Goal: Task Accomplishment & Management: Manage account settings

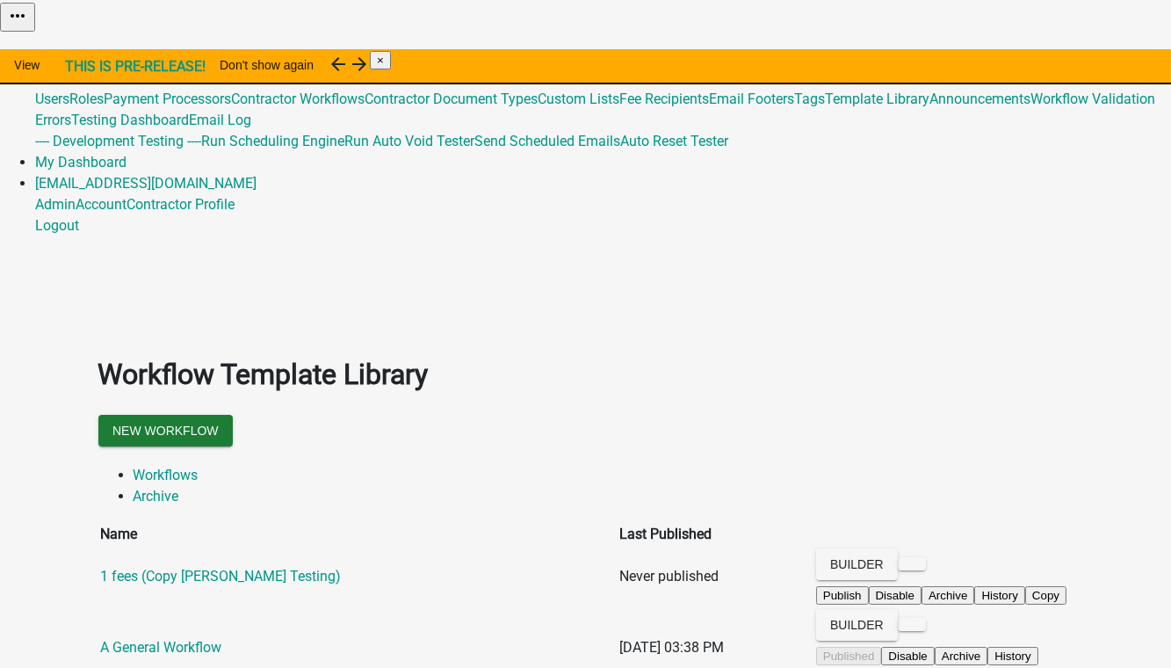
click at [76, 48] on link "Admin" at bounding box center [55, 56] width 40 height 17
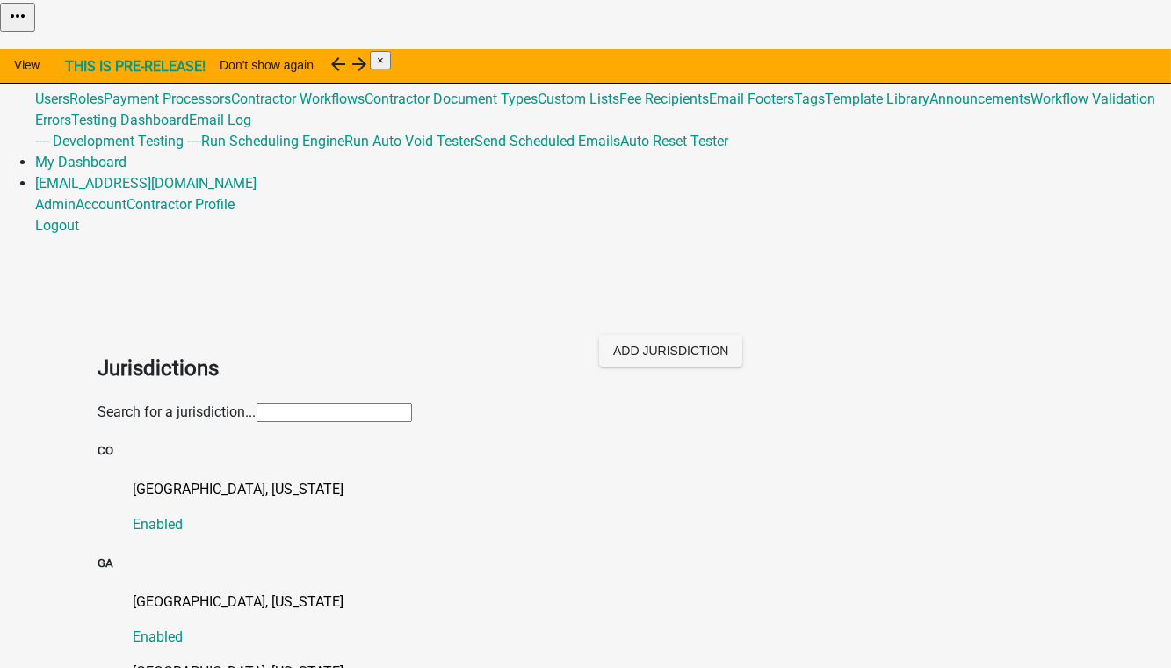
drag, startPoint x: 205, startPoint y: 175, endPoint x: 199, endPoint y: 188, distance: 14.2
click at [257, 403] on input "text" at bounding box center [334, 412] width 155 height 18
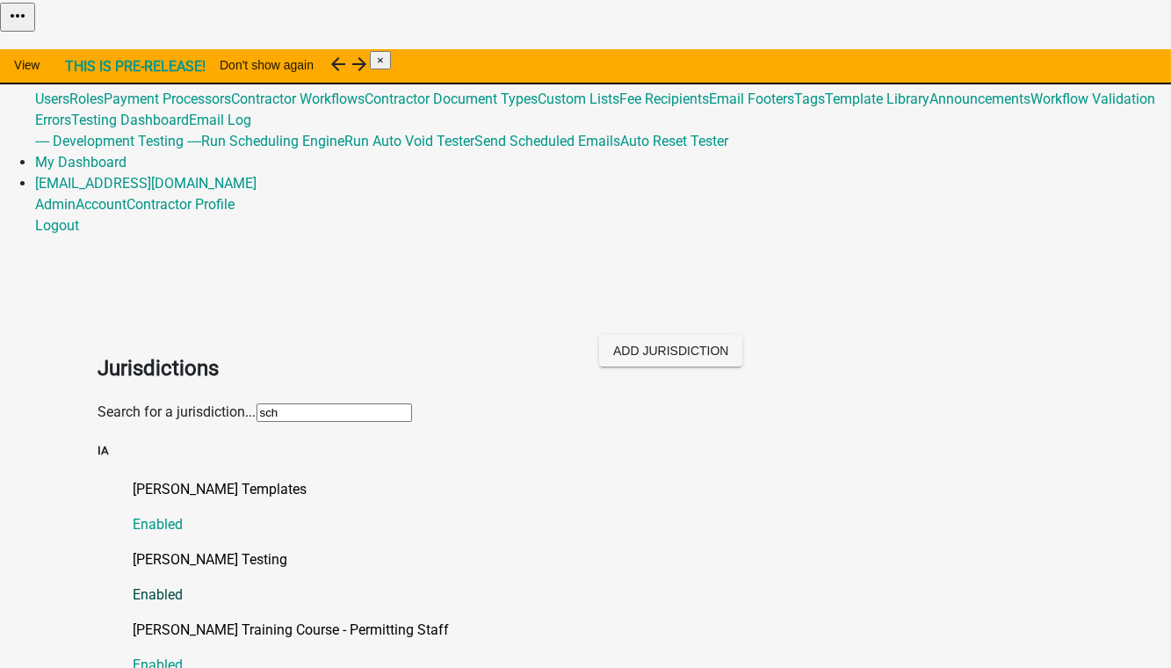
type input "sch"
click at [172, 549] on p "[PERSON_NAME] Testing" at bounding box center [604, 559] width 940 height 21
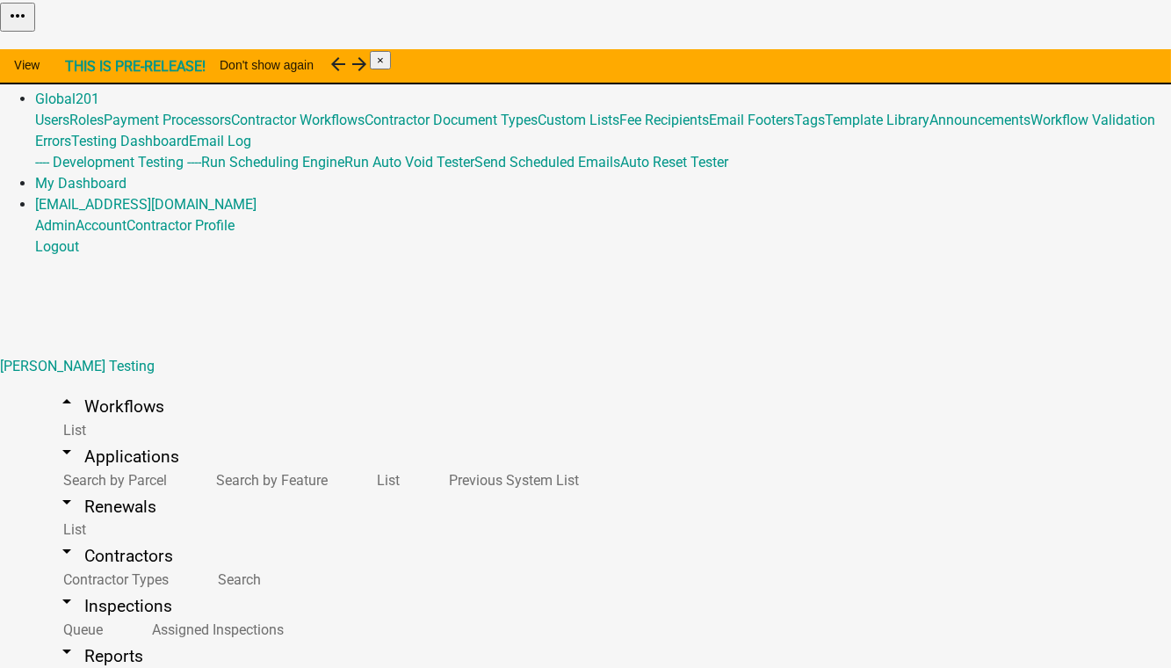
click at [1033, 52] on link "View Workflow" at bounding box center [1026, 43] width 91 height 17
click at [1073, 75] on button "Import Workflow" at bounding box center [1122, 65] width 98 height 18
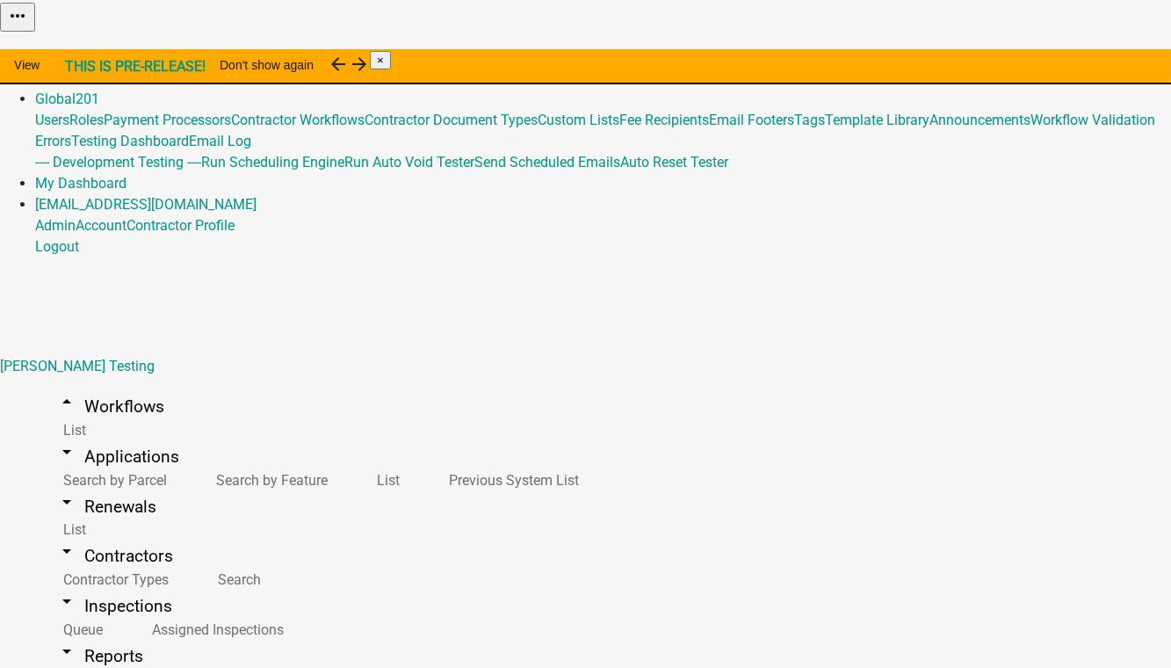
type input "IMPORT from TL - Maintenance Report for Subsurface Sewage Treatment Systems (Co…"
select select
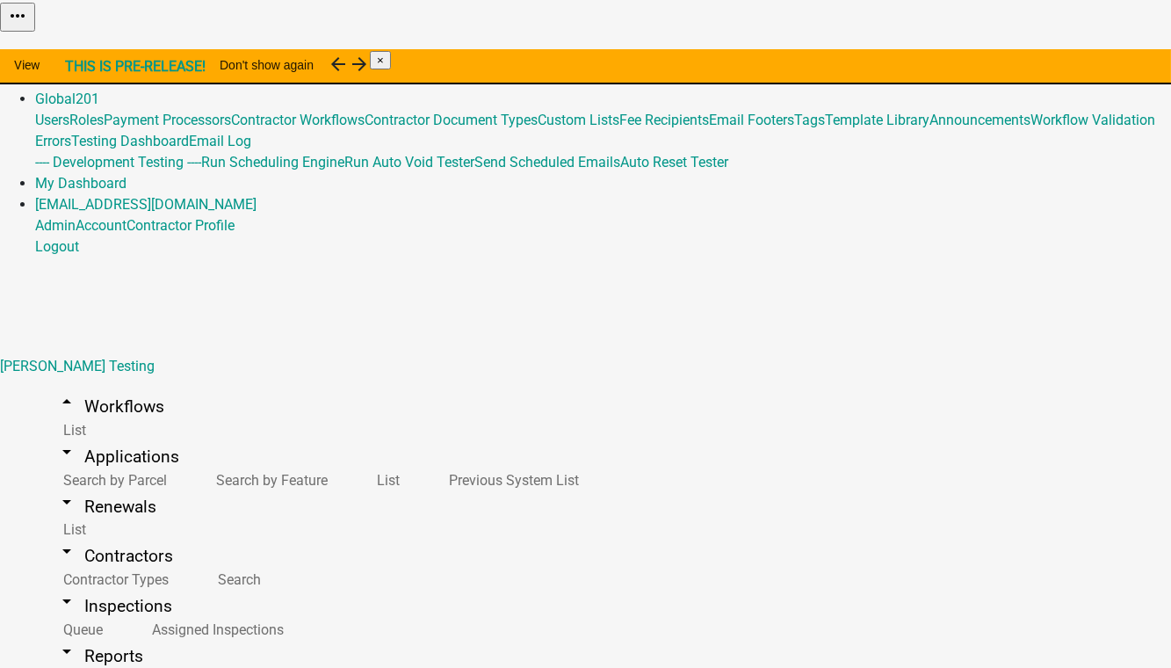
scroll to position [1117, 0]
select select
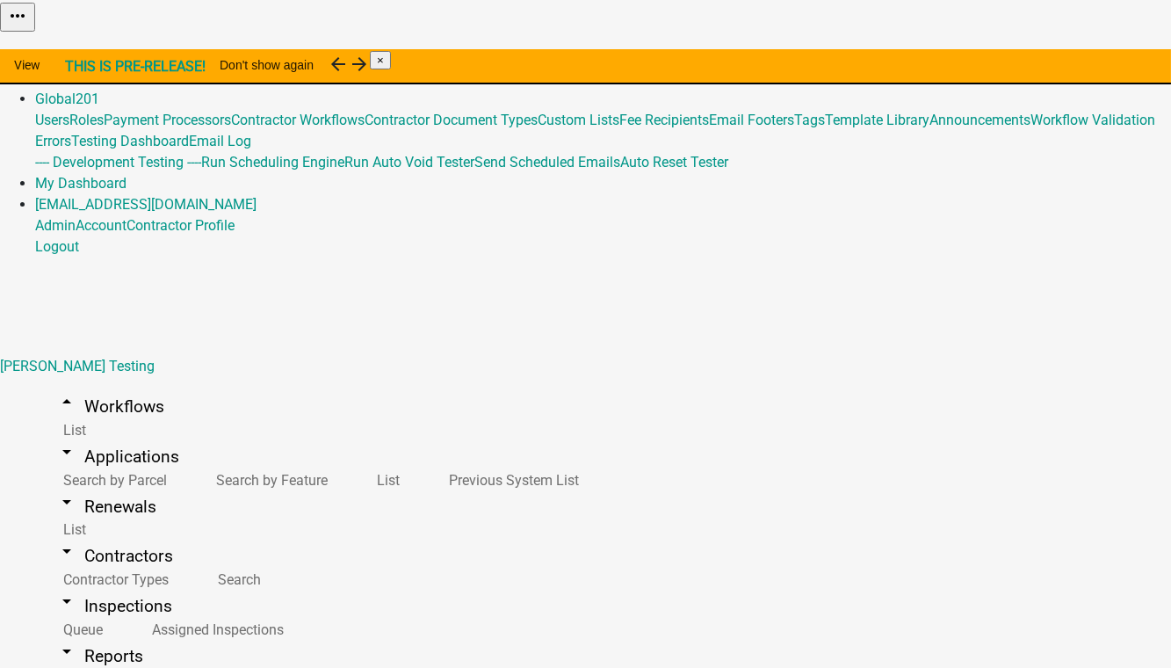
scroll to position [194, 0]
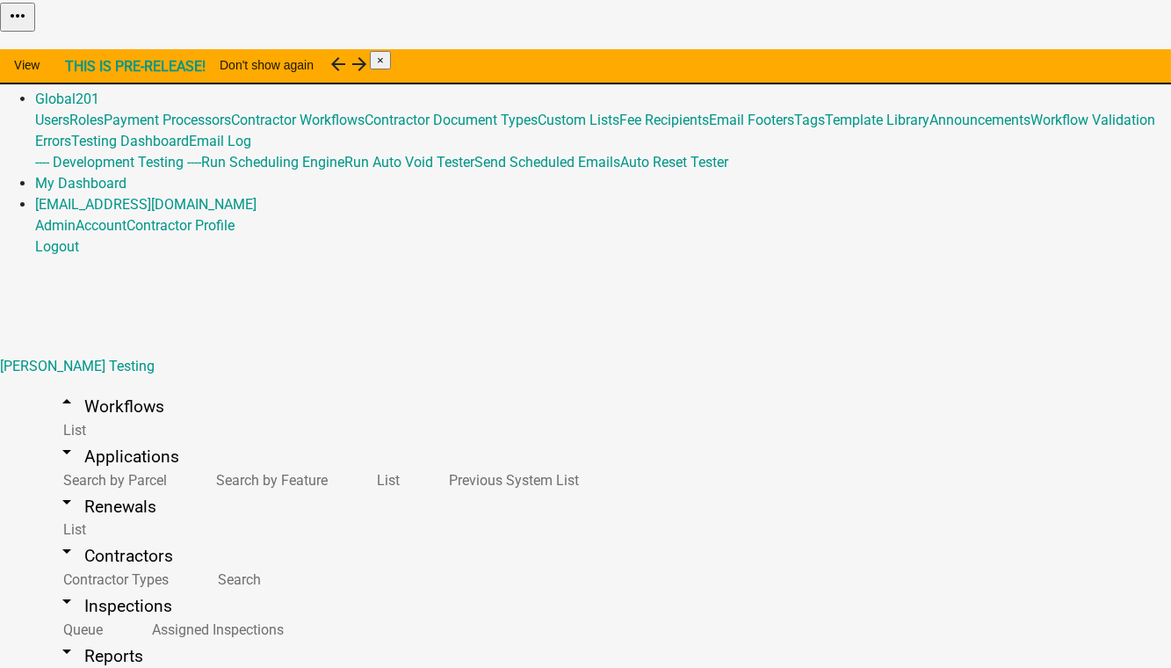
checkbox input "true"
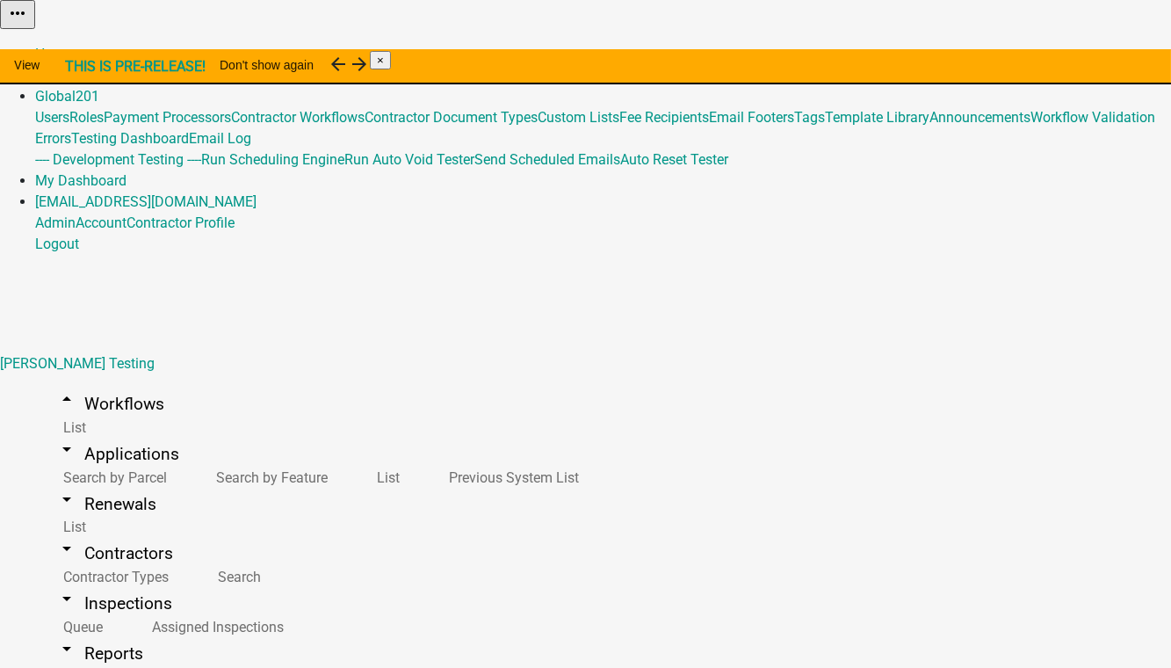
checkbox input "true"
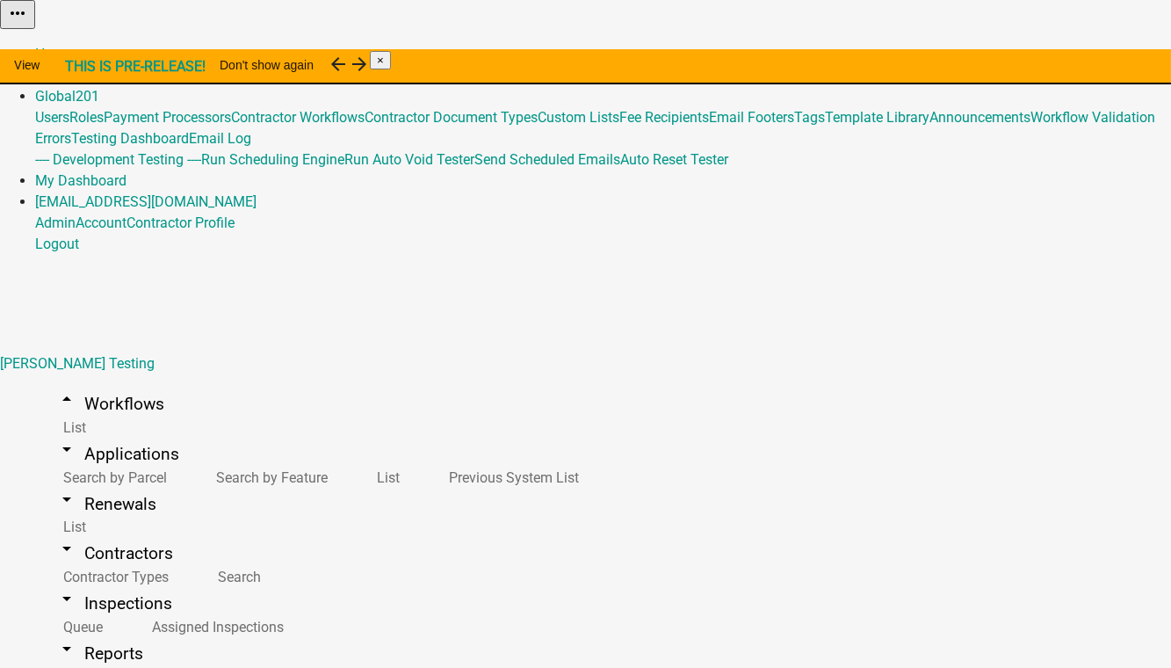
checkbox input "true"
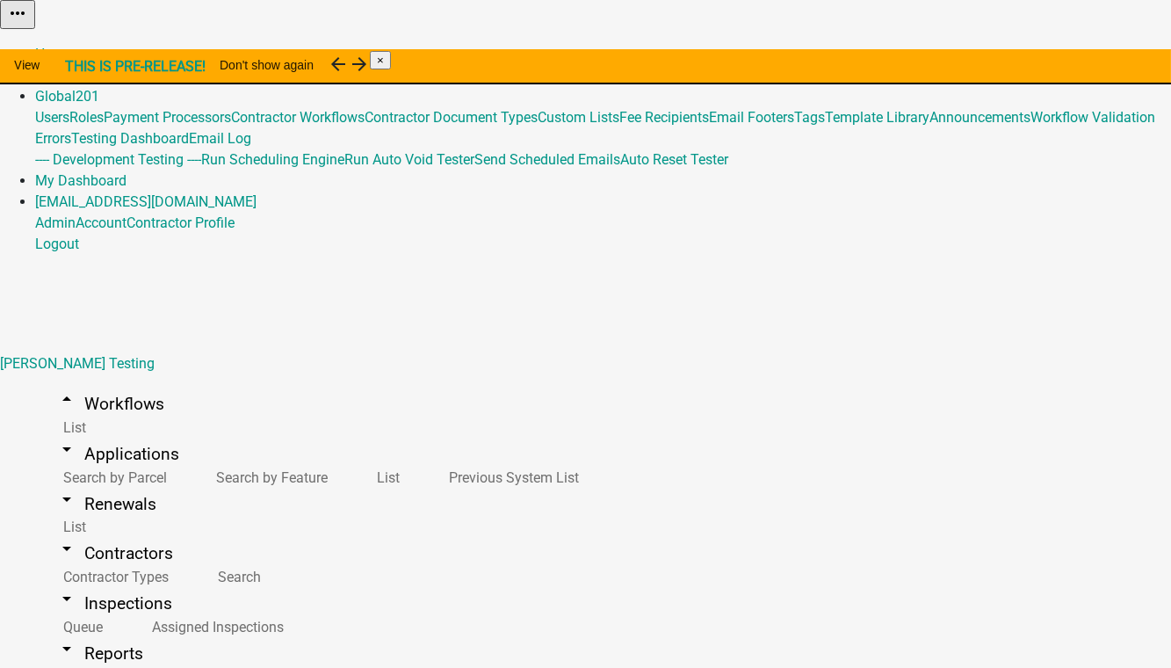
select select "2: 43ab7674-fca4-4392-93ef-01fcc4aab9ae"
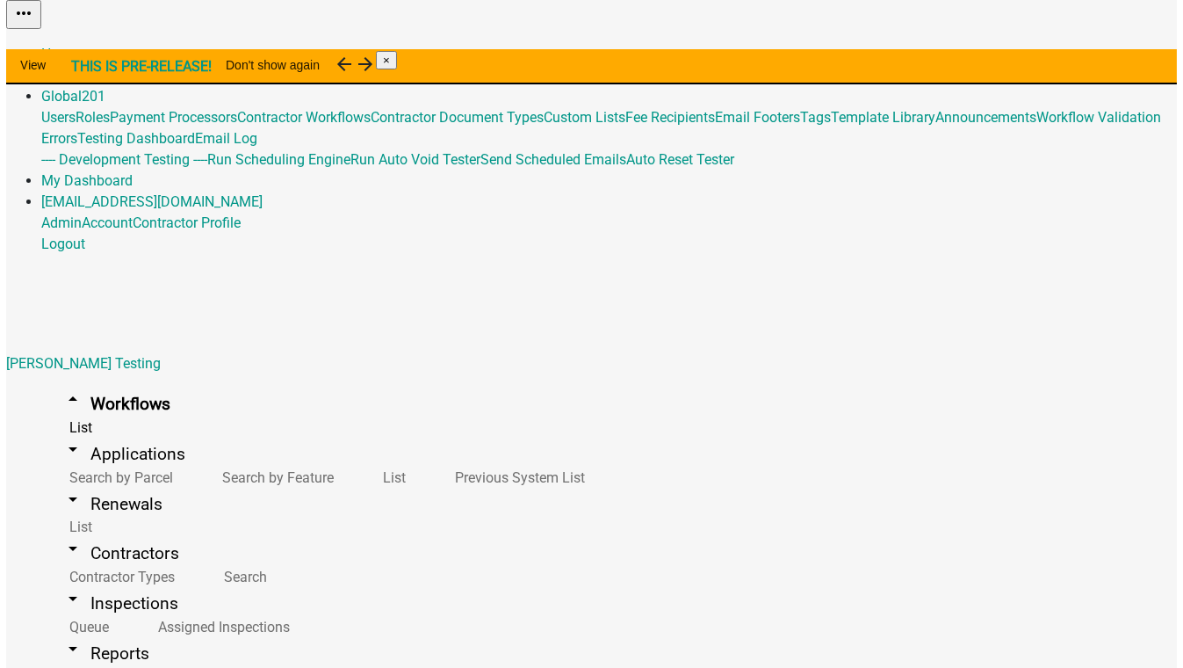
scroll to position [4549, 0]
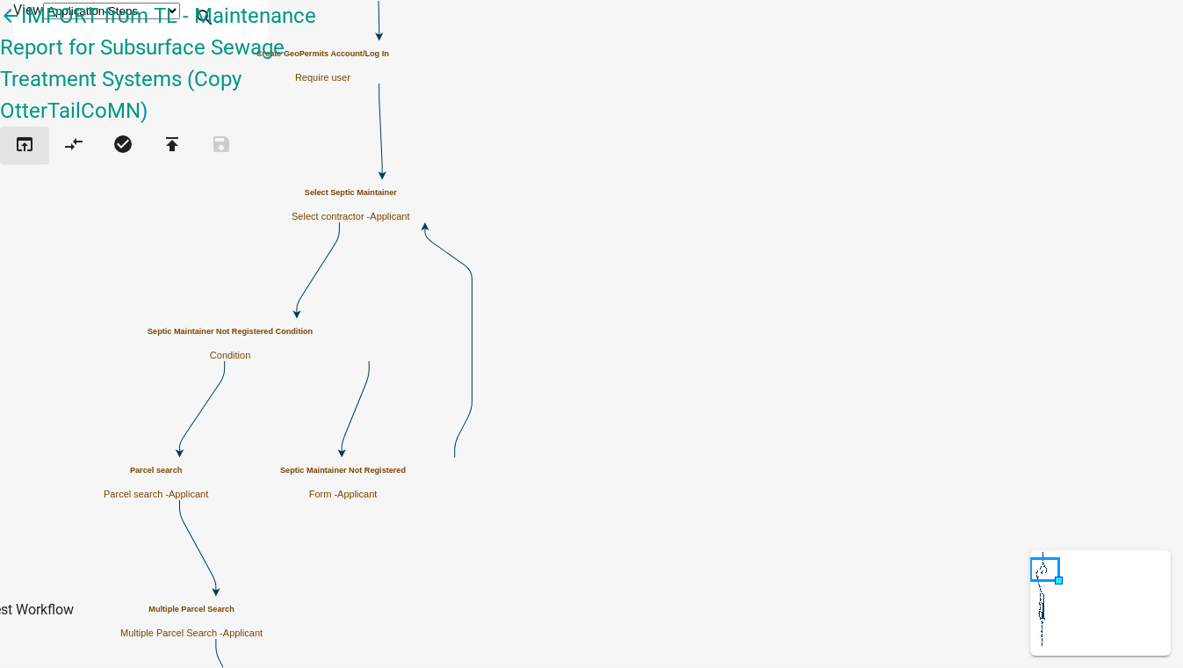
click at [25, 134] on icon "open_in_browser" at bounding box center [24, 146] width 21 height 25
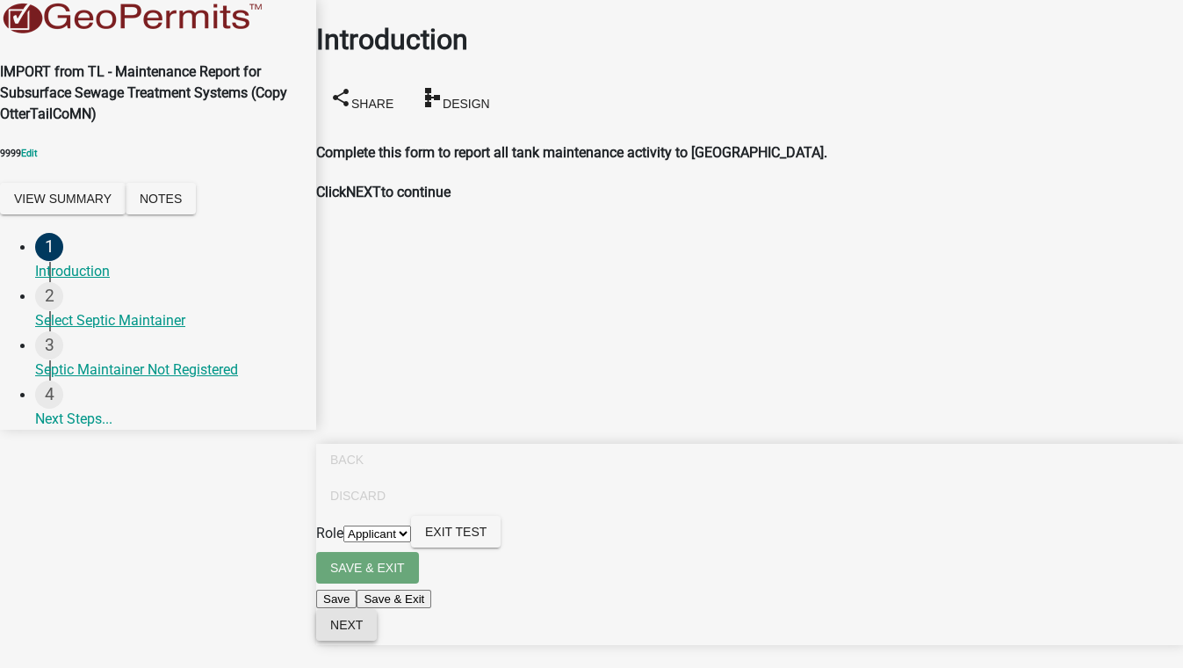
click at [363, 632] on span "Next" at bounding box center [346, 625] width 33 height 14
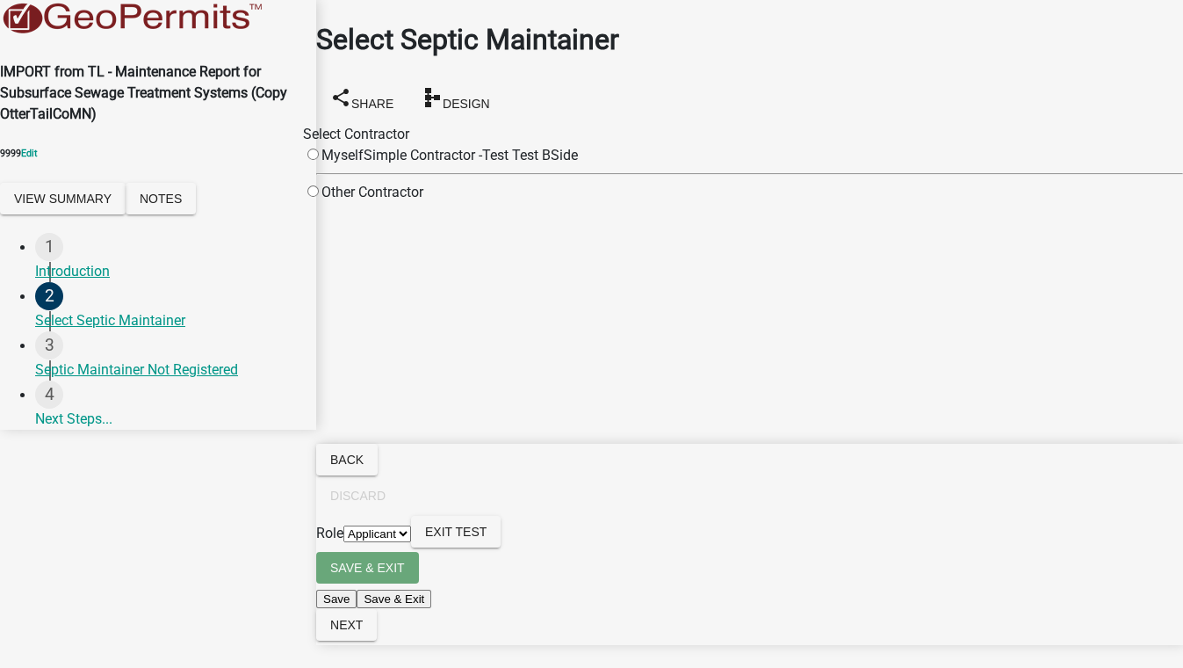
click at [319, 148] on input "radio" at bounding box center [312, 153] width 11 height 11
radio input "true"
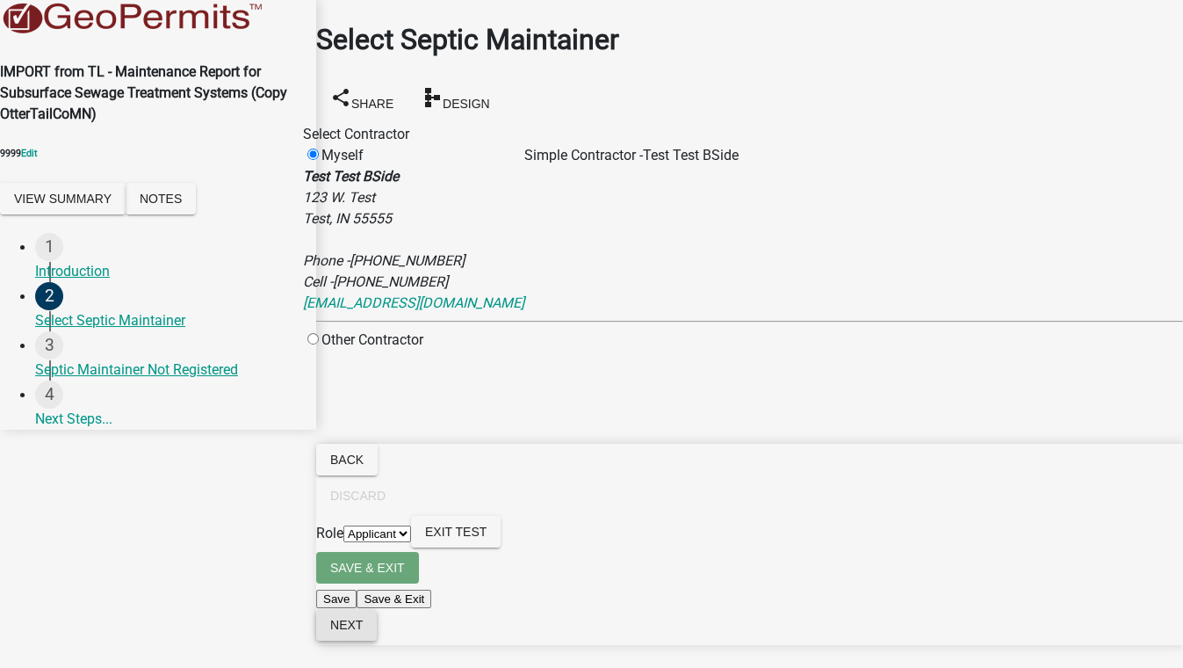
click at [363, 632] on span "Next" at bounding box center [346, 625] width 33 height 14
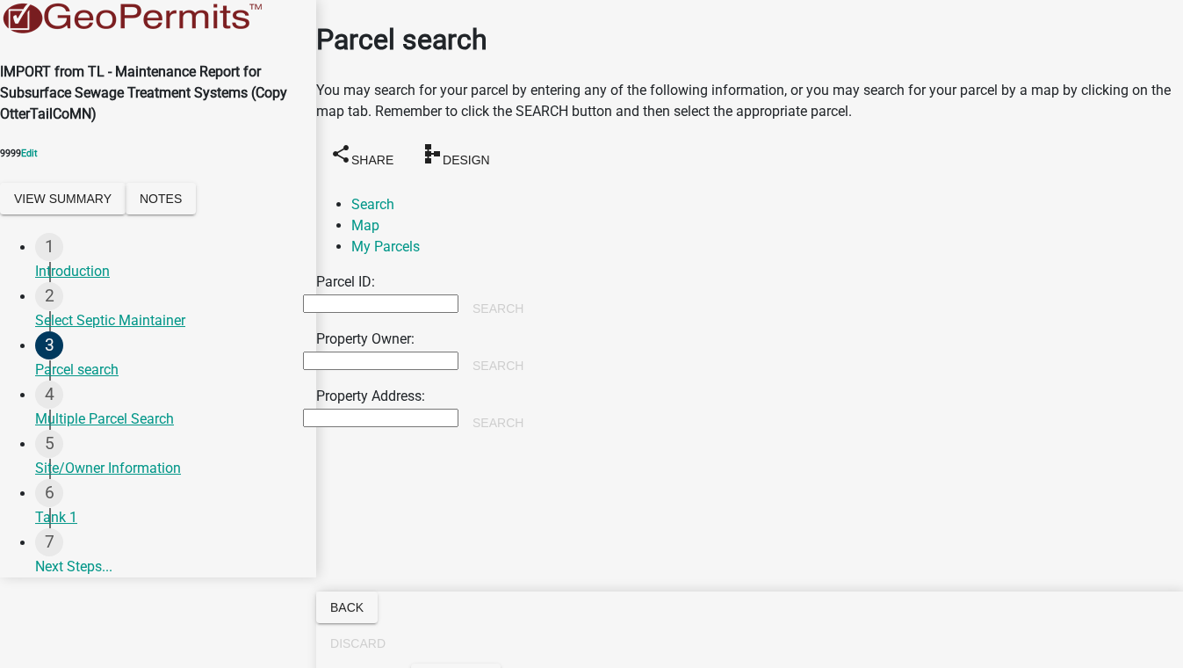
click at [395, 351] on input "Property Owner:" at bounding box center [380, 360] width 155 height 18
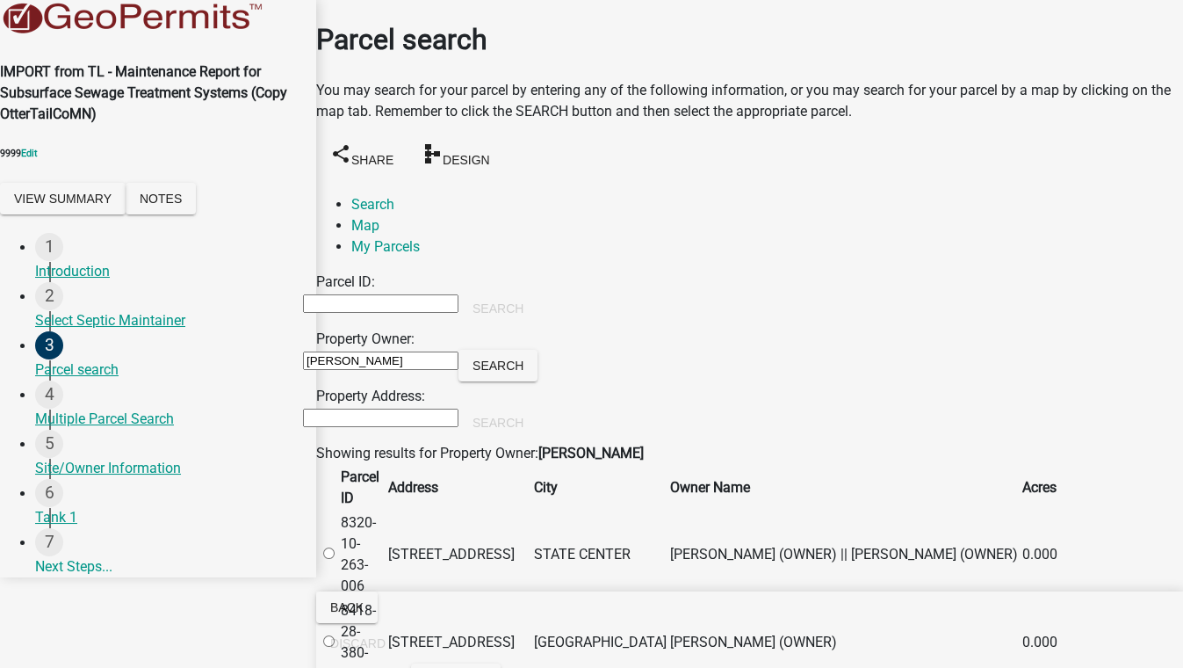
scroll to position [958, 0]
type input "smith"
radio input "true"
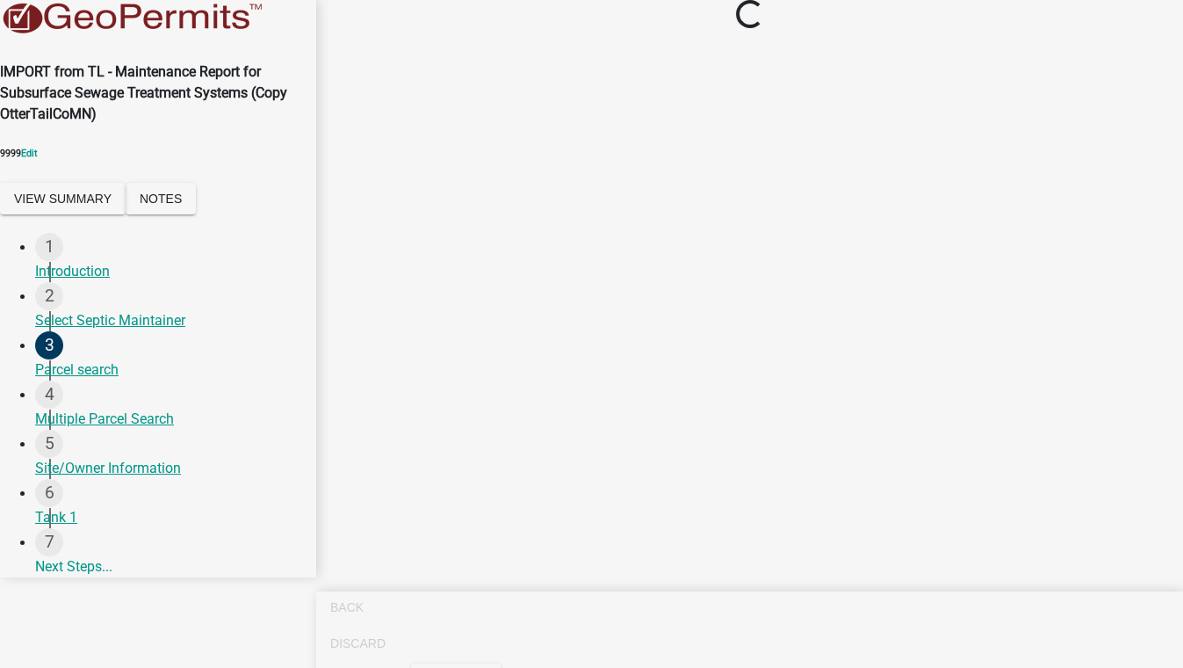
scroll to position [0, 0]
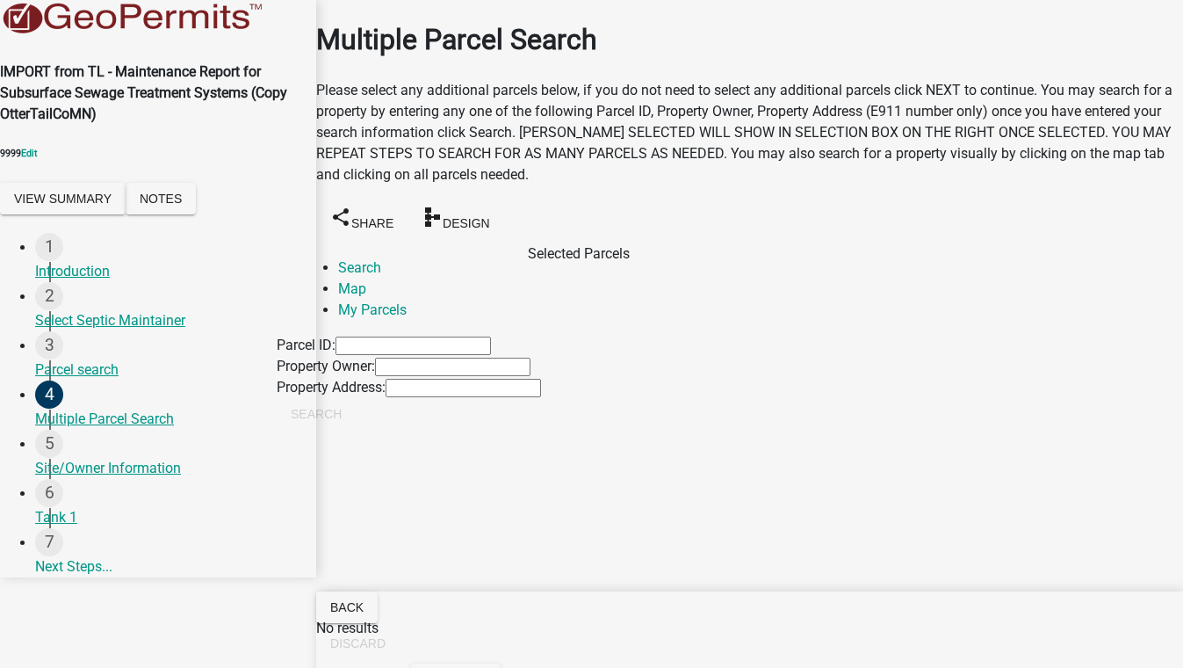
click at [399, 376] on input "Property Owner:" at bounding box center [452, 367] width 155 height 18
type input "smith"
click at [356, 430] on button "Search" at bounding box center [316, 414] width 79 height 32
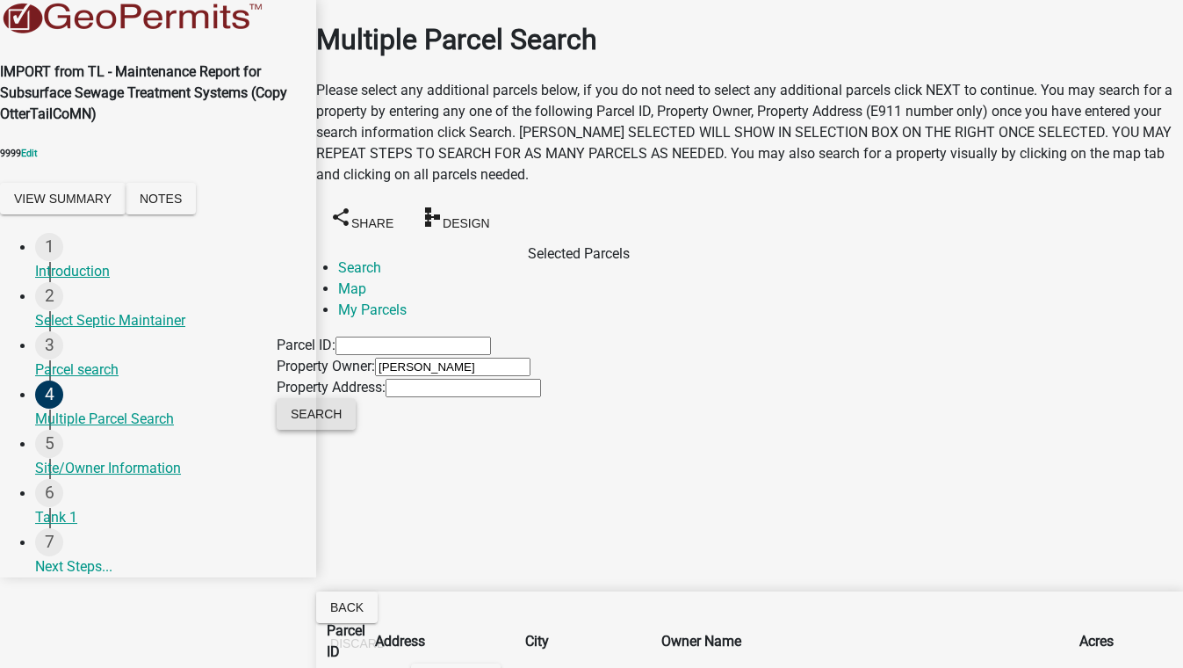
scroll to position [644, 0]
checkbox input "true"
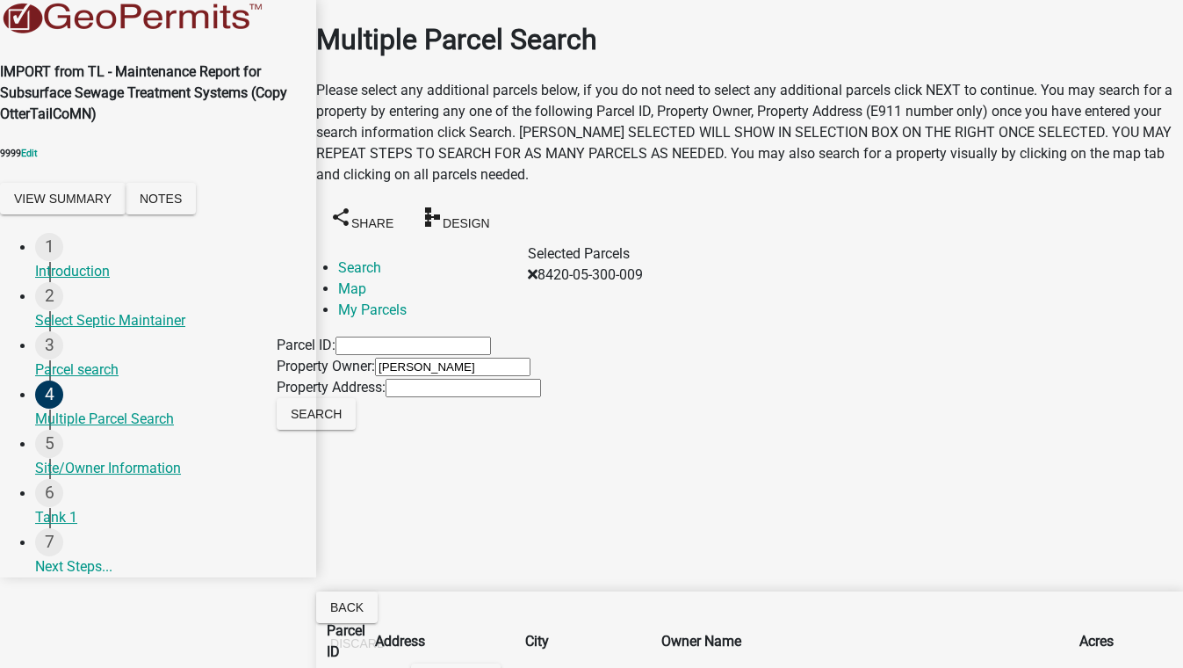
checkbox input "true"
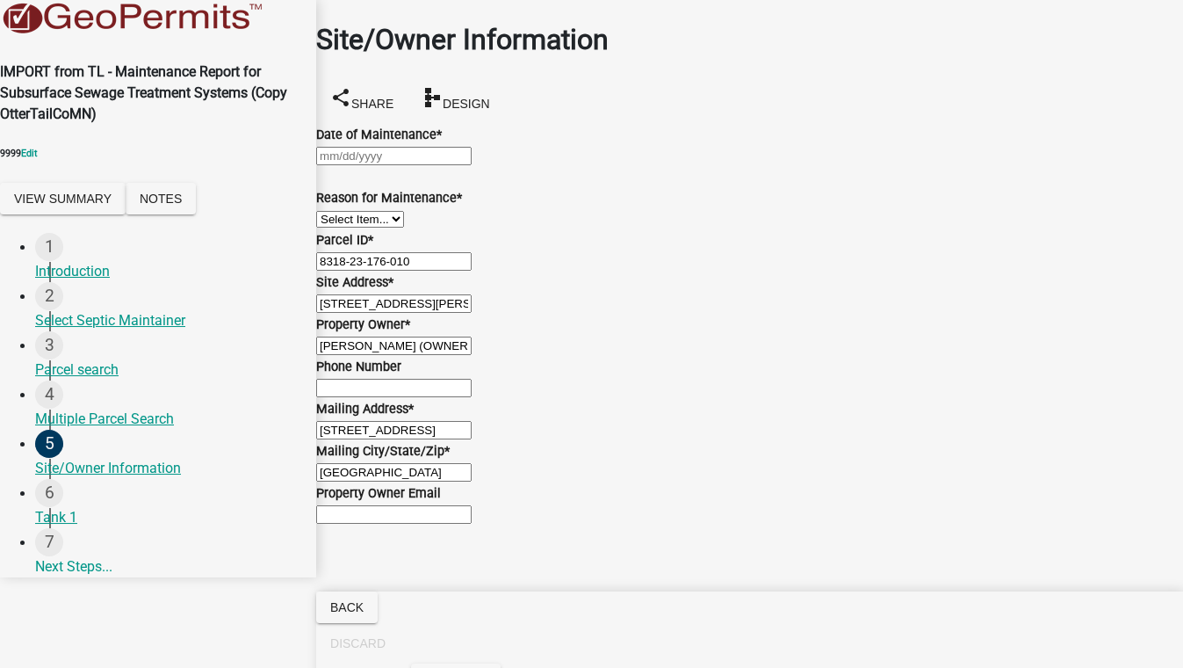
select select "10"
select select "2025"
click at [372, 163] on div "Jan Feb Mar Apr May Jun Jul Aug Sep Oct Nov Dec 1525 1526 1527 1528 1529 1530 1…" at bounding box center [749, 155] width 867 height 21
type input "10/01/2025"
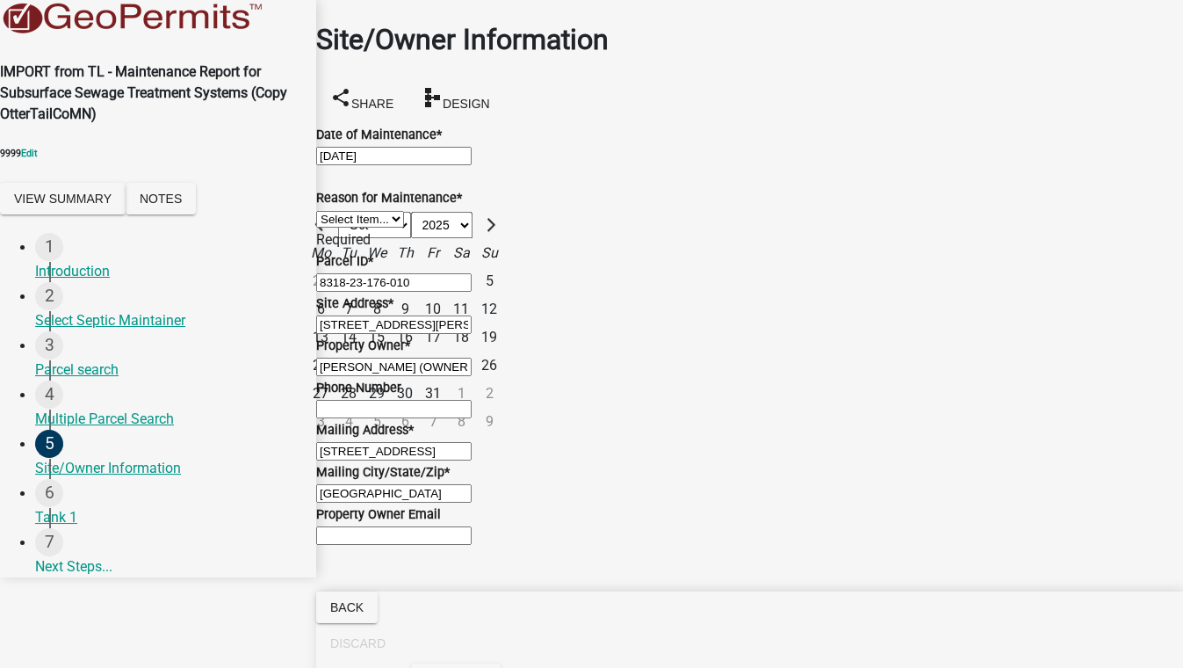
click at [739, 250] on div "Required" at bounding box center [749, 239] width 867 height 21
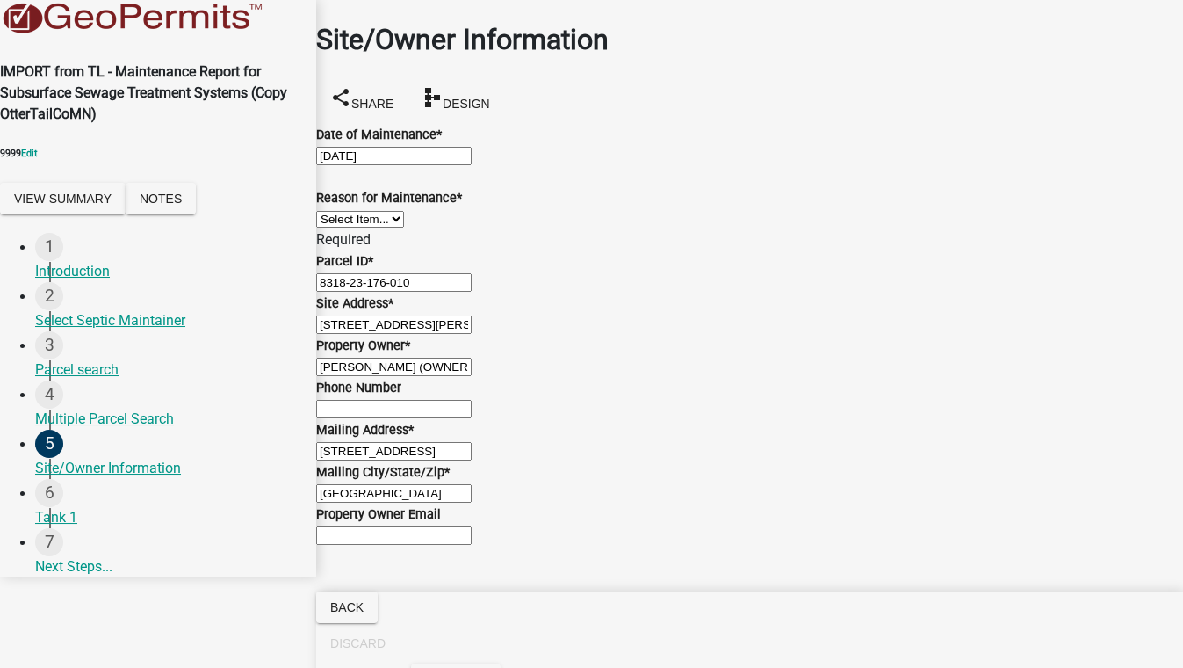
click at [404, 228] on select "Select Item... Called Routine Other" at bounding box center [360, 219] width 88 height 17
click at [337, 228] on select "Select Item... Called Routine Other" at bounding box center [360, 219] width 88 height 17
select select "3ac72b63-7b21-42e4-8192-806faae7a4f1"
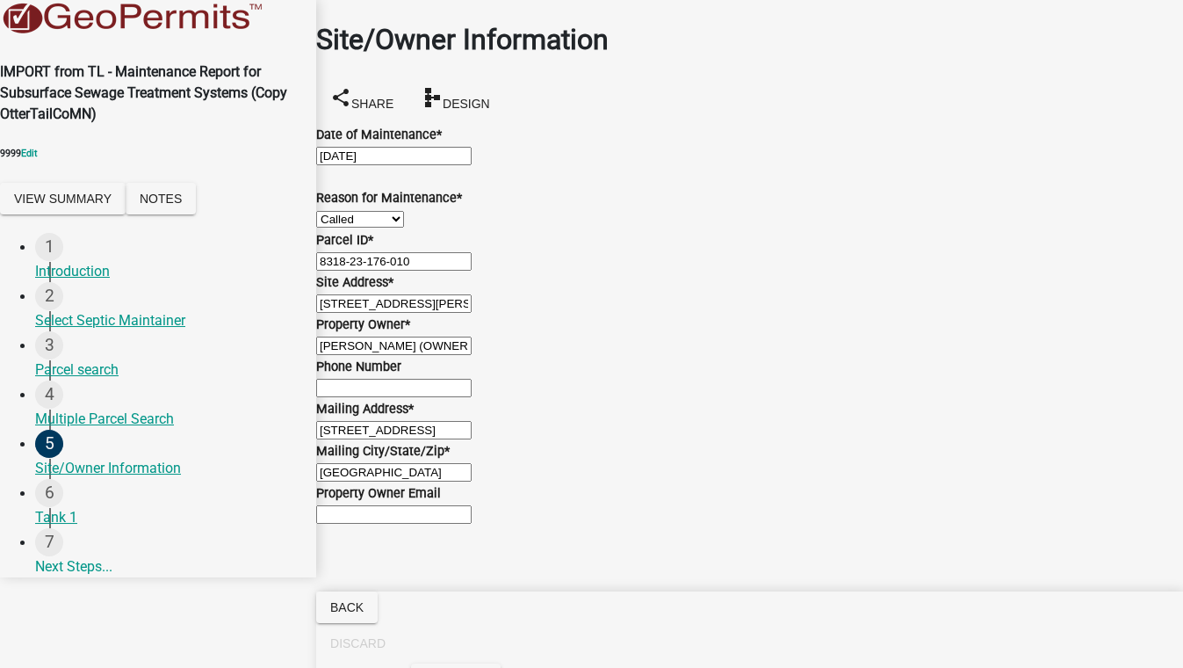
scroll to position [439, 0]
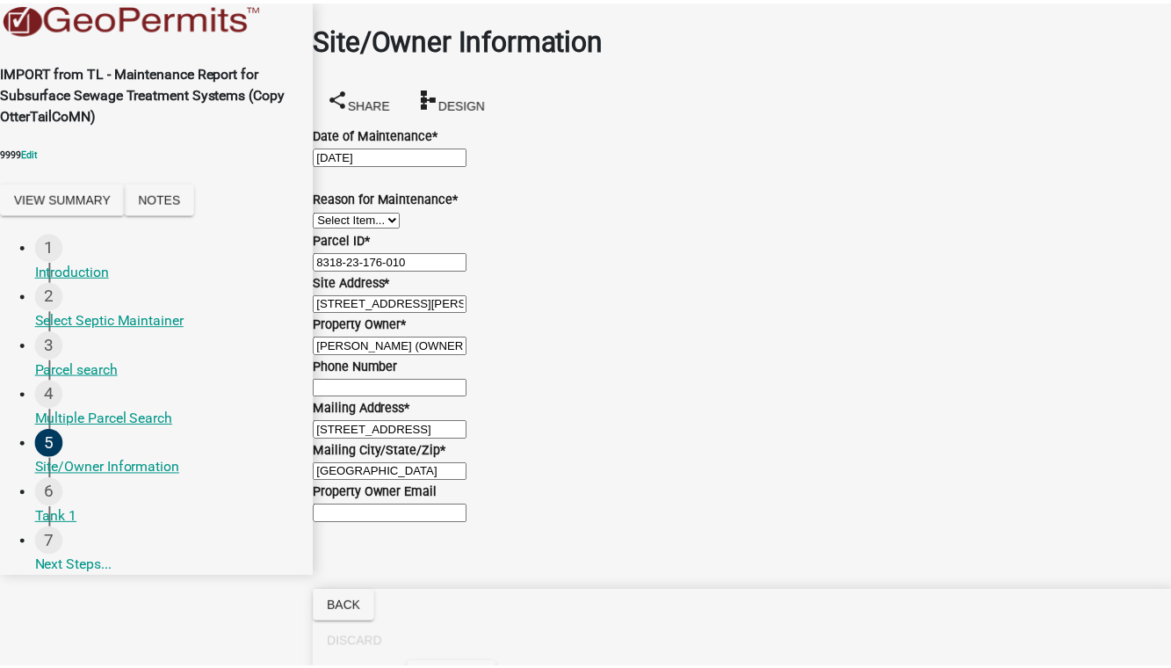
scroll to position [0, 0]
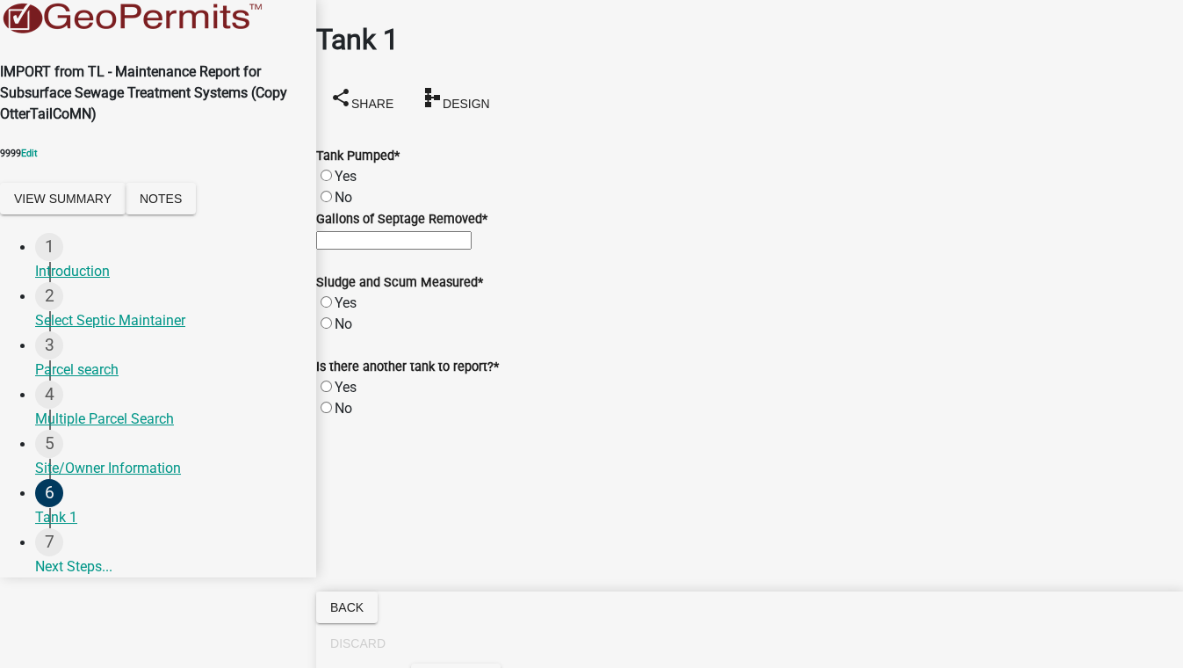
click at [343, 168] on label "Yes" at bounding box center [346, 176] width 22 height 17
click at [332, 170] on input "Yes" at bounding box center [326, 175] width 11 height 11
radio input "true"
click at [353, 249] on input "Gallons of Septage Removed *" at bounding box center [393, 240] width 155 height 18
type input "500"
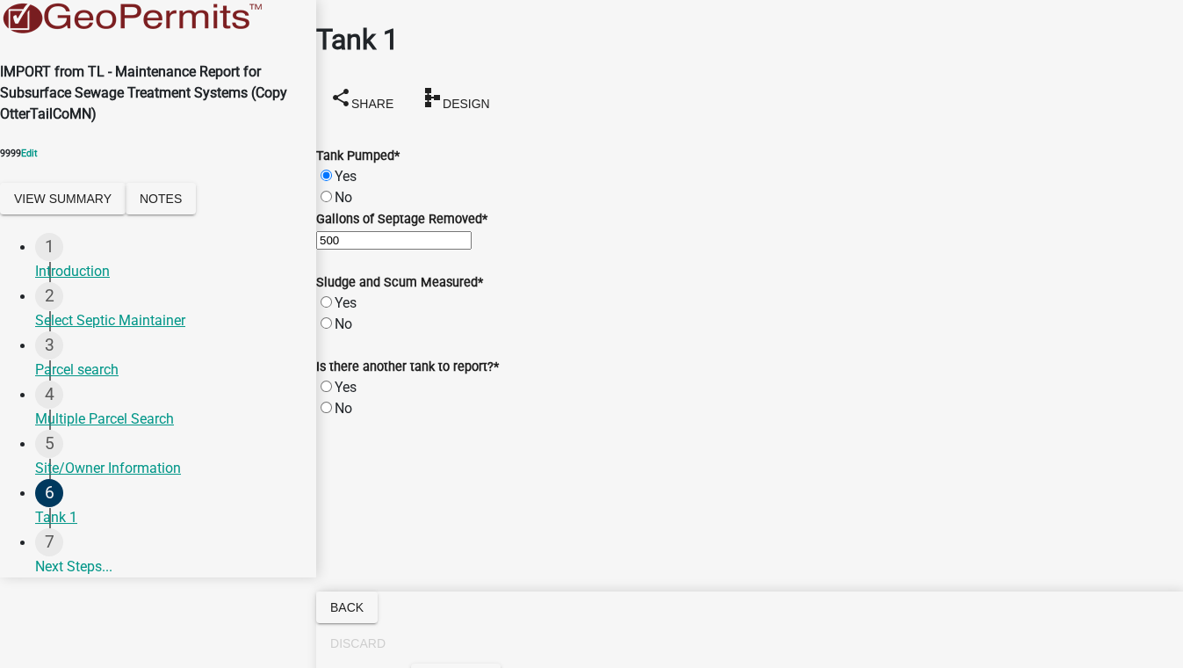
click at [357, 311] on label "Yes" at bounding box center [346, 302] width 22 height 17
click at [332, 307] on input "Yes" at bounding box center [326, 301] width 11 height 11
radio input "true"
click at [352, 416] on label "No" at bounding box center [344, 408] width 18 height 17
click at [332, 413] on input "No" at bounding box center [326, 406] width 11 height 11
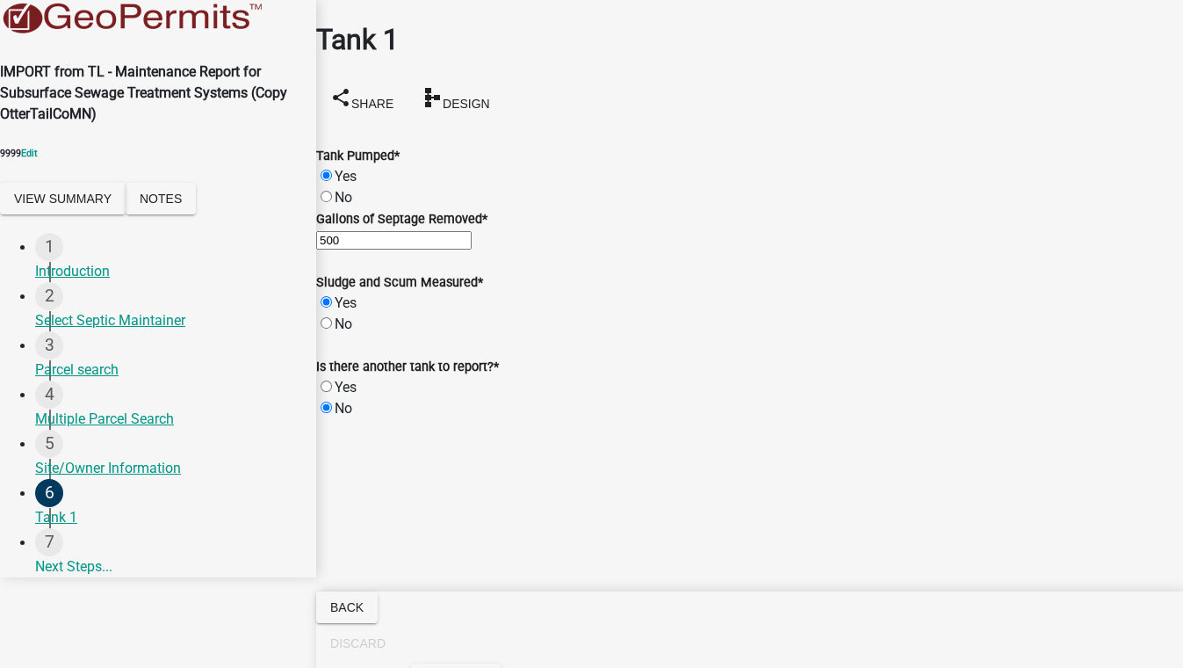
radio input "true"
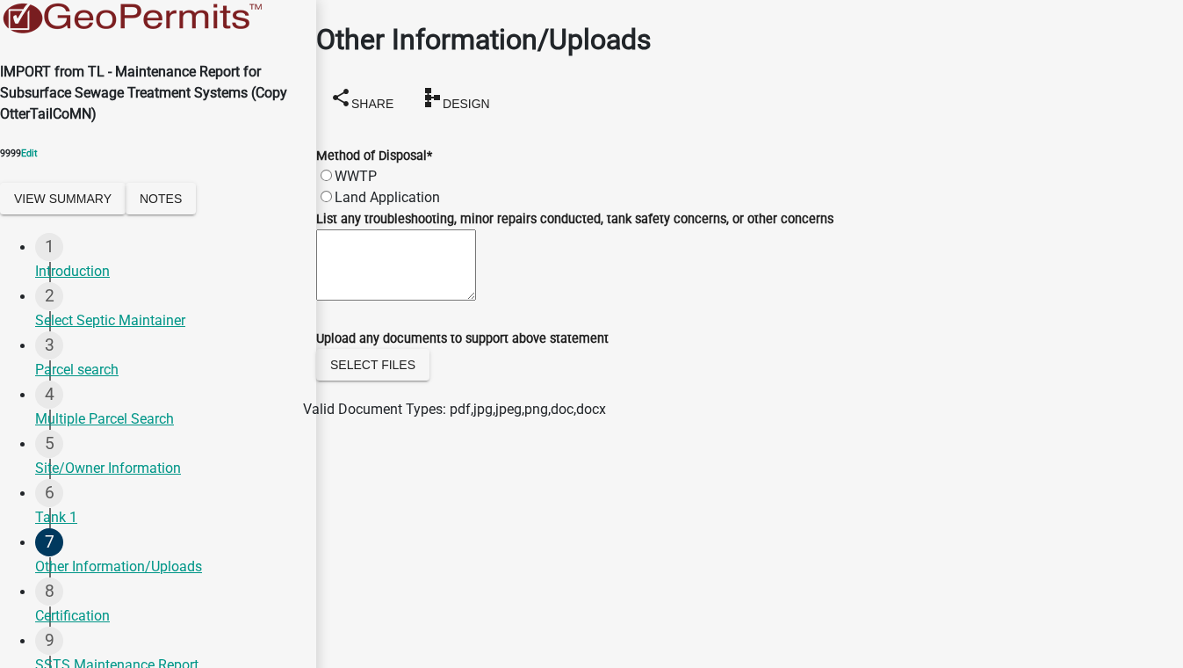
click at [360, 189] on label "Land Application" at bounding box center [387, 197] width 105 height 17
click at [332, 191] on input "Land Application" at bounding box center [326, 196] width 11 height 11
radio input "true"
click at [365, 273] on textarea "List any troubleshooting, minor repairs conducted, tank safety concerns, or oth…" at bounding box center [396, 264] width 160 height 71
type textarea "ezsrdxinj"
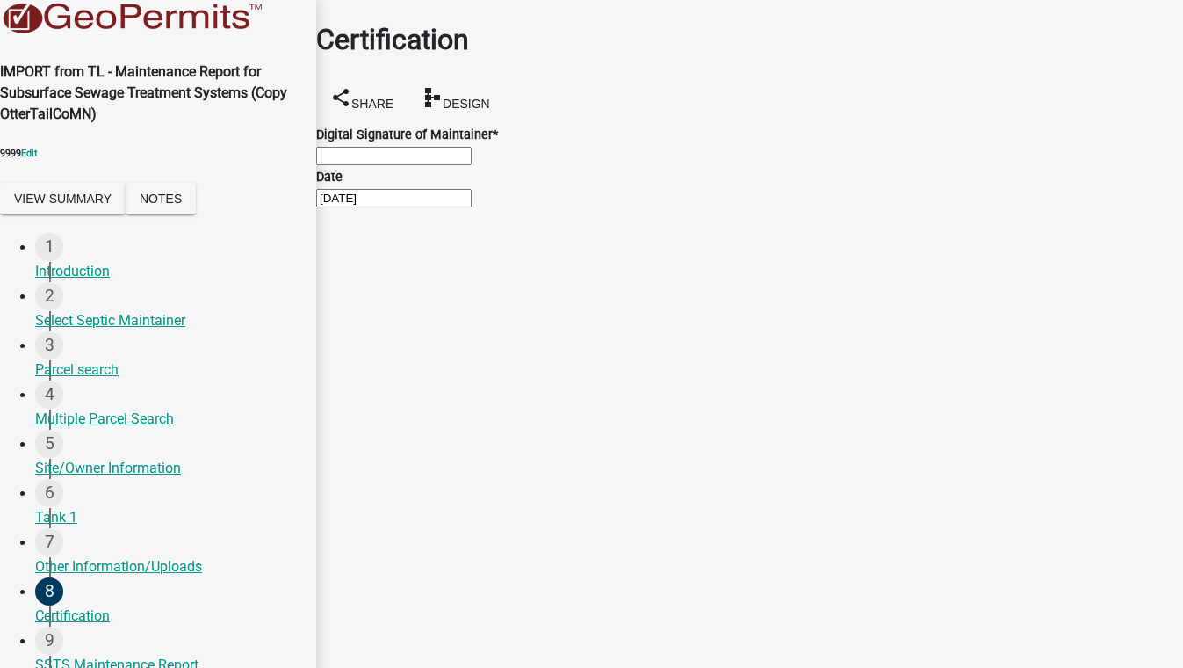
click at [379, 165] on input "Digital Signature of Maintainer *" at bounding box center [393, 156] width 155 height 18
type input "sadfghm"
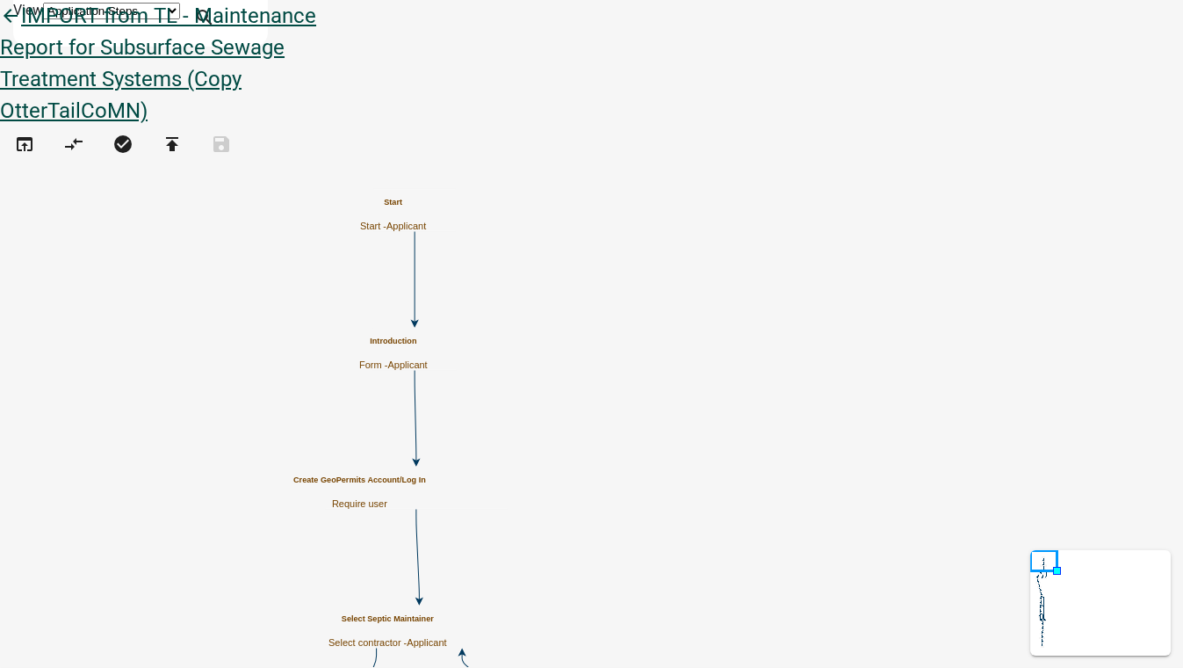
click at [21, 30] on icon "arrow_back" at bounding box center [10, 17] width 21 height 25
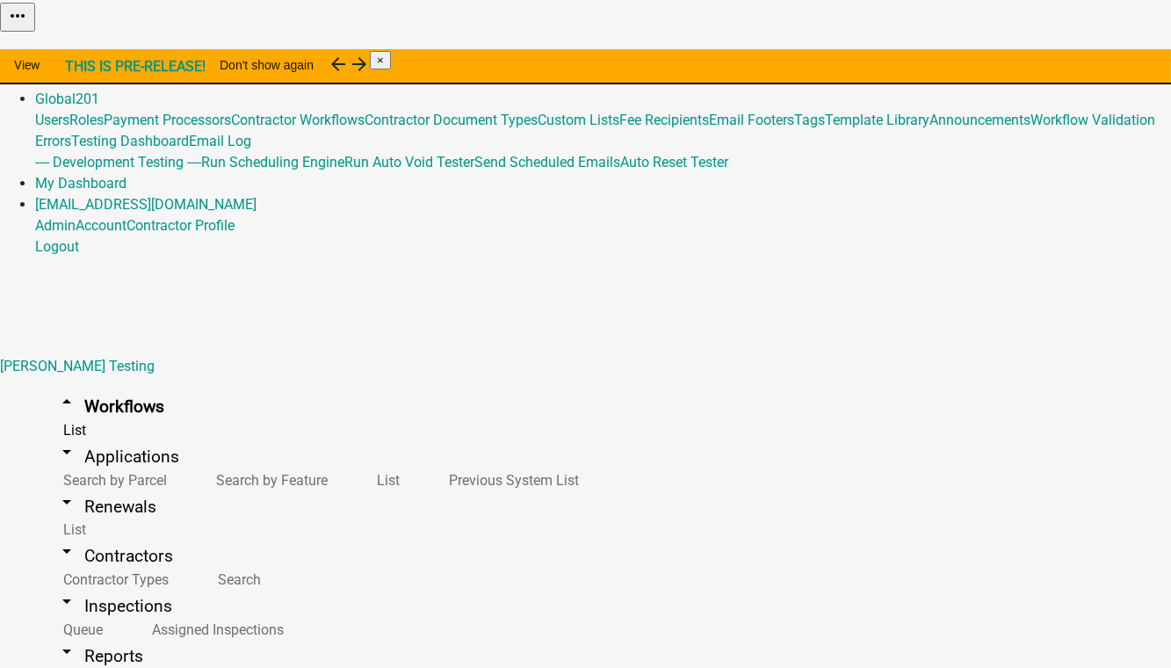
click at [76, 69] on link "Admin" at bounding box center [55, 77] width 40 height 17
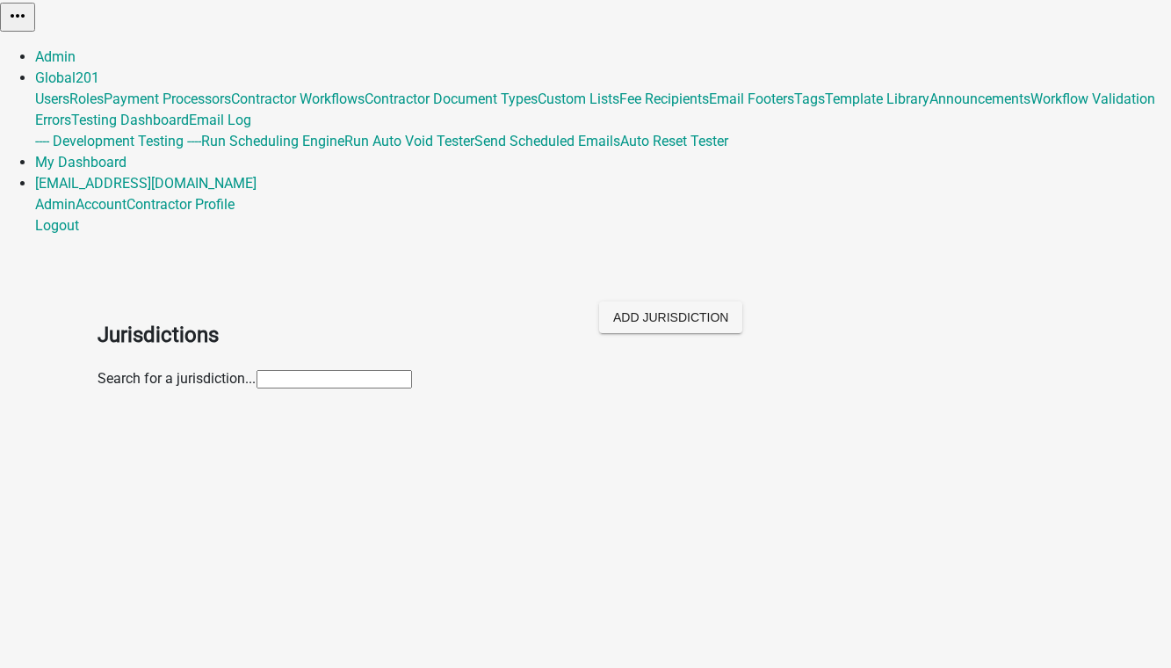
click at [76, 48] on link "Admin" at bounding box center [55, 56] width 40 height 17
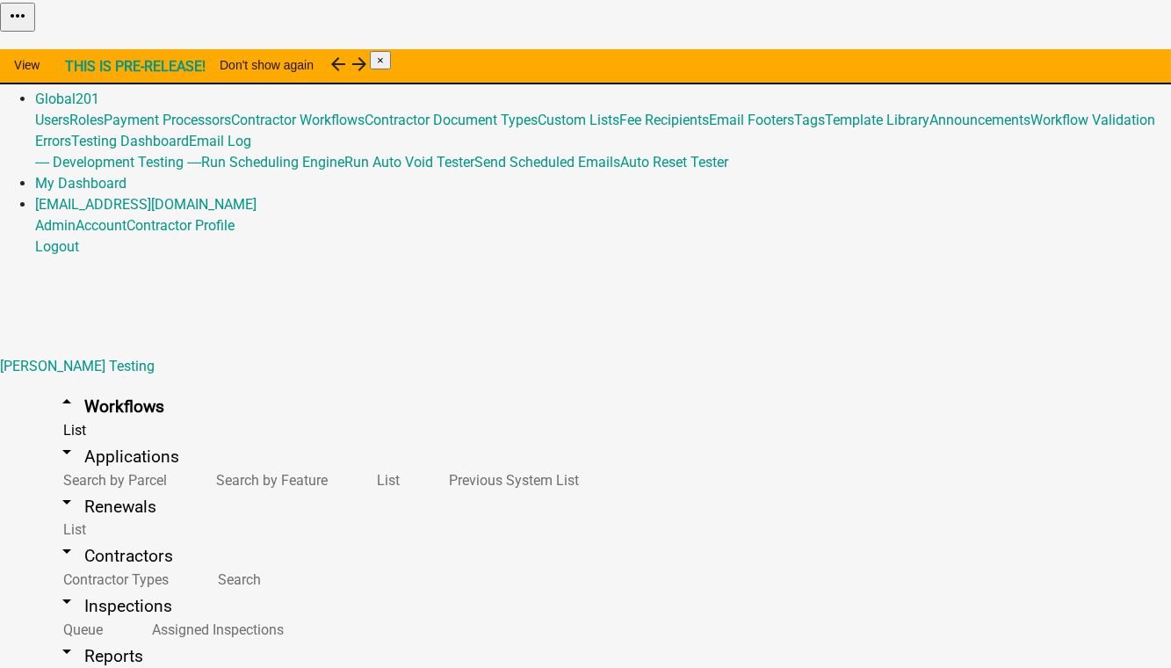
click at [76, 69] on link "Admin" at bounding box center [55, 77] width 40 height 17
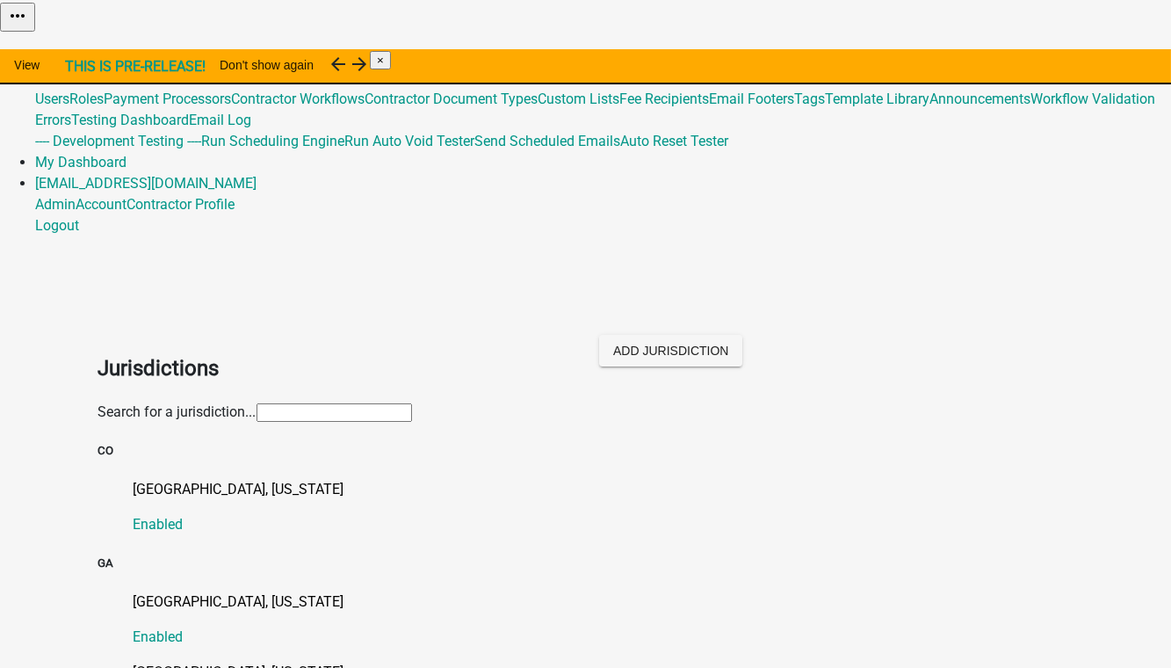
click at [348, 403] on input "text" at bounding box center [334, 412] width 155 height 18
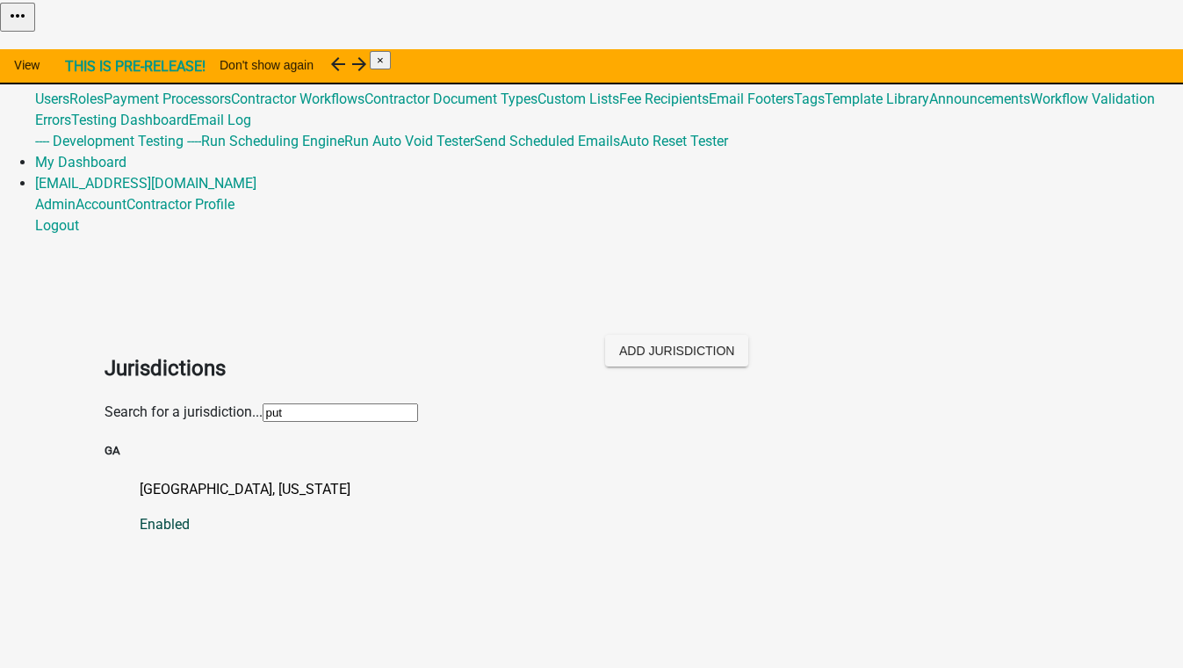
type input "put"
click at [158, 479] on p "[GEOGRAPHIC_DATA], [US_STATE]" at bounding box center [610, 489] width 940 height 21
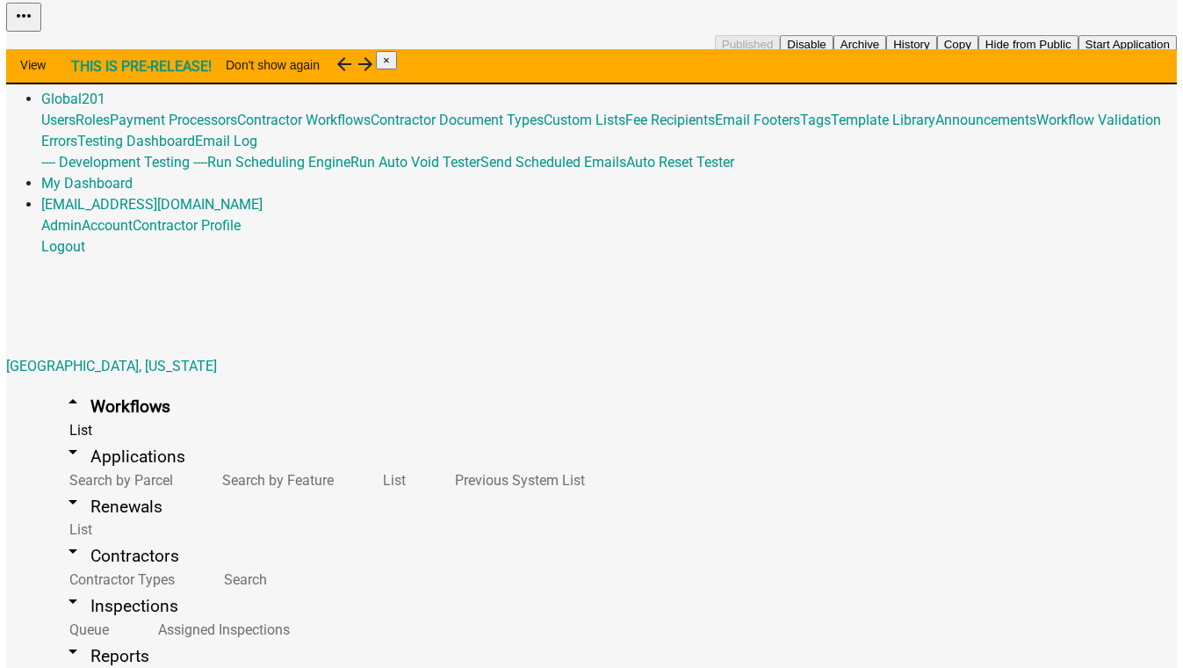
scroll to position [239, 0]
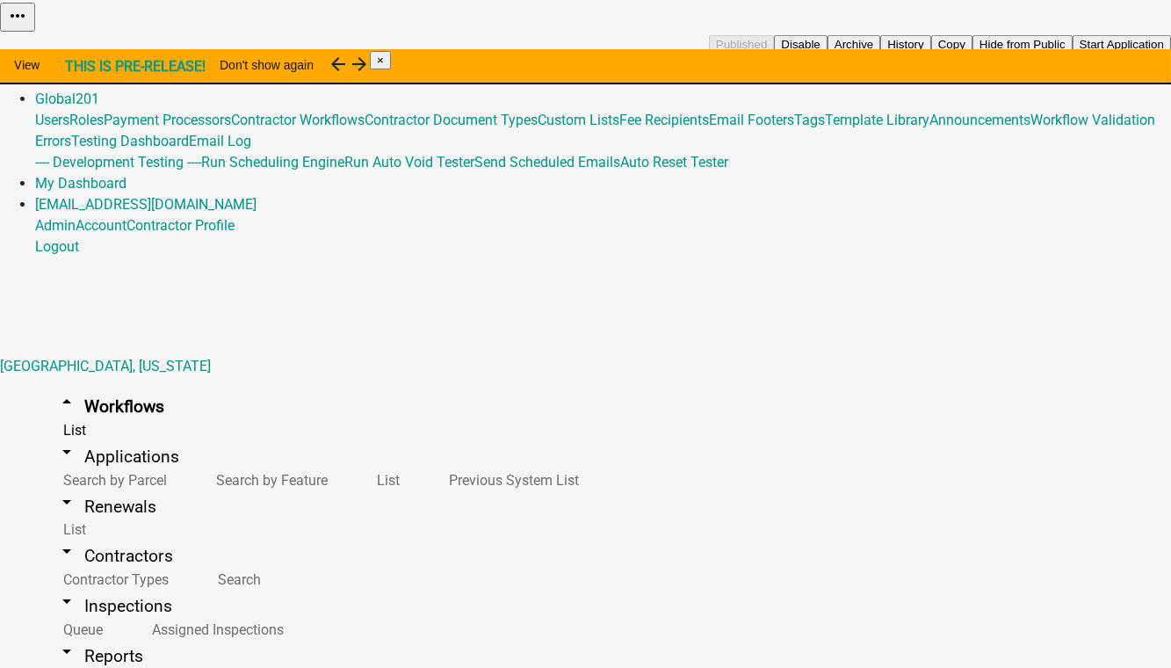
click at [972, 54] on button "Copy" at bounding box center [951, 44] width 41 height 18
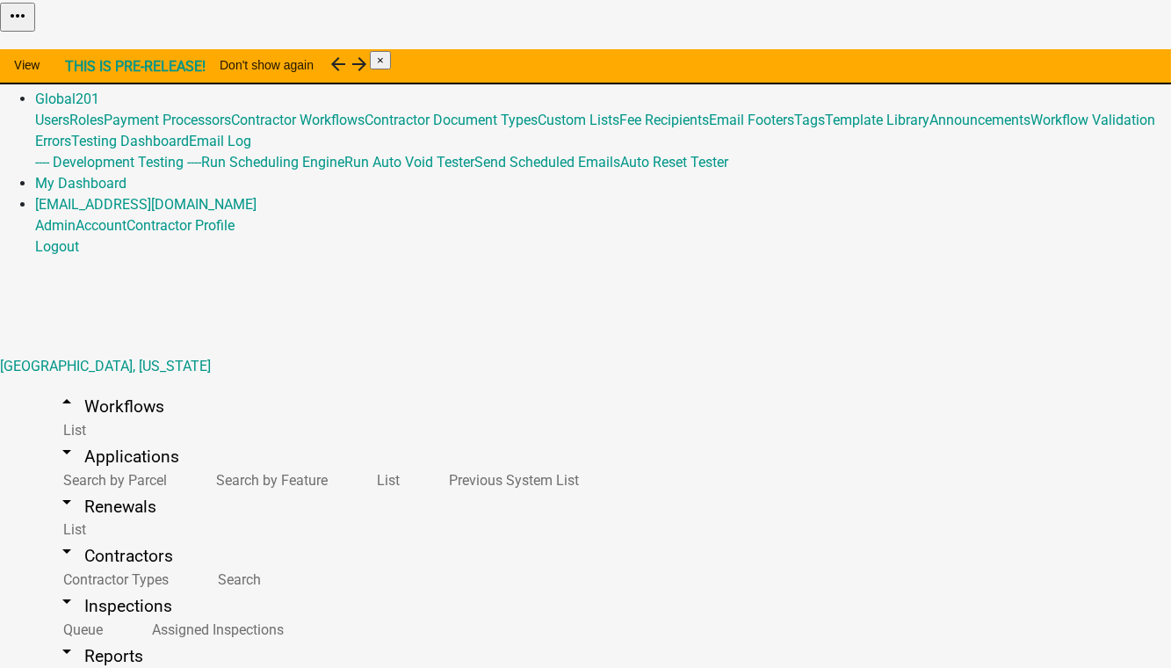
select select
drag, startPoint x: 709, startPoint y: 27, endPoint x: 697, endPoint y: 37, distance: 15.0
click at [76, 69] on link "Admin" at bounding box center [55, 77] width 40 height 17
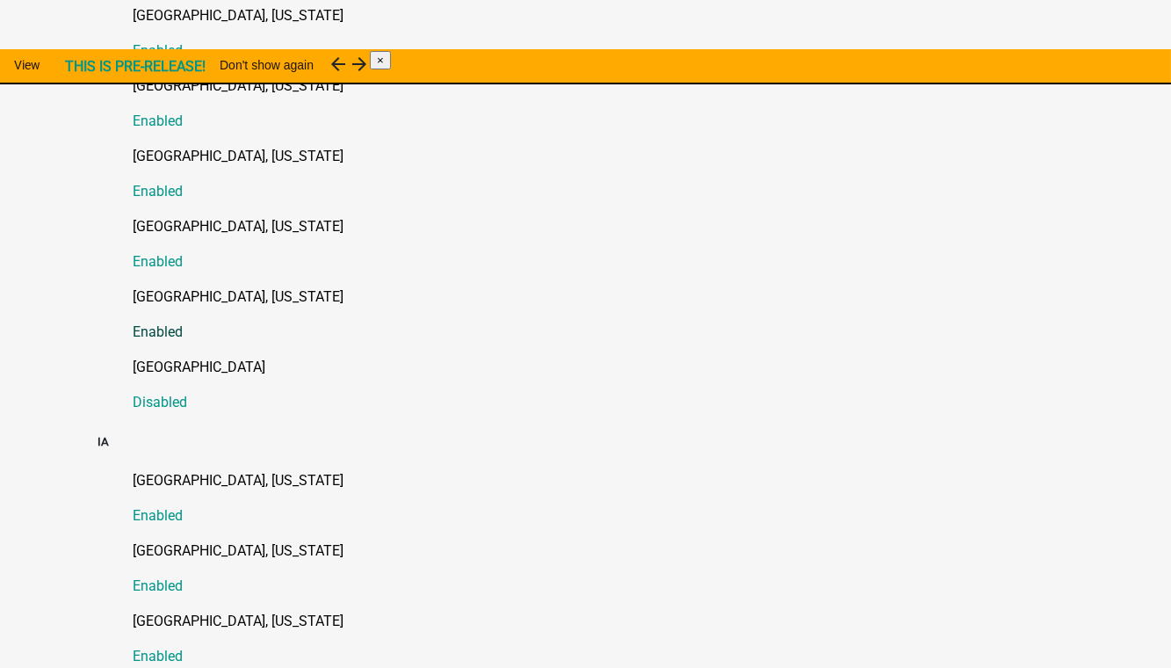
scroll to position [958, 0]
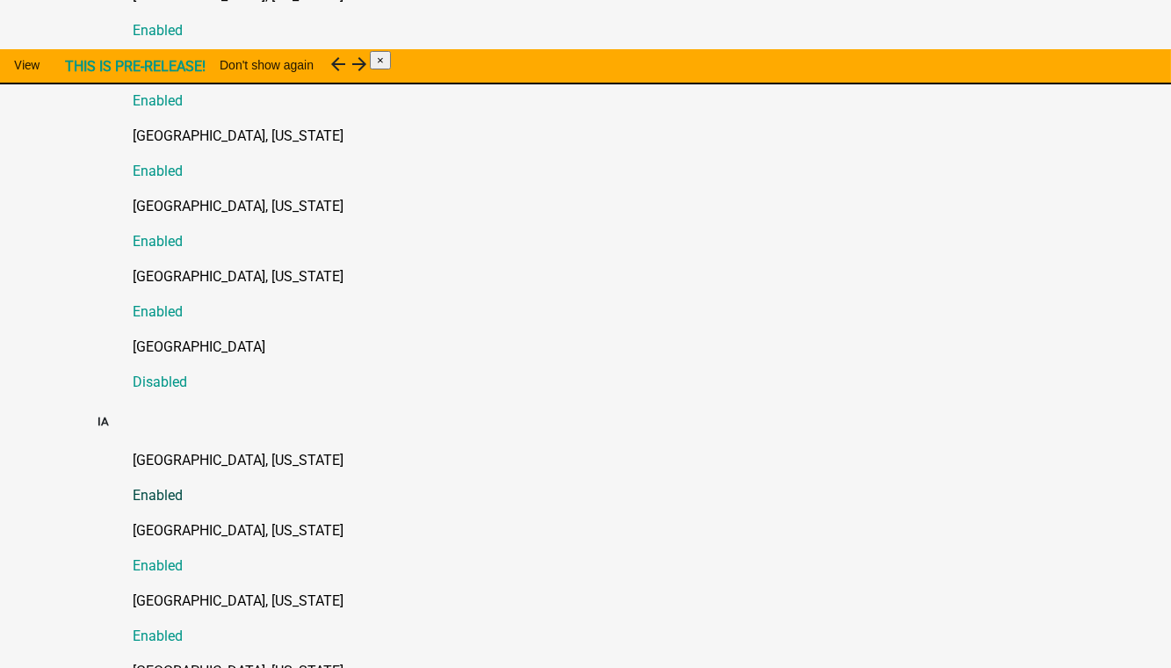
click at [180, 450] on link "Boone County, Iowa Enabled" at bounding box center [604, 478] width 940 height 56
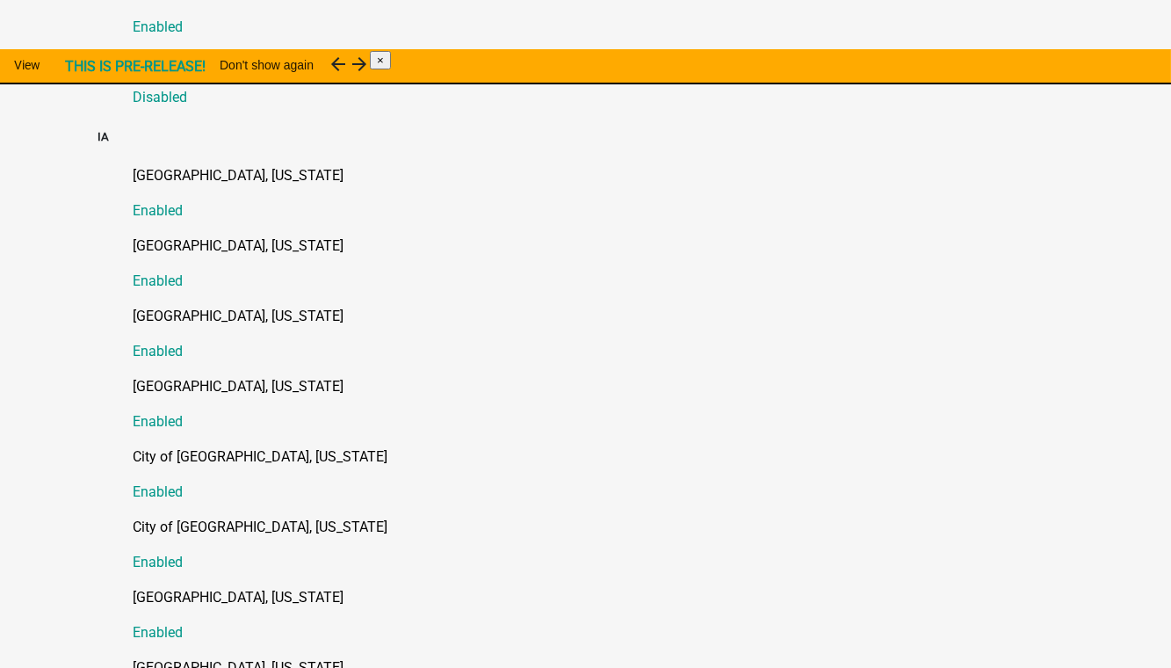
scroll to position [1277, 0]
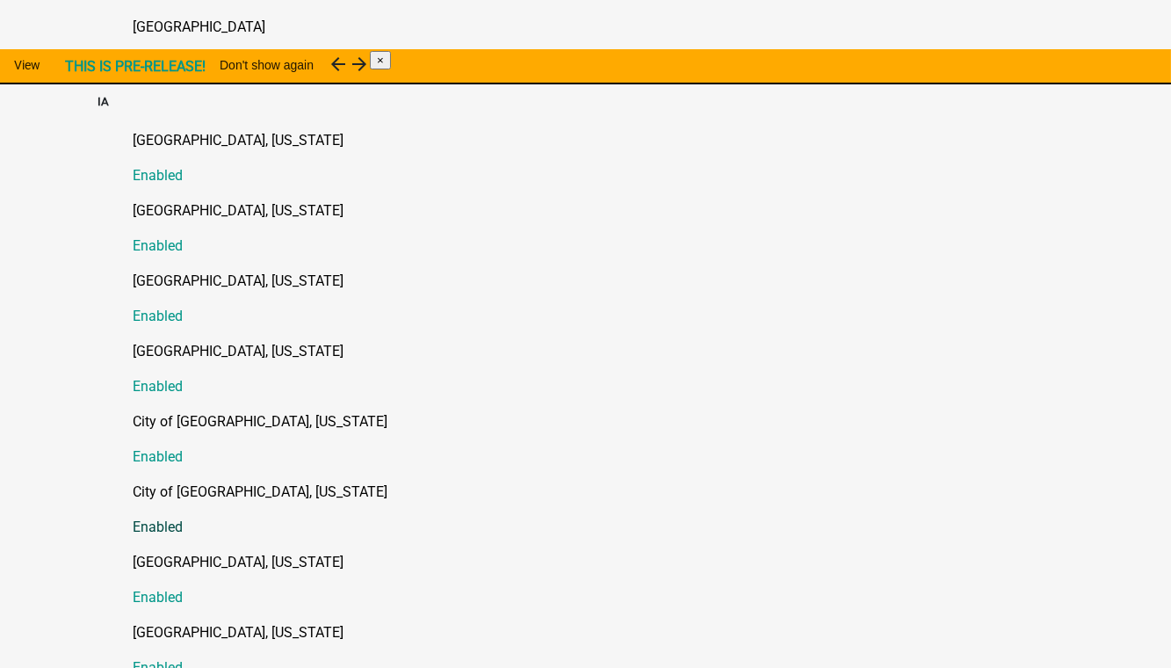
click at [194, 485] on p "City of [GEOGRAPHIC_DATA], [US_STATE]" at bounding box center [604, 491] width 940 height 21
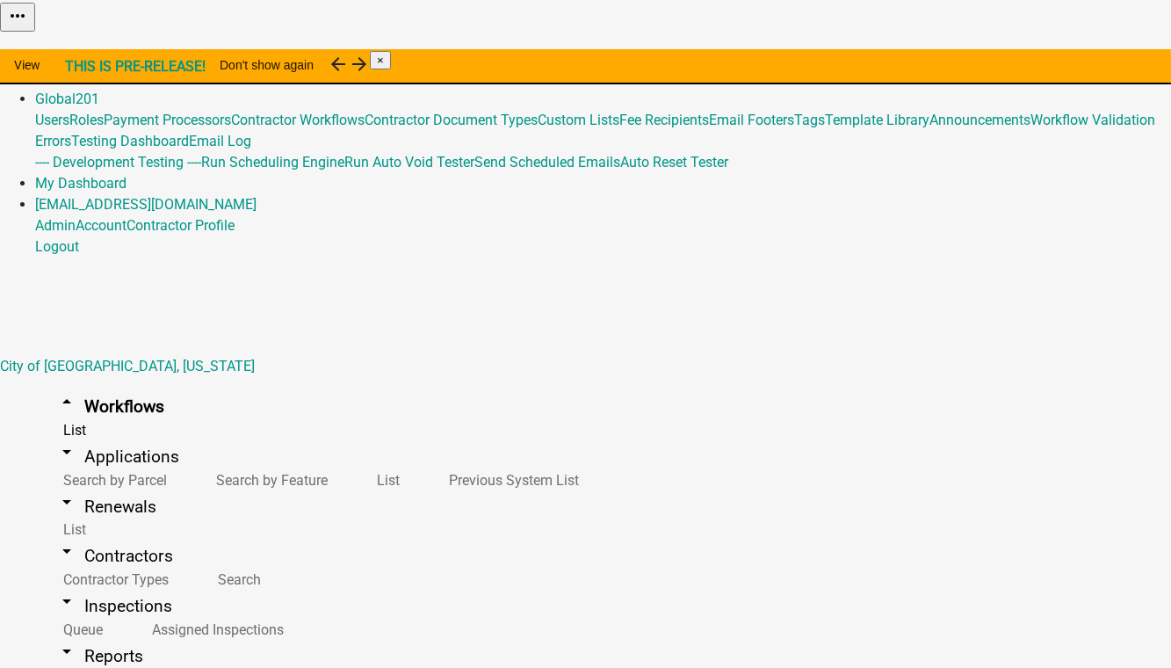
scroll to position [399, 0]
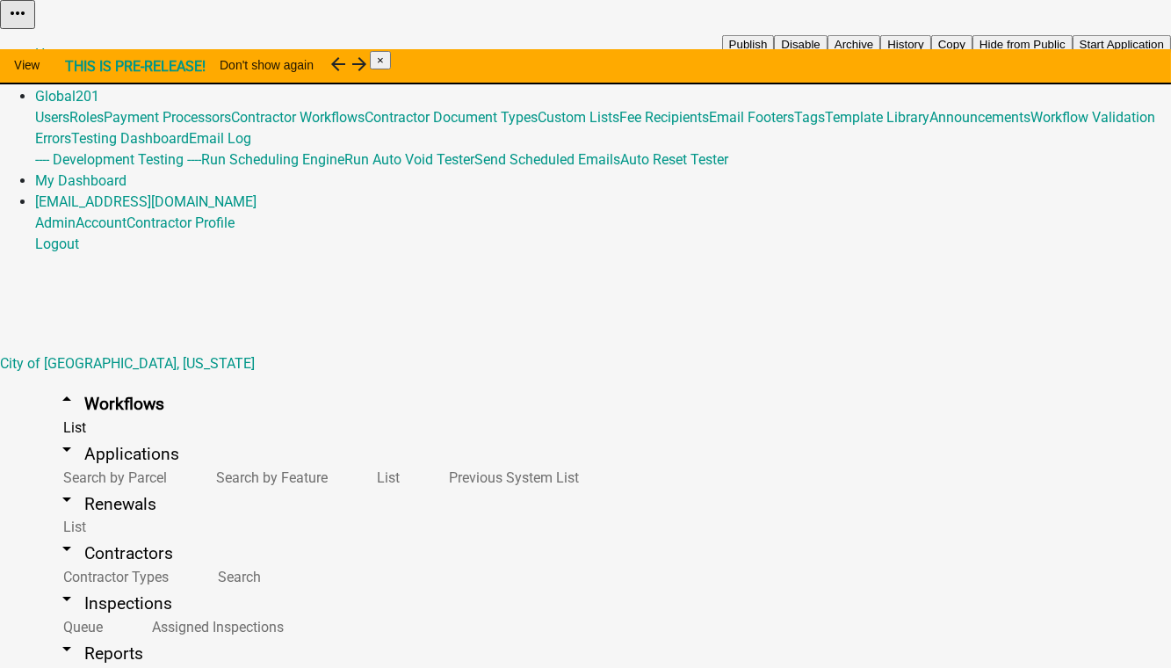
click at [972, 54] on button "Copy" at bounding box center [951, 44] width 41 height 18
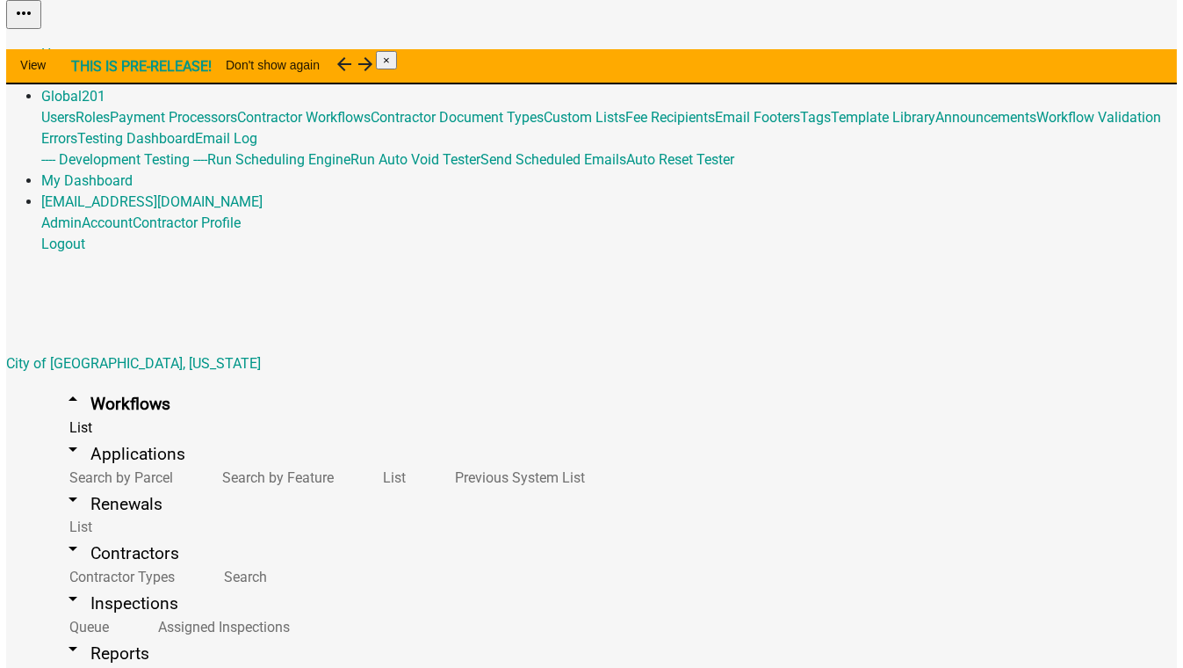
scroll to position [0, 0]
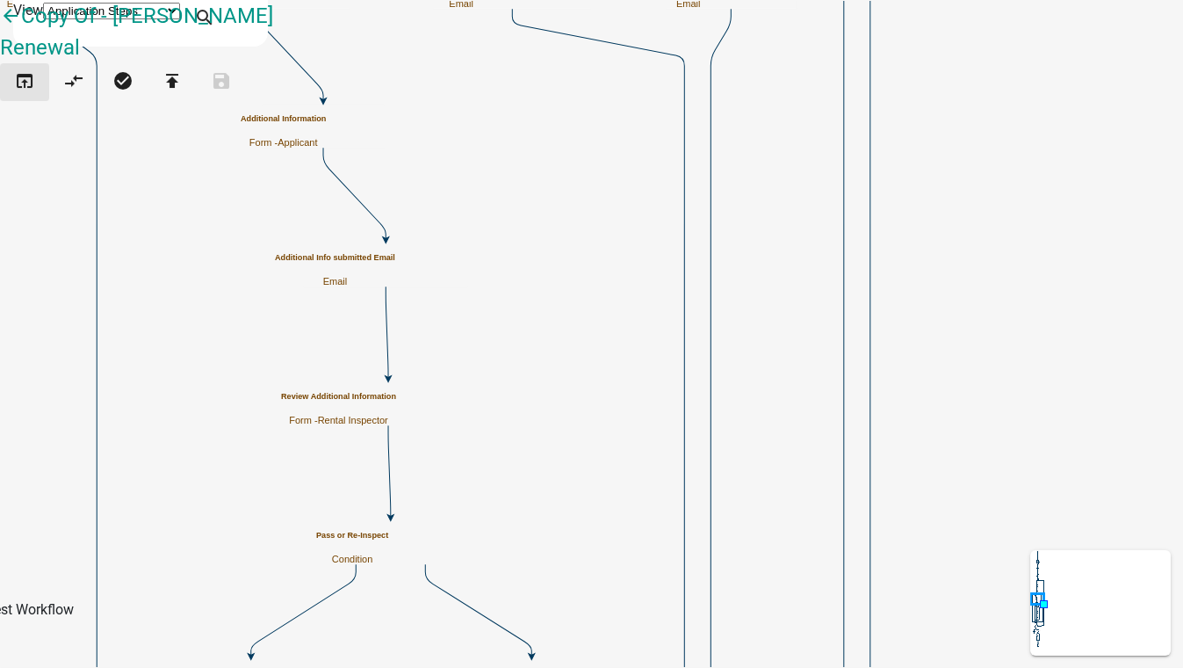
click at [35, 93] on icon "open_in_browser" at bounding box center [24, 82] width 21 height 25
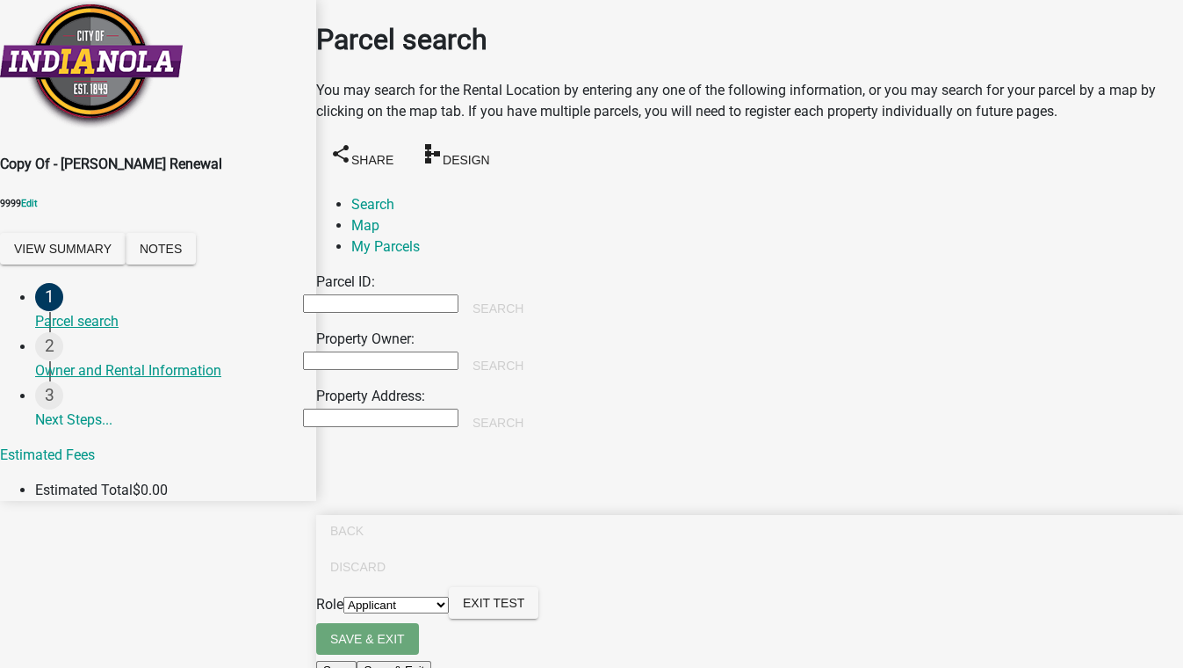
click at [378, 351] on input "Property Owner:" at bounding box center [380, 360] width 155 height 18
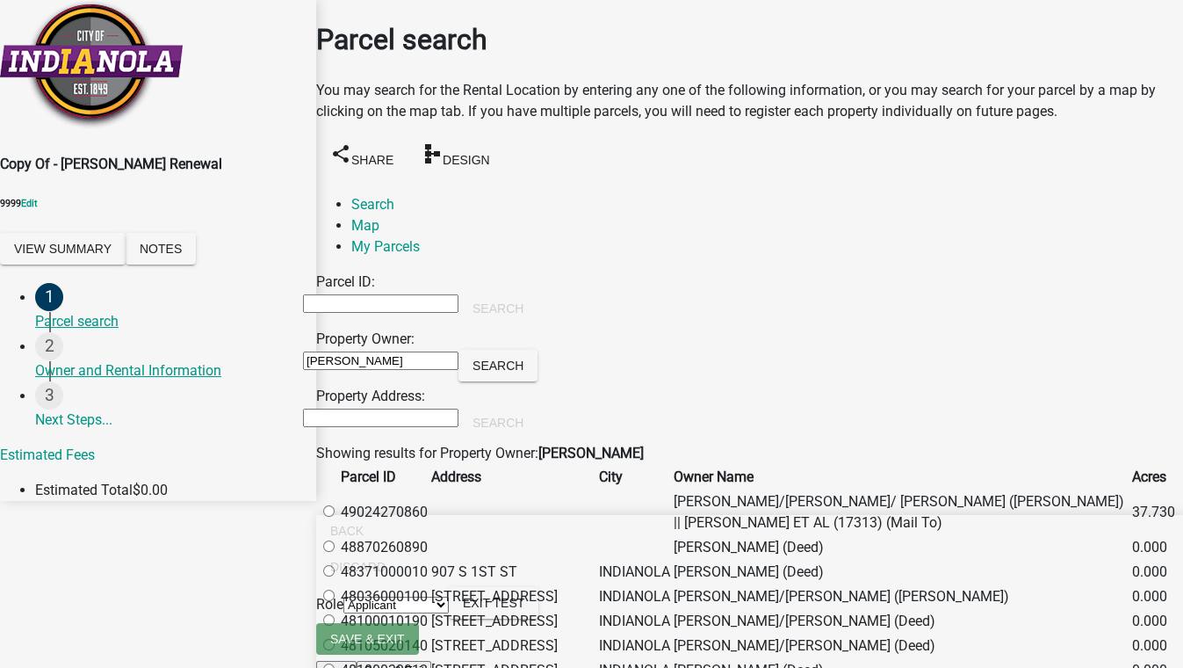
type input "william"
click at [1026, 355] on div "Parcel ID: Search Property Owner: william Search Property Address: Search" at bounding box center [749, 356] width 867 height 171
click at [337, 520] on label at bounding box center [337, 511] width 0 height 17
click at [335, 517] on input "radio" at bounding box center [328, 510] width 11 height 11
radio input "true"
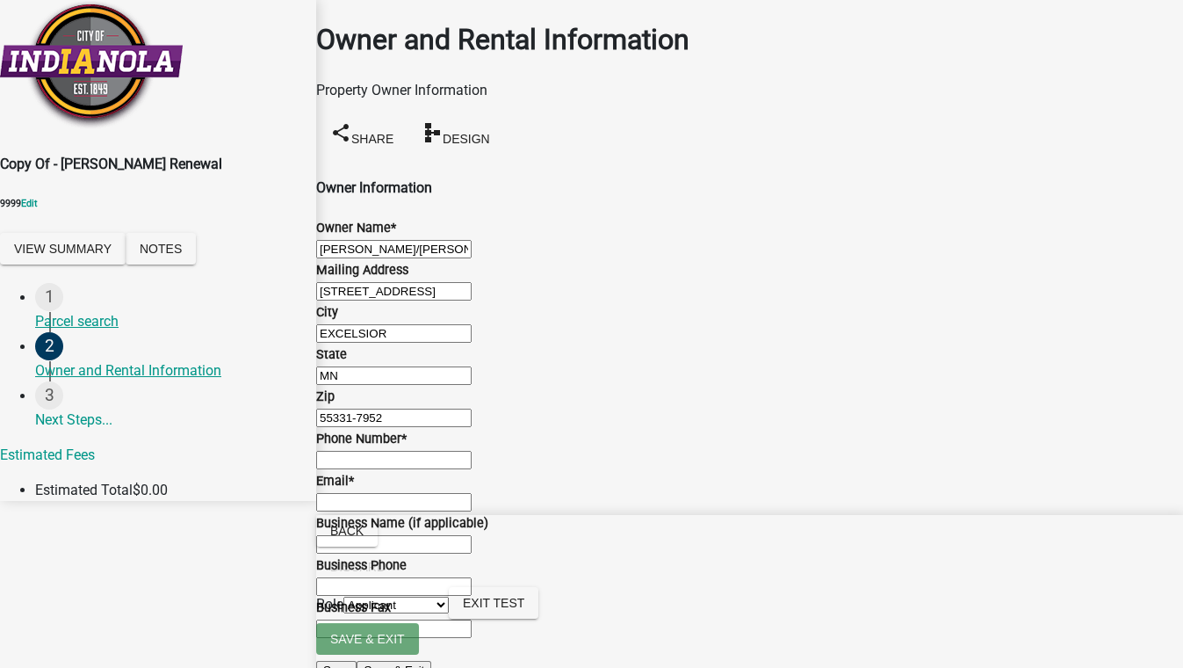
scroll to position [1259, 0]
radio input "true"
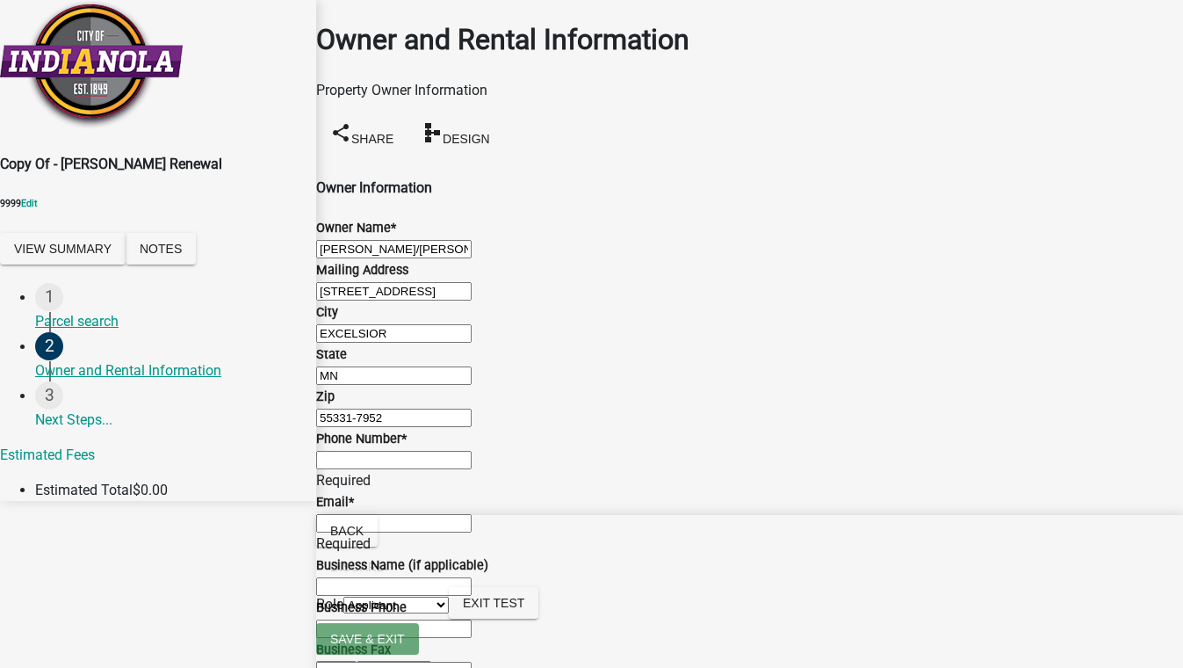
scroll to position [263, 0]
click at [469, 428] on div "Phone Number *" at bounding box center [749, 438] width 867 height 21
click at [457, 451] on input "Phone Number *" at bounding box center [393, 460] width 155 height 18
type input "5555555554"
click at [350, 554] on div "Email * Required" at bounding box center [749, 522] width 867 height 63
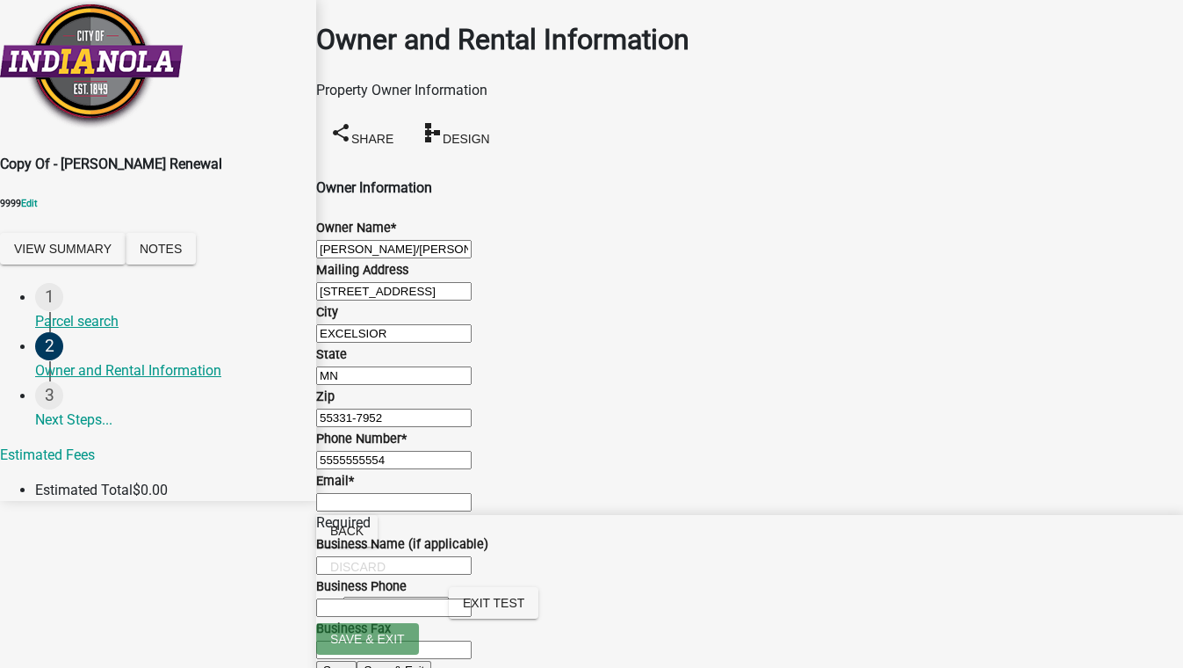
type input "test@schneidergis.com"
type input "Test Test BSide"
type input "5555555555"
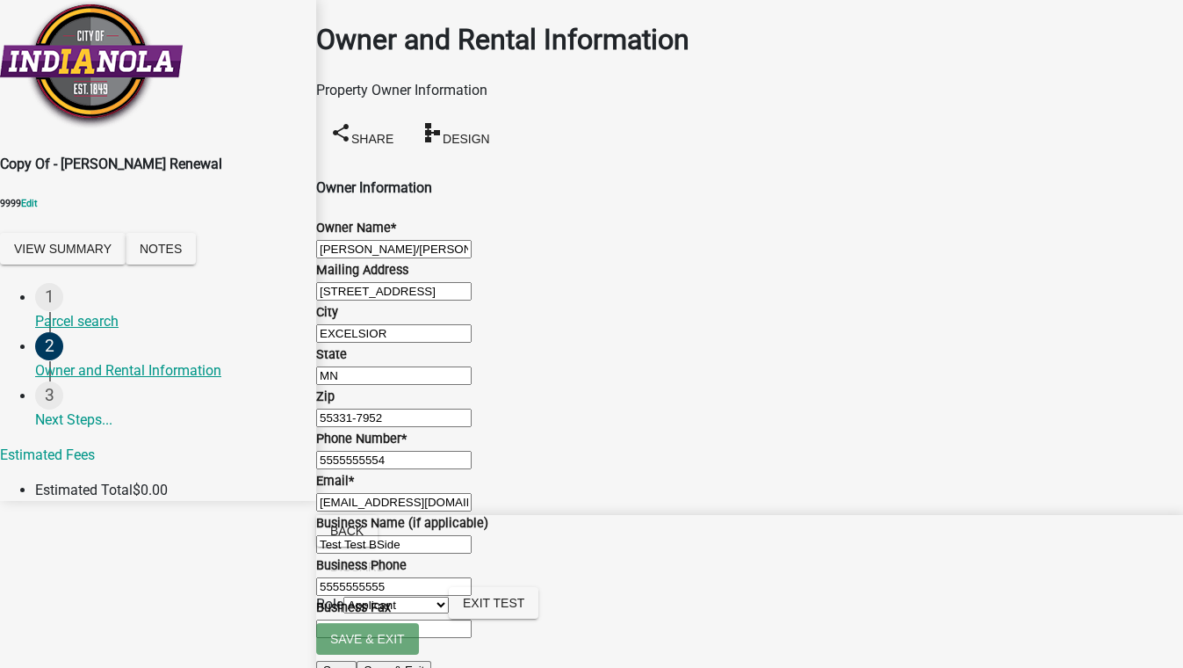
scroll to position [981, 0]
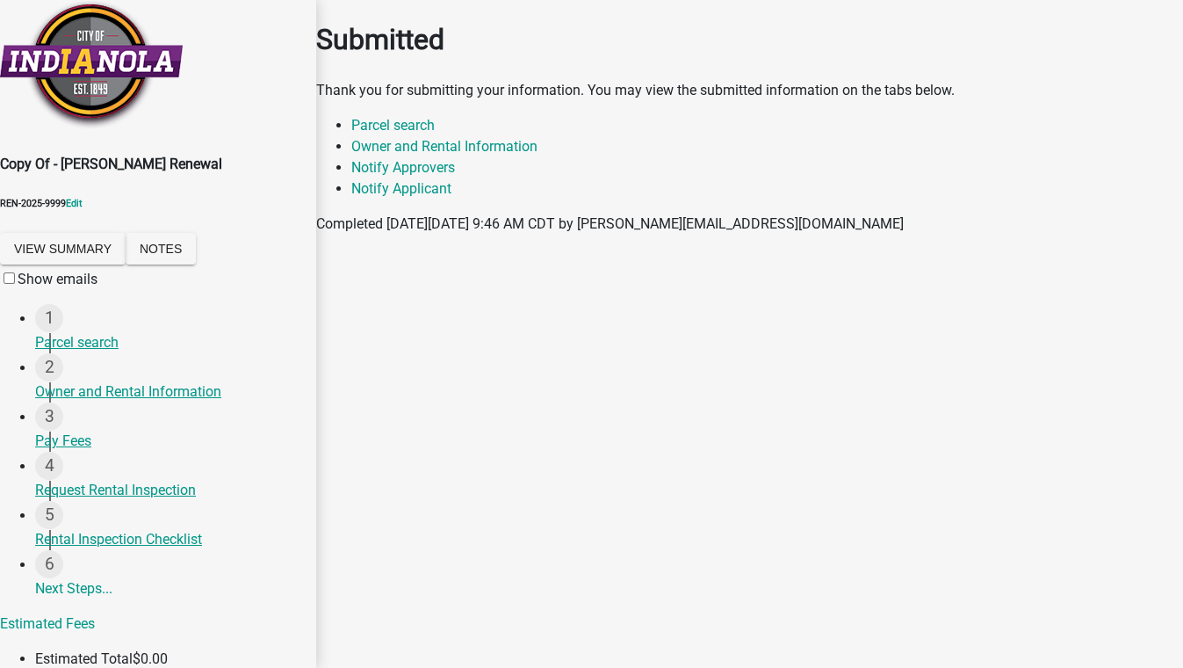
scroll to position [243, 0]
select select "5f0afb0f-017a-4b7e-bd65-bc35f066e09e"
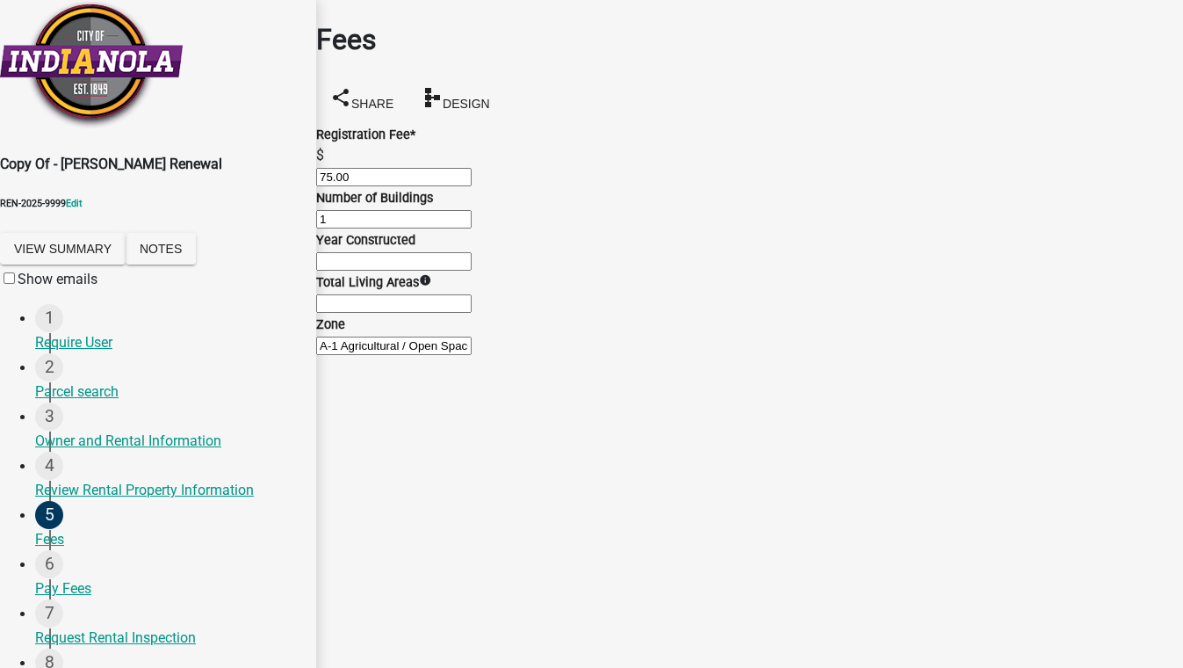
scroll to position [33, 0]
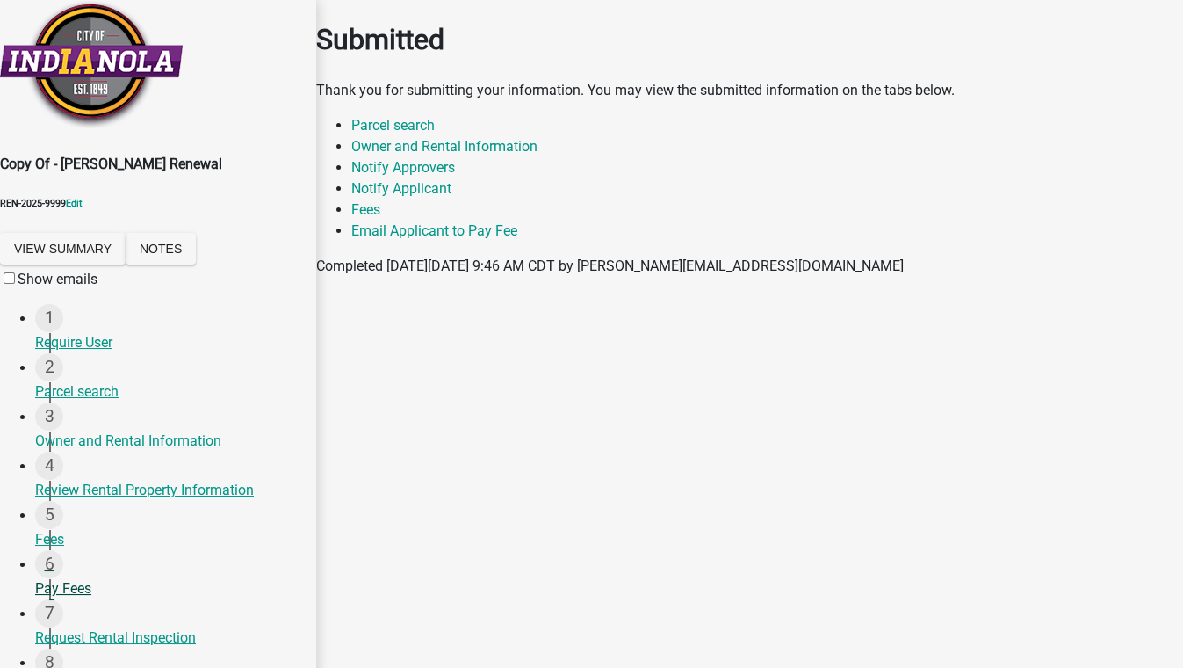
scroll to position [79, 0]
click at [87, 578] on div "Pay Fees" at bounding box center [168, 588] width 267 height 21
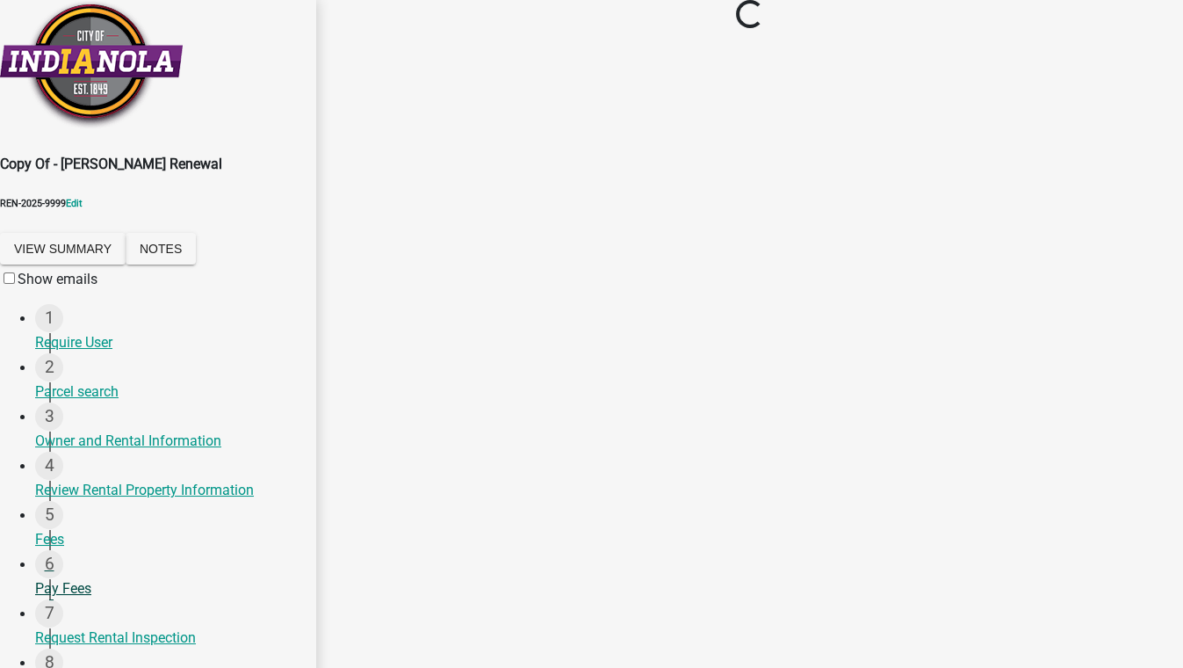
scroll to position [0, 0]
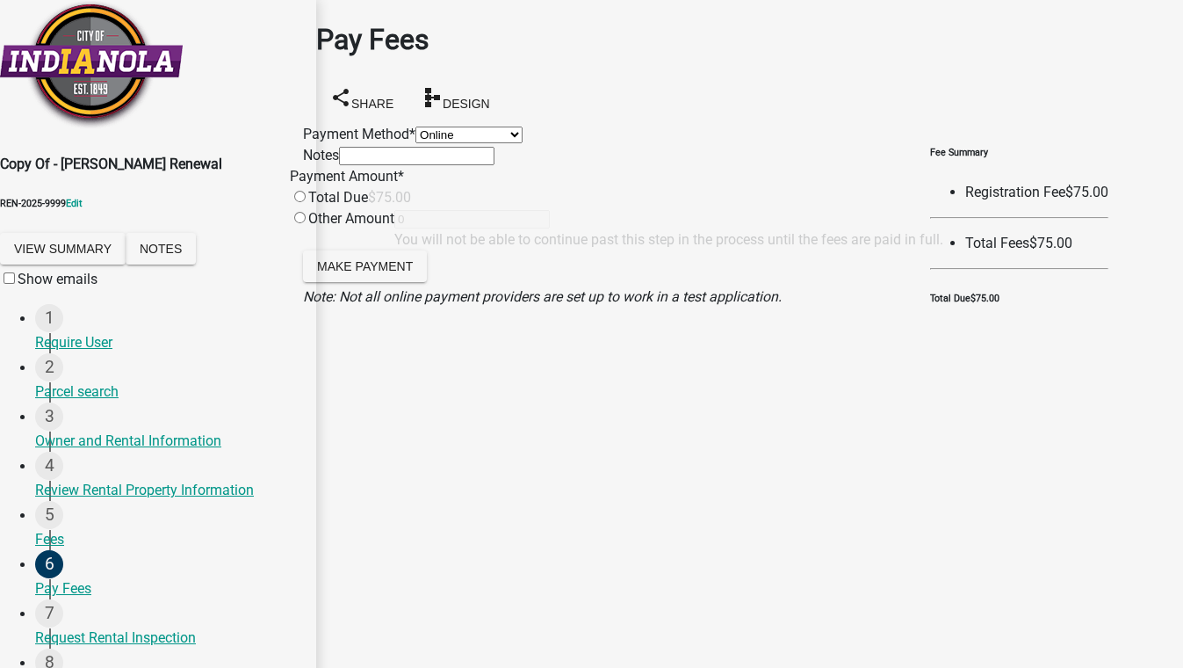
click at [416, 139] on select "Credit Card POS Check Cash Online" at bounding box center [469, 134] width 107 height 17
select select "1: 0"
click at [416, 126] on select "Credit Card POS Check Cash Online" at bounding box center [469, 134] width 107 height 17
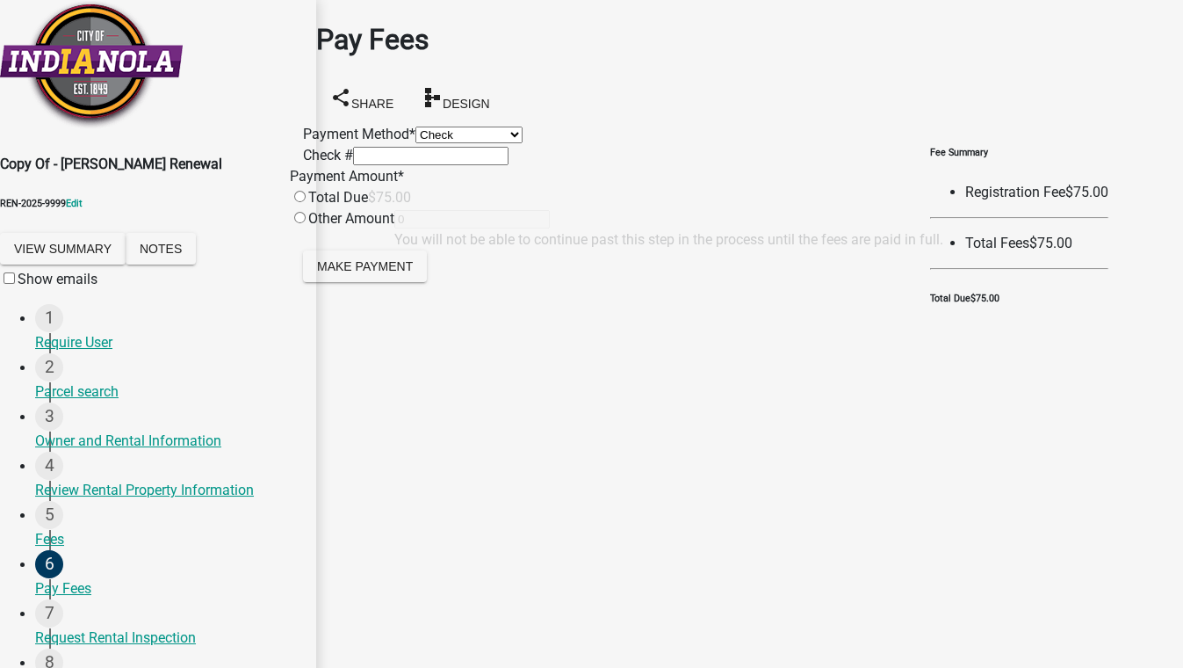
click at [306, 202] on input "radio" at bounding box center [299, 196] width 11 height 11
radio input "true"
type input "75"
click at [413, 272] on span "Make Payment" at bounding box center [365, 265] width 96 height 14
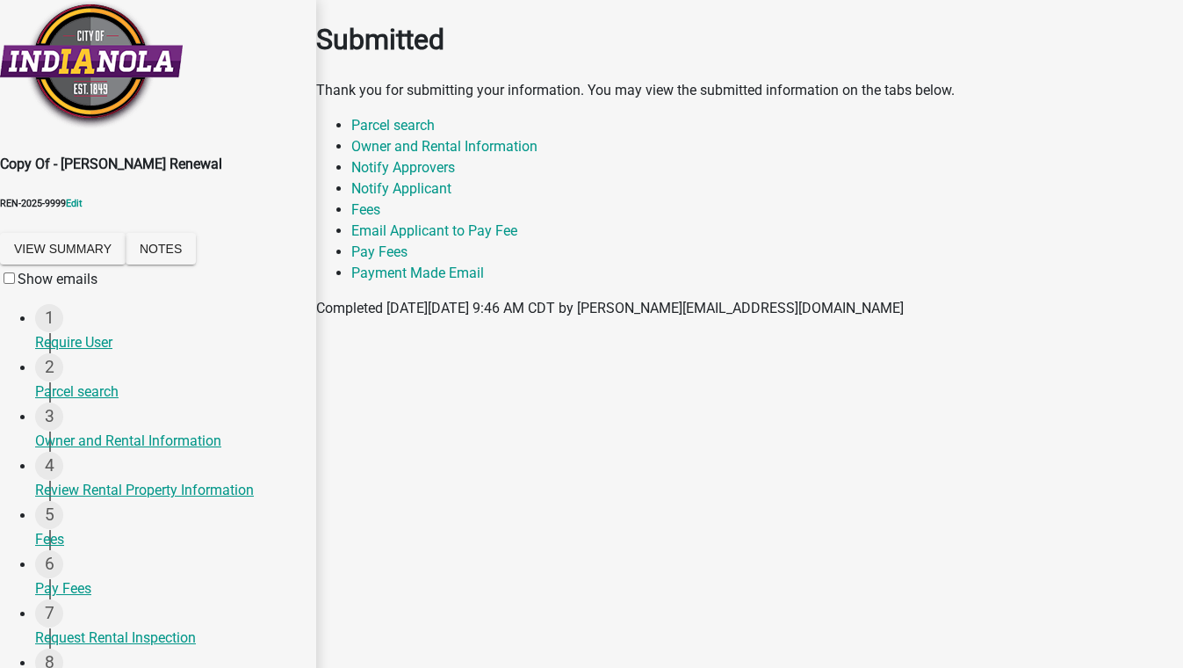
scroll to position [300, 0]
select select "46f061d0-ca05-4526-87ad-bae6256f3e47"
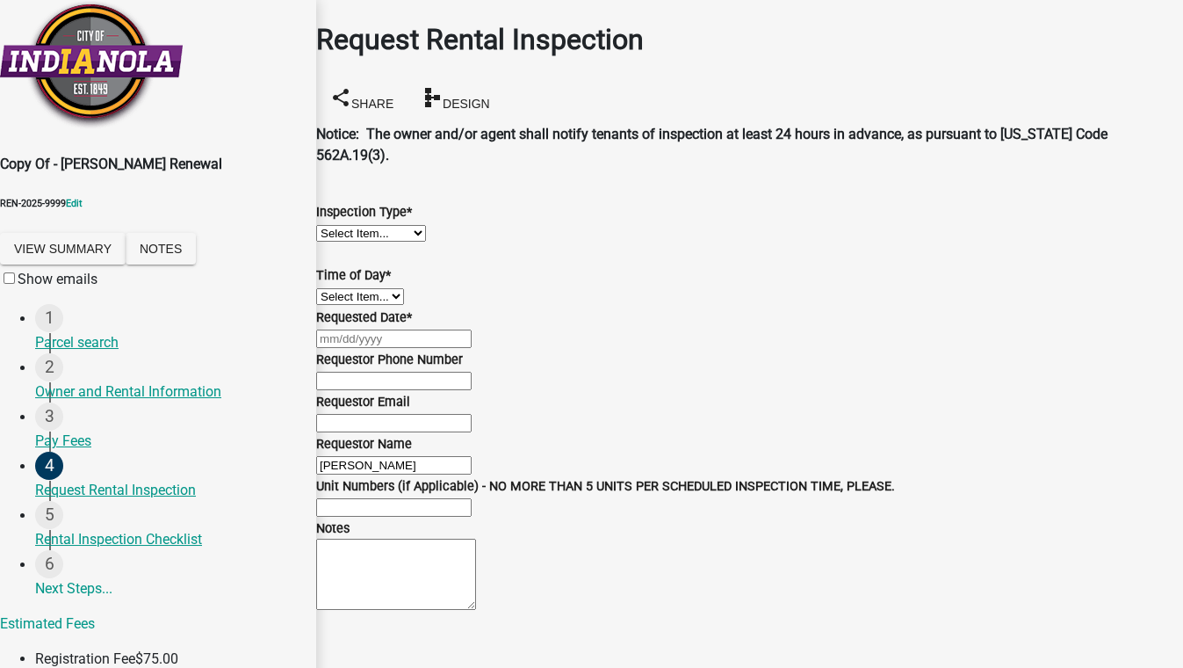
scroll to position [135, 0]
click at [426, 242] on select "Select Item... Rental Inspection" at bounding box center [371, 233] width 110 height 17
click at [337, 225] on select "Select Item... Rental Inspection" at bounding box center [371, 233] width 110 height 17
select select "b959d790-e5ea-4503-81e8-7f17c022e9fc"
click at [371, 305] on select "Select Item... AM PM" at bounding box center [360, 296] width 88 height 17
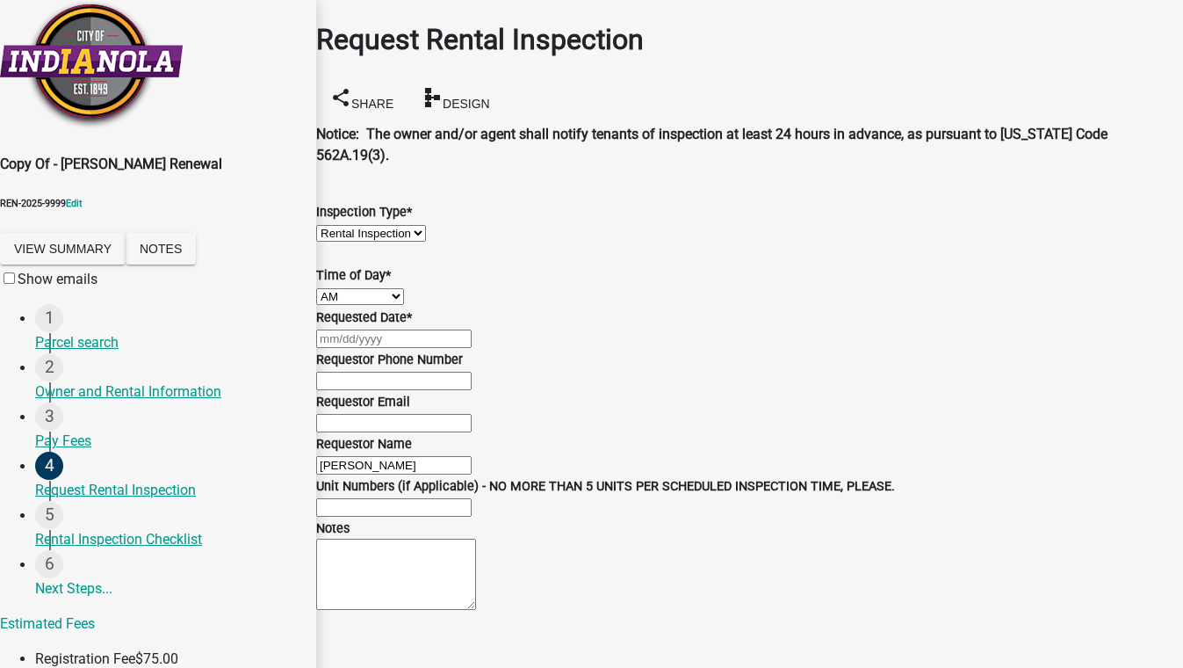
click at [337, 305] on select "Select Item... AM PM" at bounding box center [360, 296] width 88 height 17
select select "843ebab2-59e7-4208-955a-d78dd632208f"
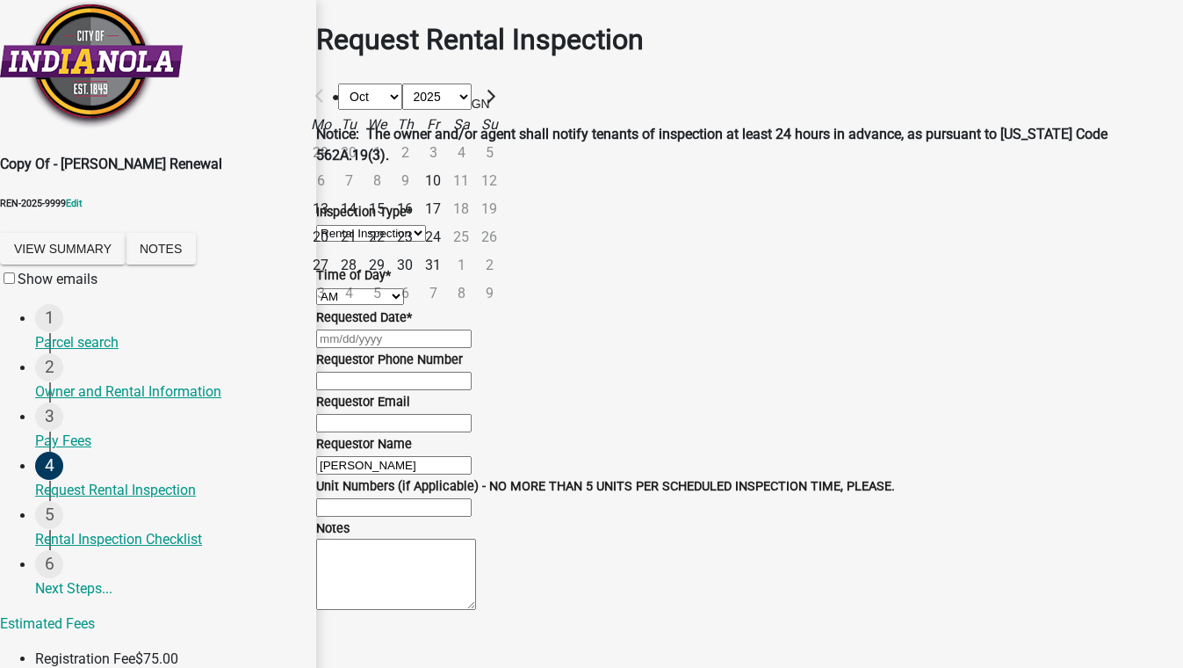
click at [365, 349] on div "Oct Nov Dec 2025 2026 2027 2028 2029 2030 2031 2032 2033 2034 2035 2036 2037 20…" at bounding box center [749, 338] width 867 height 21
click at [335, 223] on div "13" at bounding box center [321, 209] width 28 height 28
type input "10/13/2025"
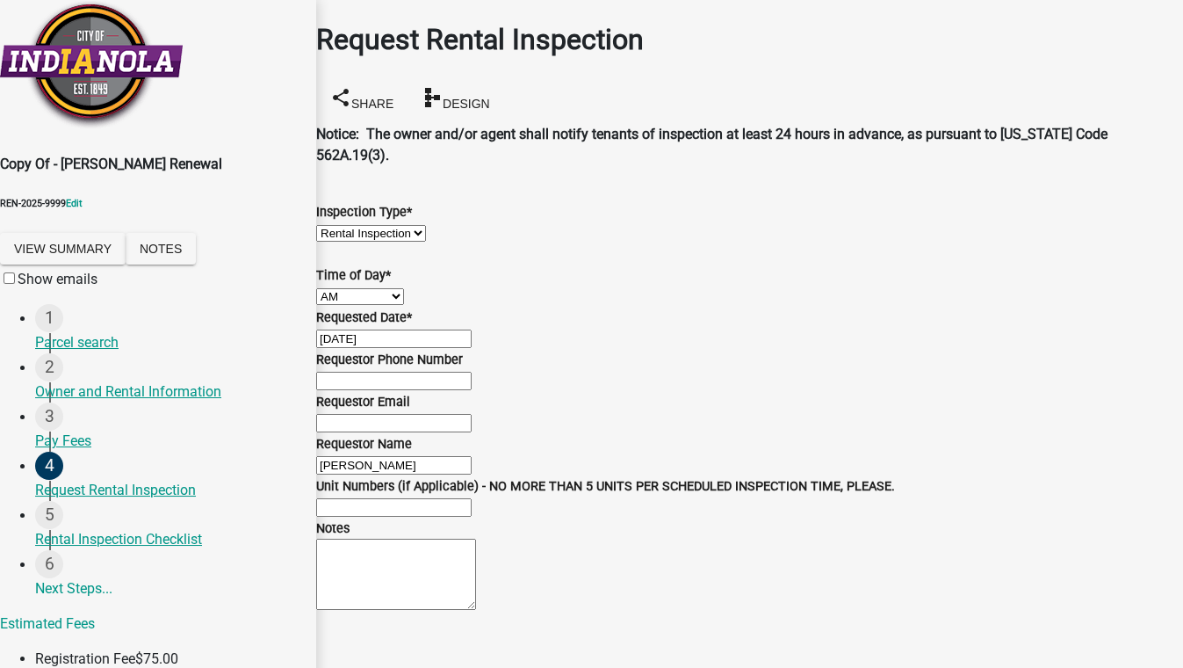
click at [472, 390] on input "Requestor Phone Number" at bounding box center [393, 381] width 155 height 18
type input "5555555555"
click at [372, 498] on input "Unit Numbers (if Applicable) - NO MORE THAN 5 UNITS PER SCHEDULED INSPECTION TI…" at bounding box center [393, 507] width 155 height 18
type input "1"
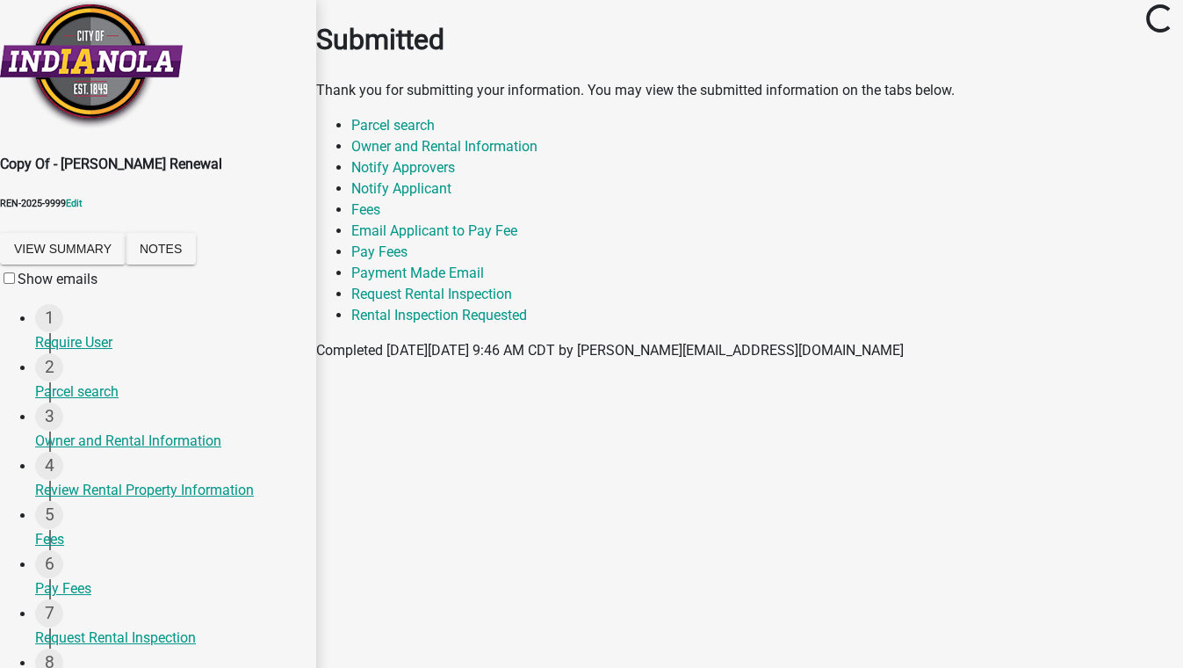
scroll to position [159, 0]
select select "8f7f3f50-e386-4dfd-bc1c-ec52446f8281"
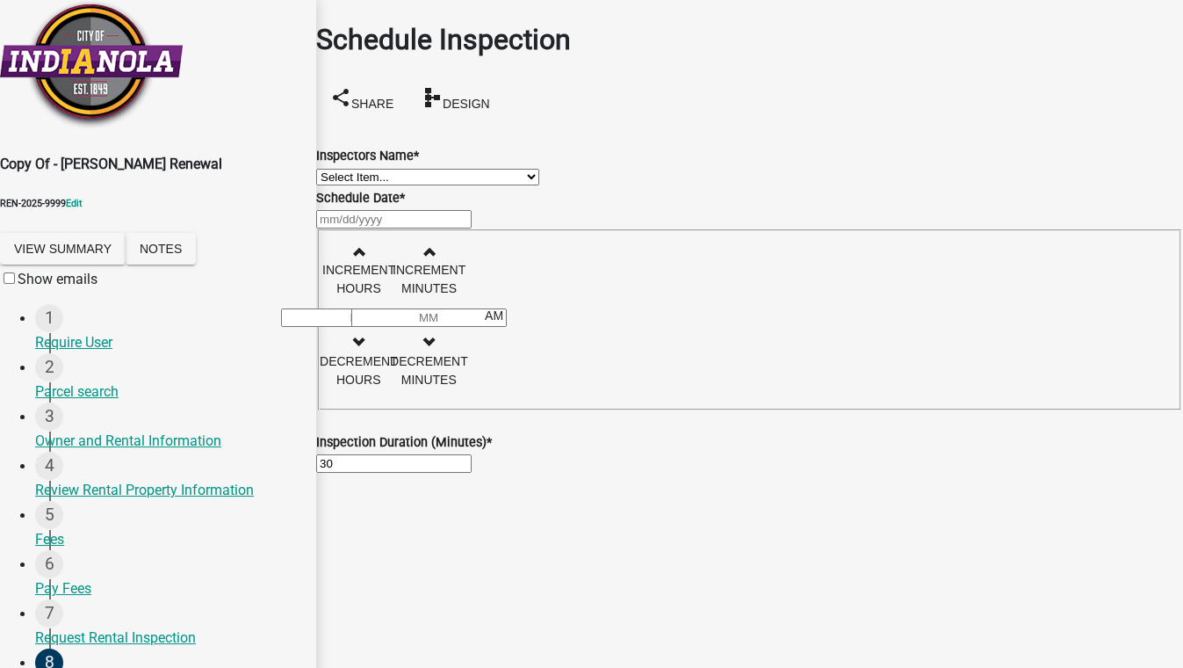
click at [430, 185] on select "Select Item... T. Little (Timothy Little) Visser (Michael Visser)" at bounding box center [427, 177] width 223 height 17
select select "27b8dde7-9ed4-44e4-ae8e-5969b60be3e6"
click at [337, 169] on select "Select Item... T. Little (Timothy Little) Visser (Michael Visser)" at bounding box center [427, 177] width 223 height 17
select select "10"
select select "2025"
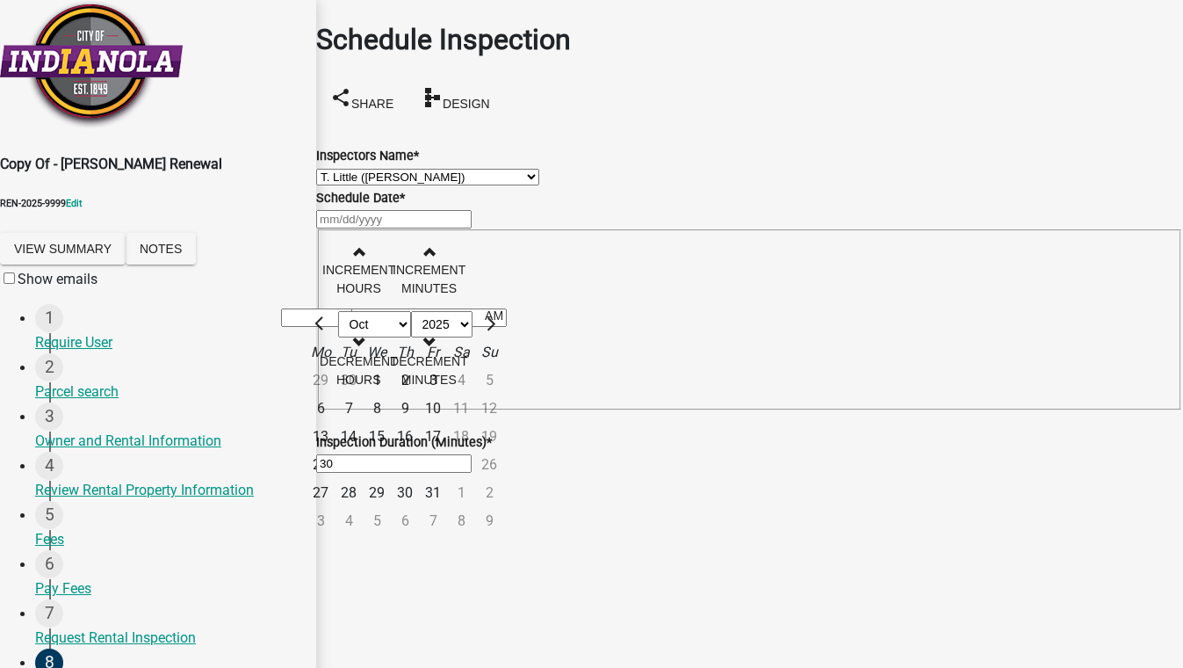
click at [390, 229] on div "Jan Feb Mar Apr May Jun Jul Aug Sep Oct Nov Dec 1525 1526 1527 1528 1529 1530 1…" at bounding box center [749, 218] width 867 height 21
click at [419, 423] on div "9" at bounding box center [405, 408] width 28 height 28
type input "10/09/2025"
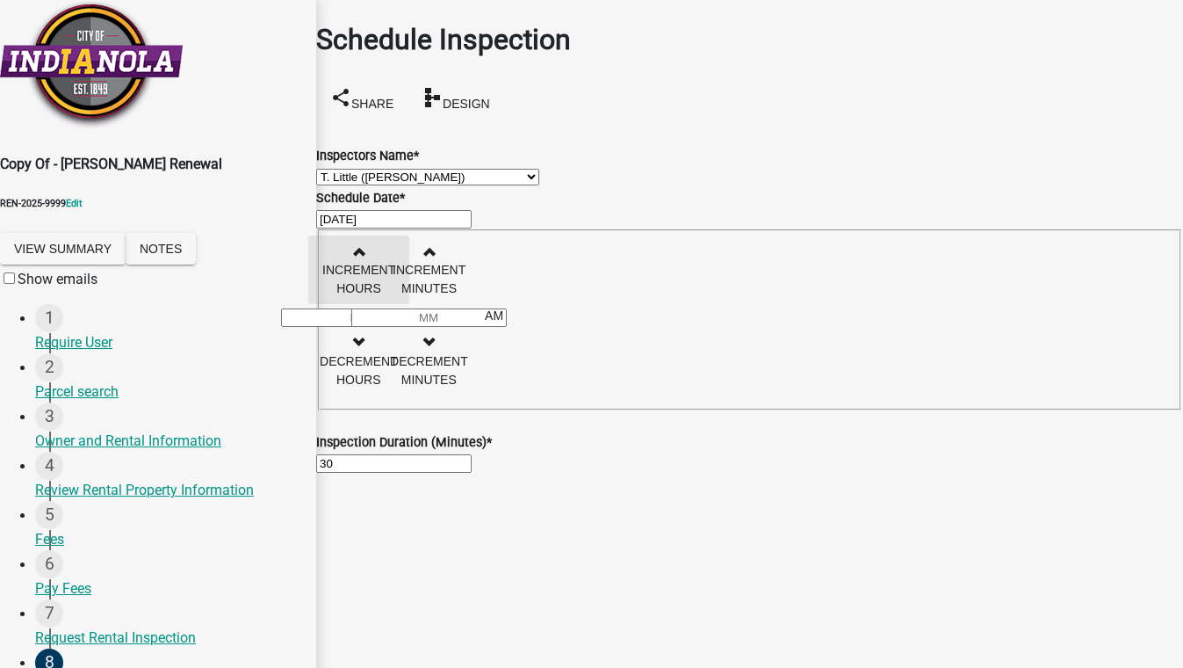
click at [363, 258] on span "button" at bounding box center [358, 251] width 9 height 14
type input "01"
type input "00"
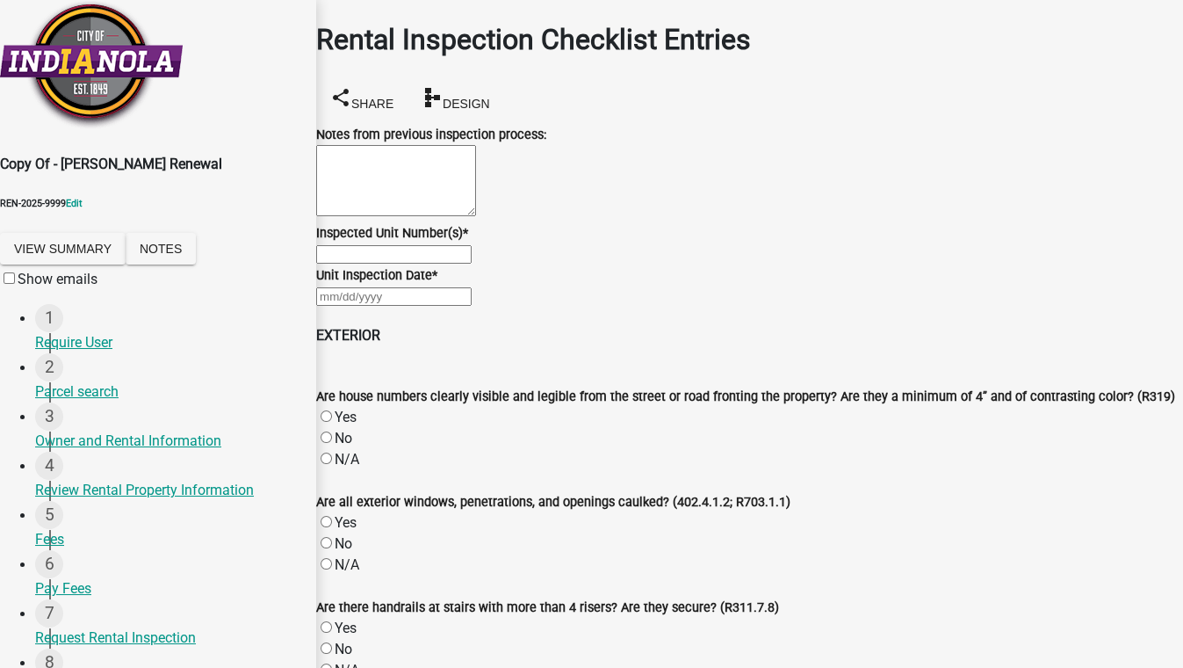
click at [413, 264] on input "Inspected Unit Number(s) *" at bounding box center [393, 254] width 155 height 18
type input "1"
click at [412, 307] on div at bounding box center [749, 295] width 867 height 21
select select "10"
select select "2025"
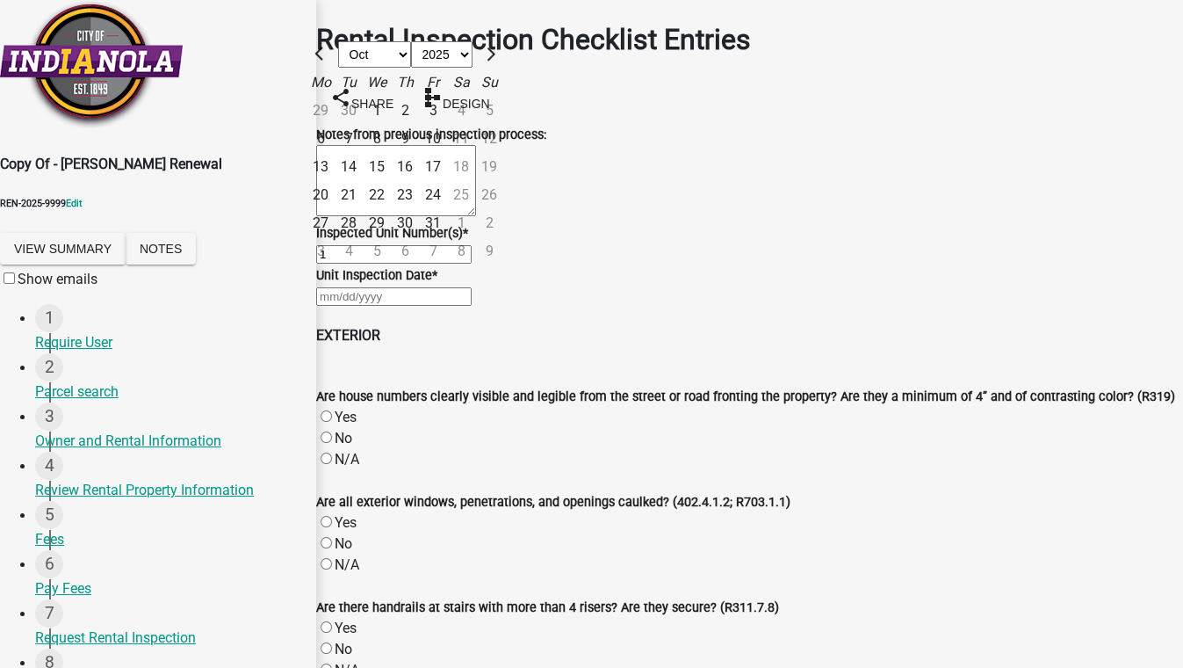
click at [335, 181] on div "13" at bounding box center [321, 167] width 28 height 28
type input "10/13/2025"
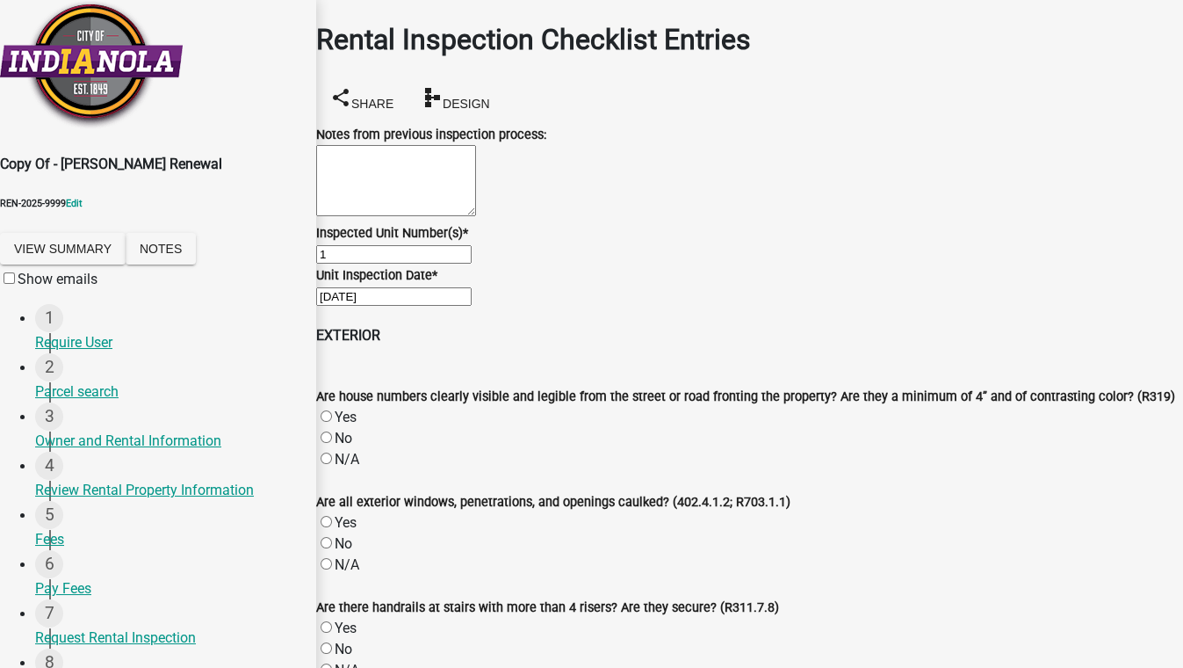
click at [359, 451] on label "N/A" at bounding box center [347, 459] width 25 height 17
click at [332, 452] on input "N/A" at bounding box center [326, 457] width 11 height 11
radio input "true"
click at [347, 556] on label "N/A" at bounding box center [347, 564] width 25 height 17
click at [332, 558] on input "N/A" at bounding box center [326, 563] width 11 height 11
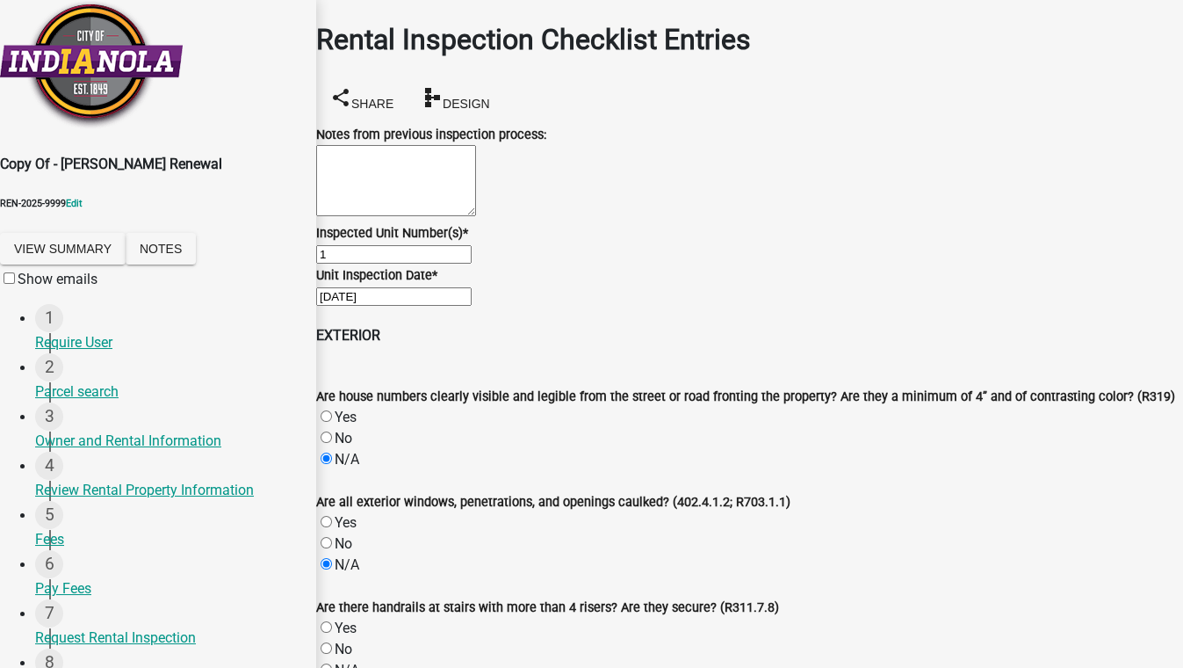
radio input "true"
click at [342, 661] on label "N/A" at bounding box center [347, 669] width 25 height 17
click at [332, 663] on input "N/A" at bounding box center [326, 668] width 11 height 11
radio input "true"
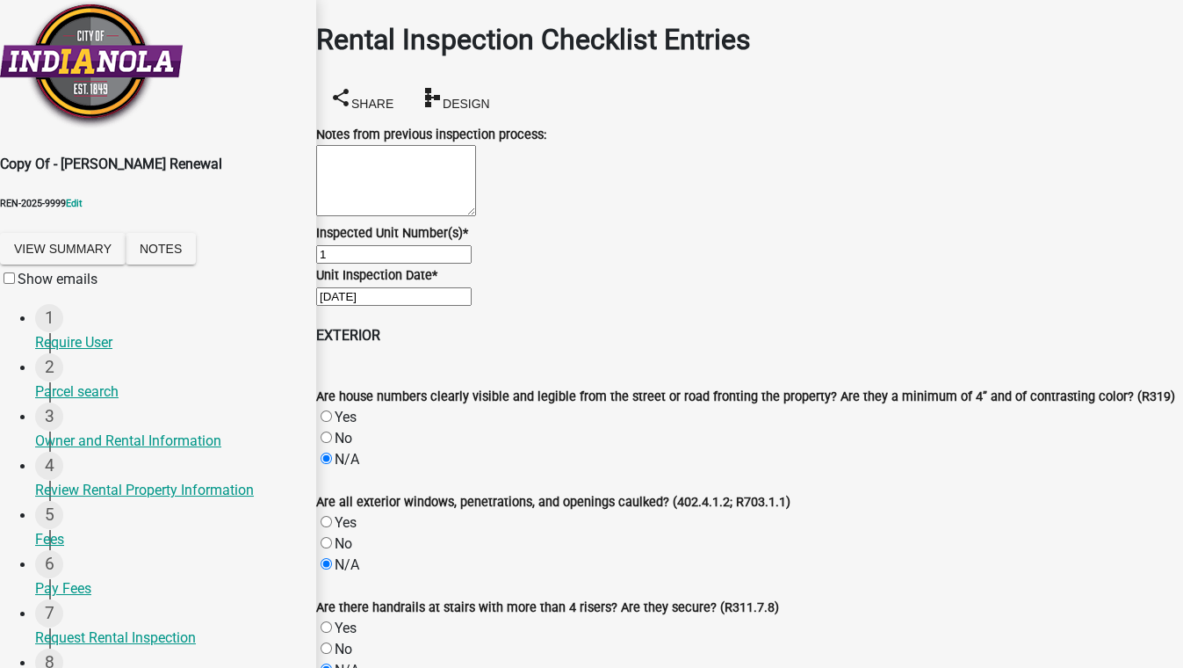
radio input "true"
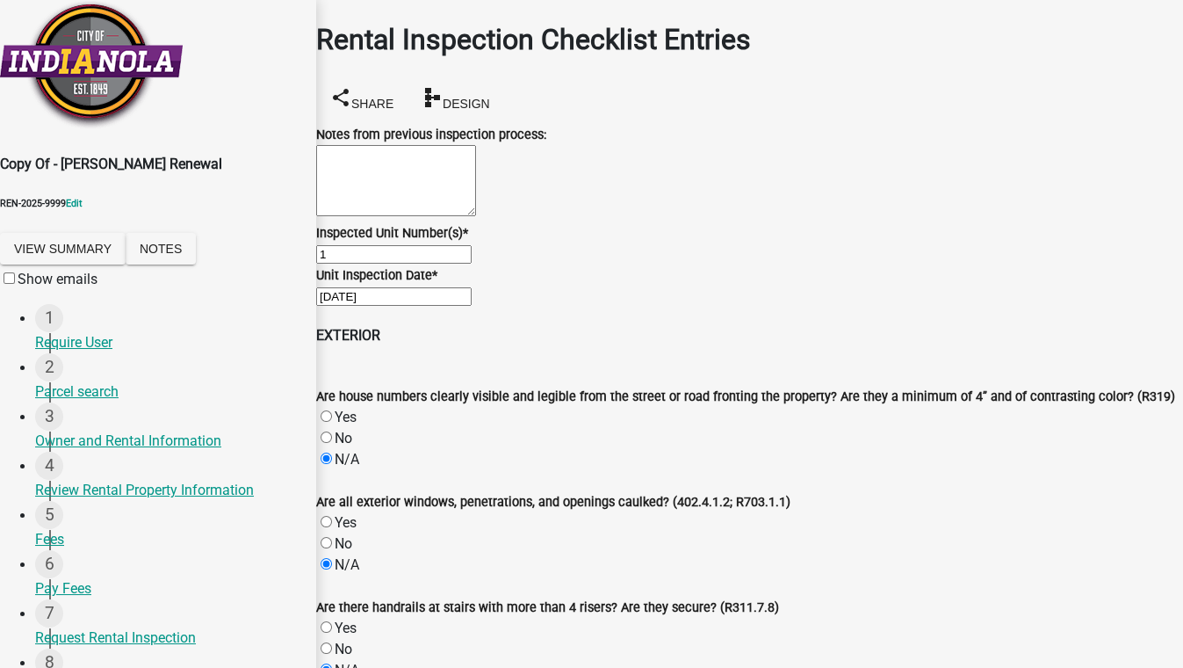
radio input "true"
drag, startPoint x: 344, startPoint y: 142, endPoint x: 361, endPoint y: 193, distance: 53.6
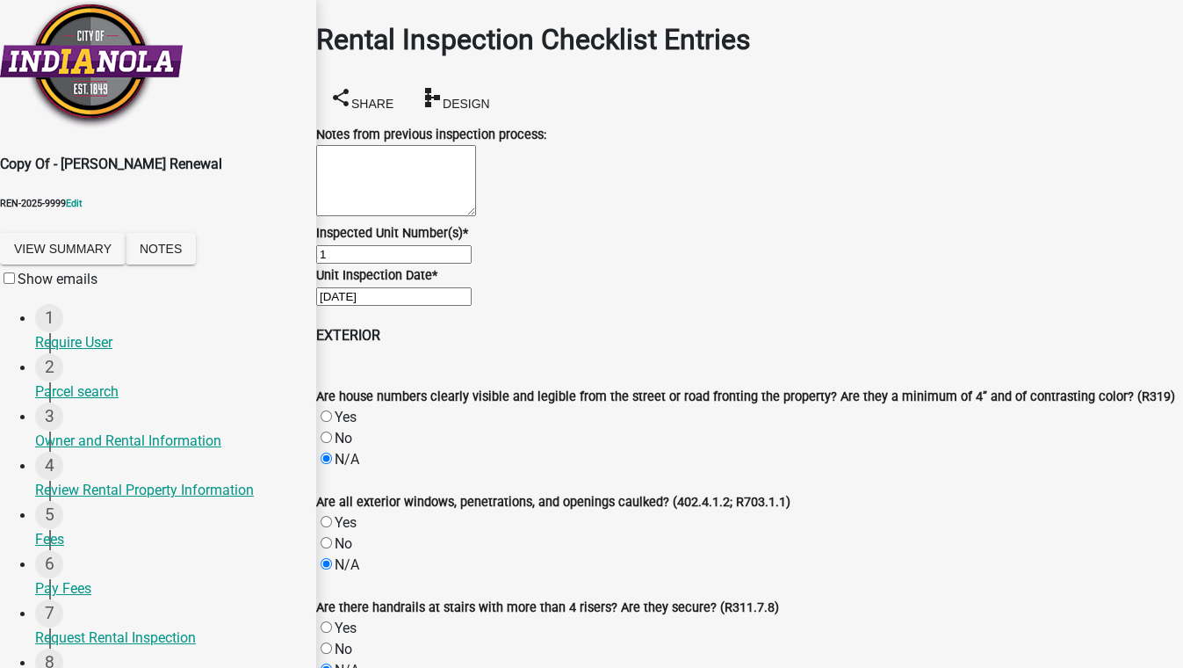
radio input "true"
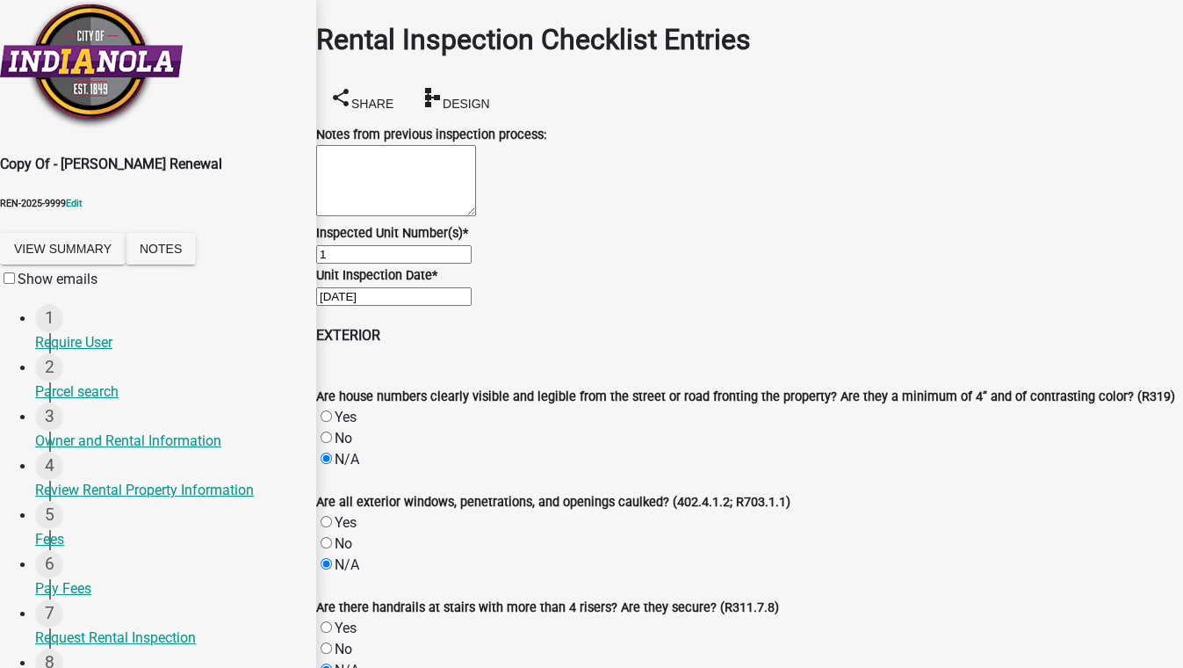
radio input "true"
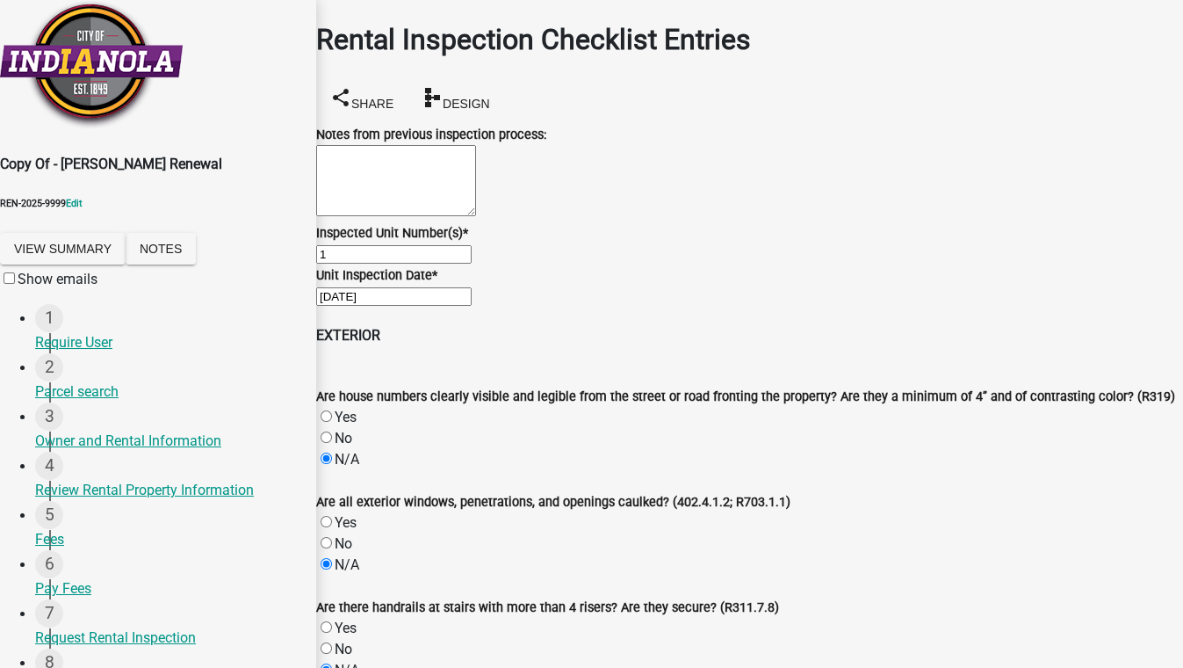
radio input "true"
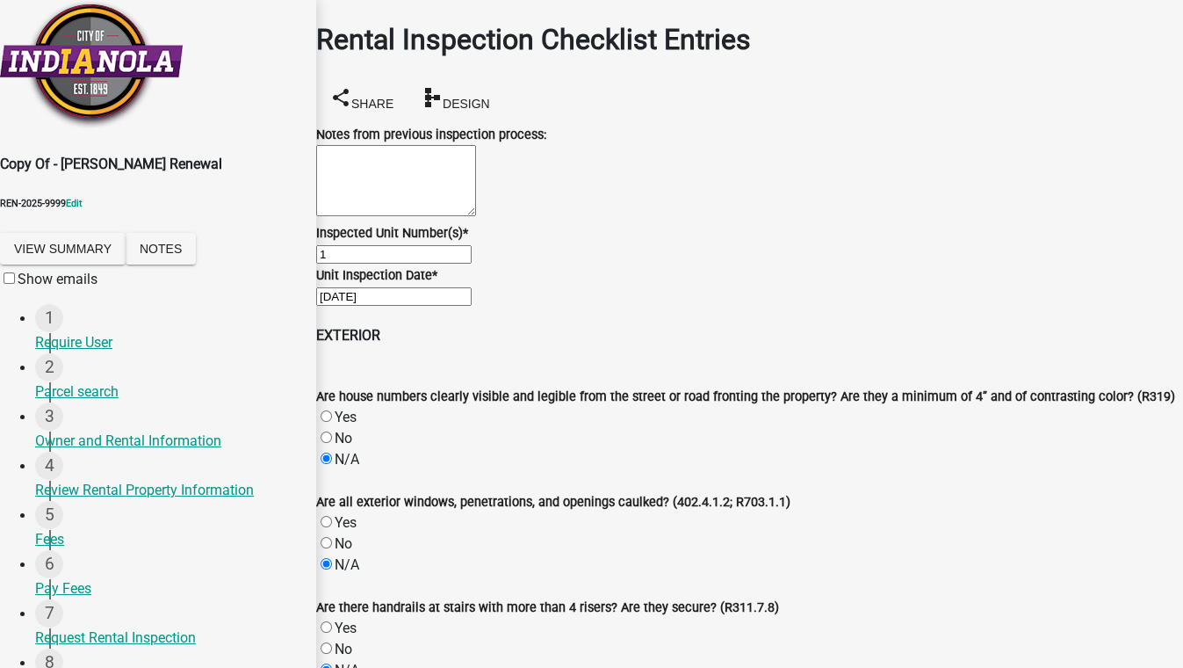
radio input "true"
click at [347, 408] on label "Yes" at bounding box center [346, 416] width 22 height 17
click at [332, 410] on input "Yes" at bounding box center [326, 415] width 11 height 11
radio input "true"
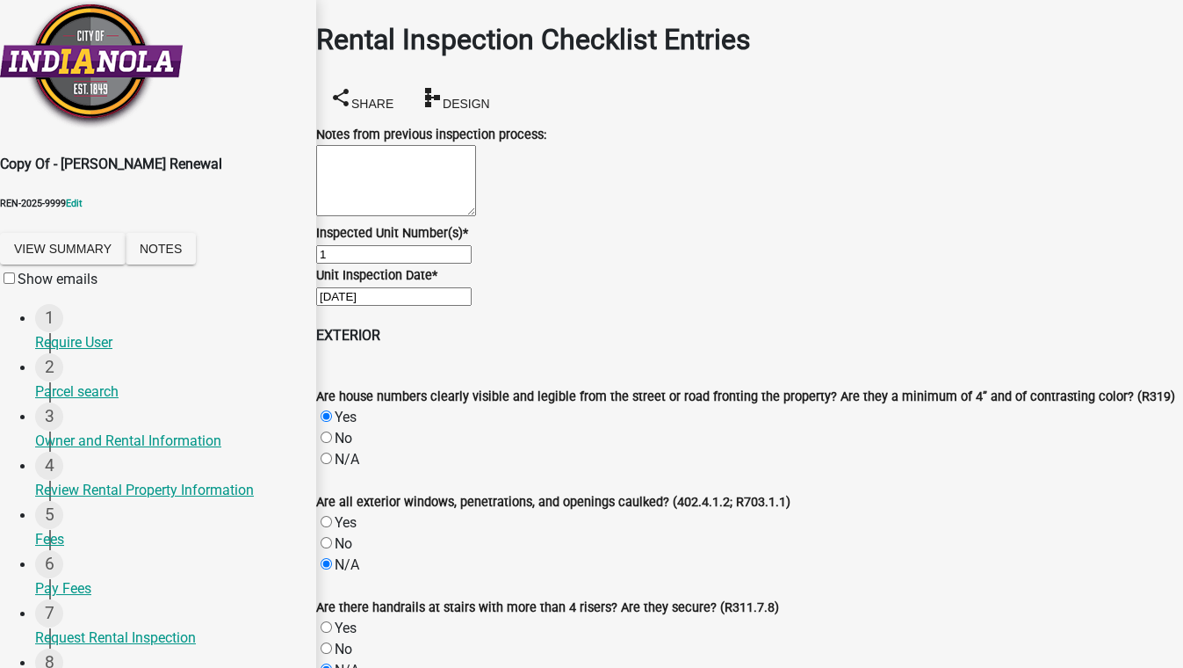
click at [346, 514] on label "Yes" at bounding box center [346, 522] width 22 height 17
click at [332, 516] on input "Yes" at bounding box center [326, 521] width 11 height 11
radio input "true"
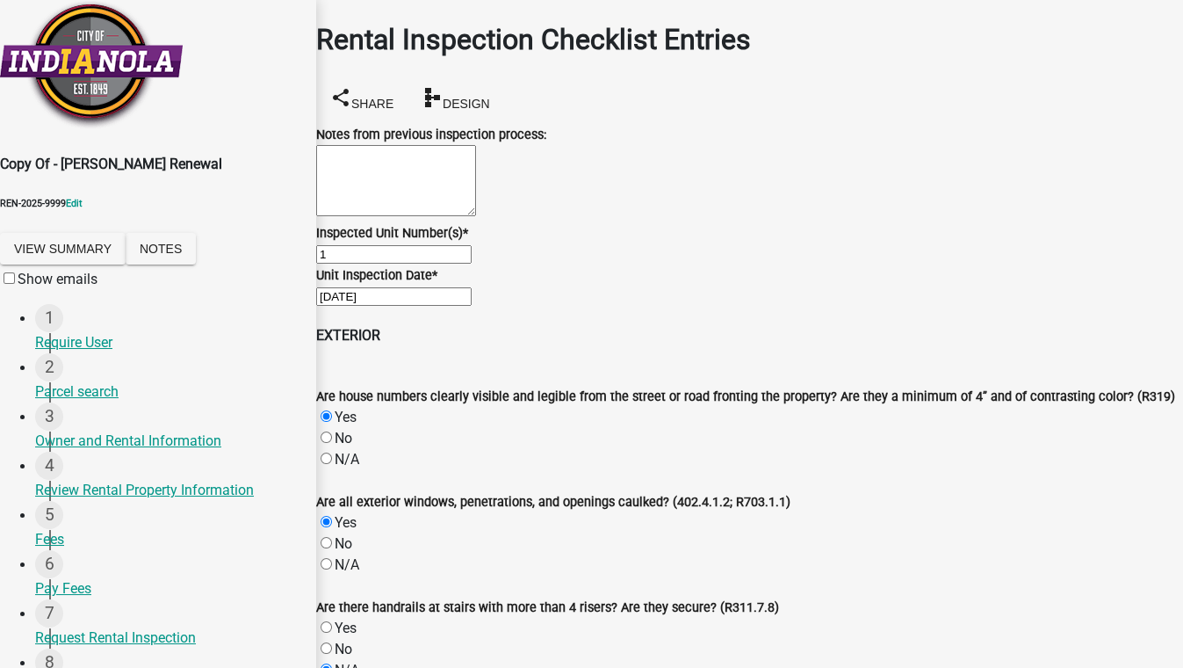
radio input "true"
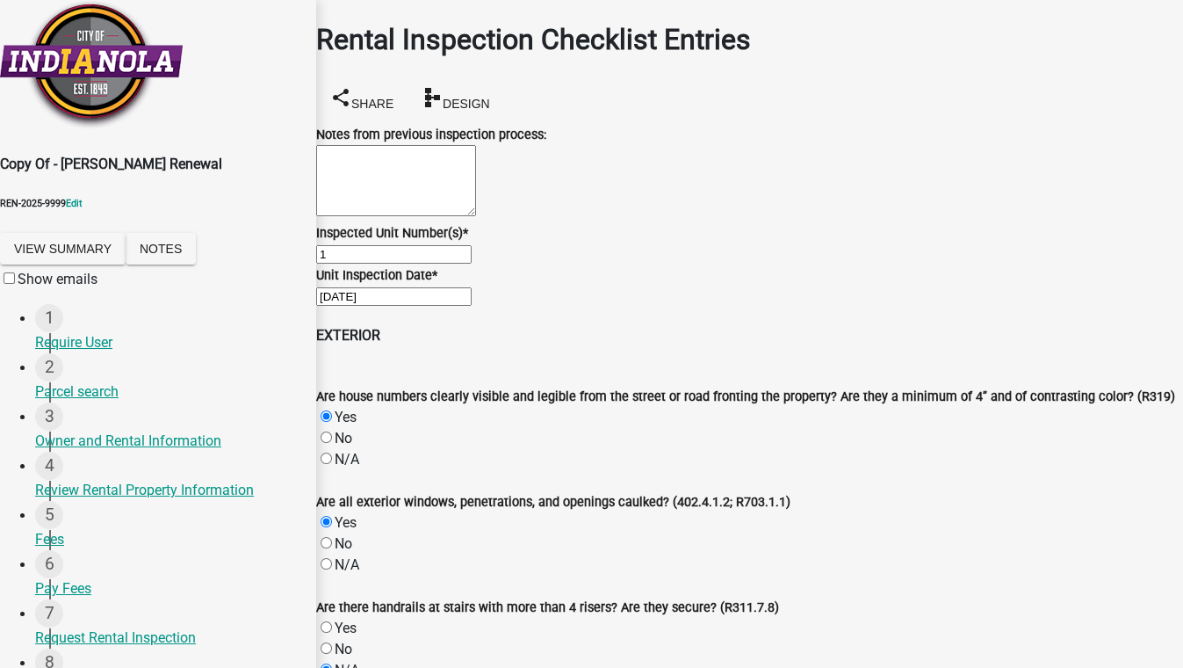
radio input "true"
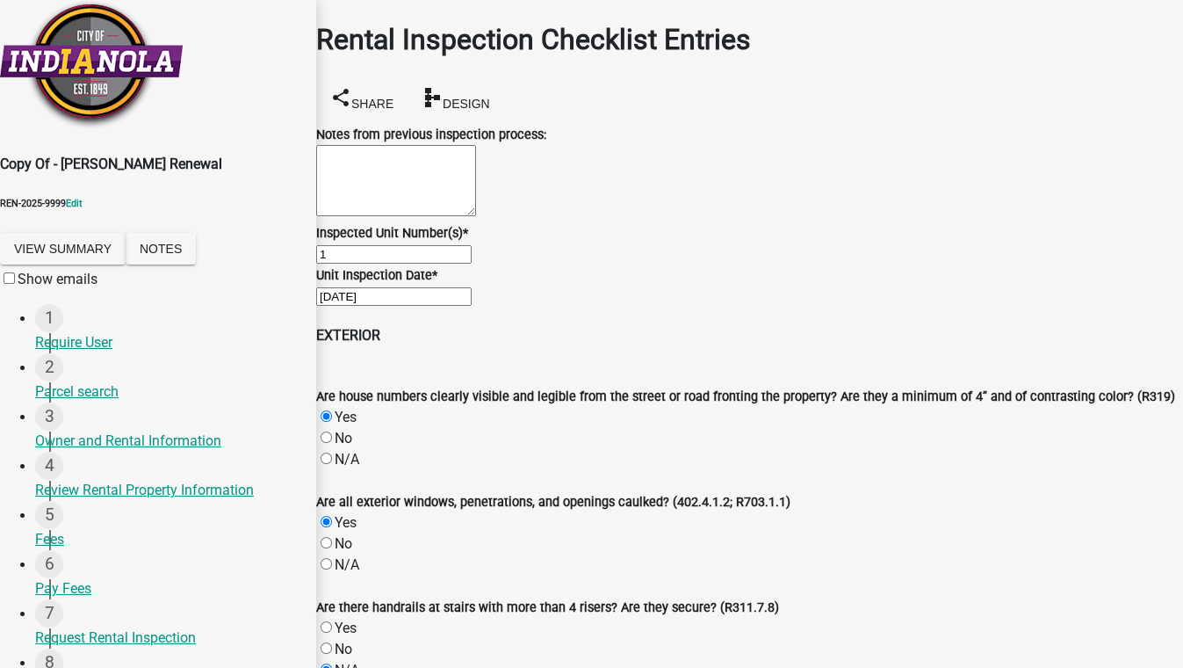
radio input "true"
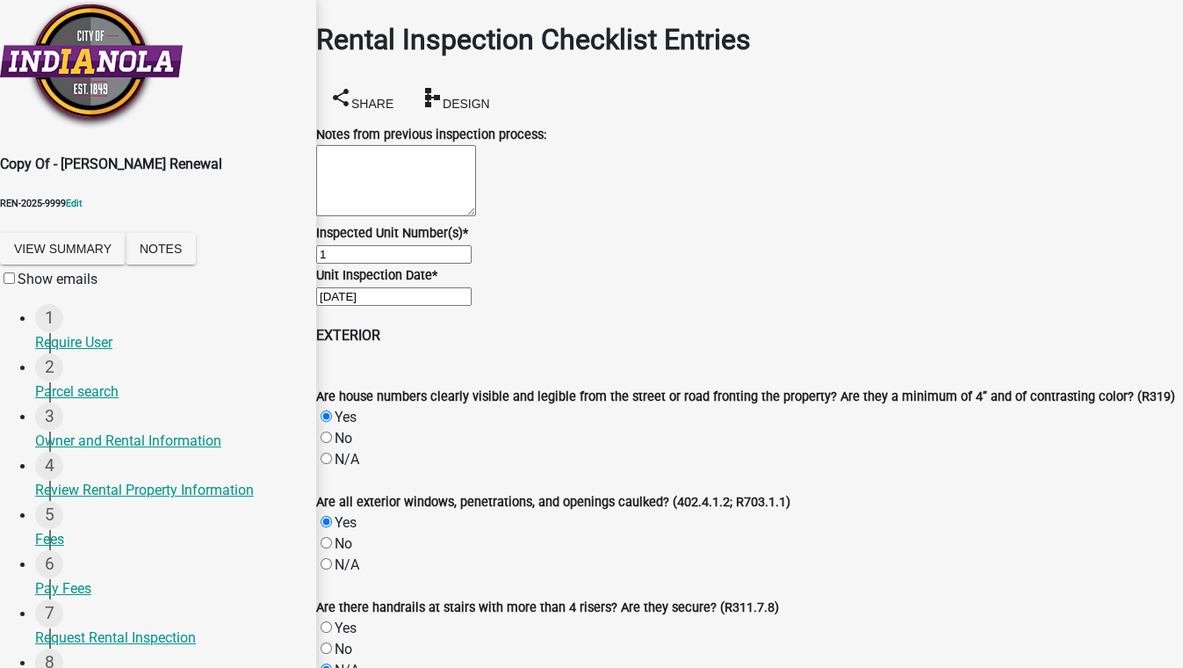
scroll to position [1677, 0]
radio input "true"
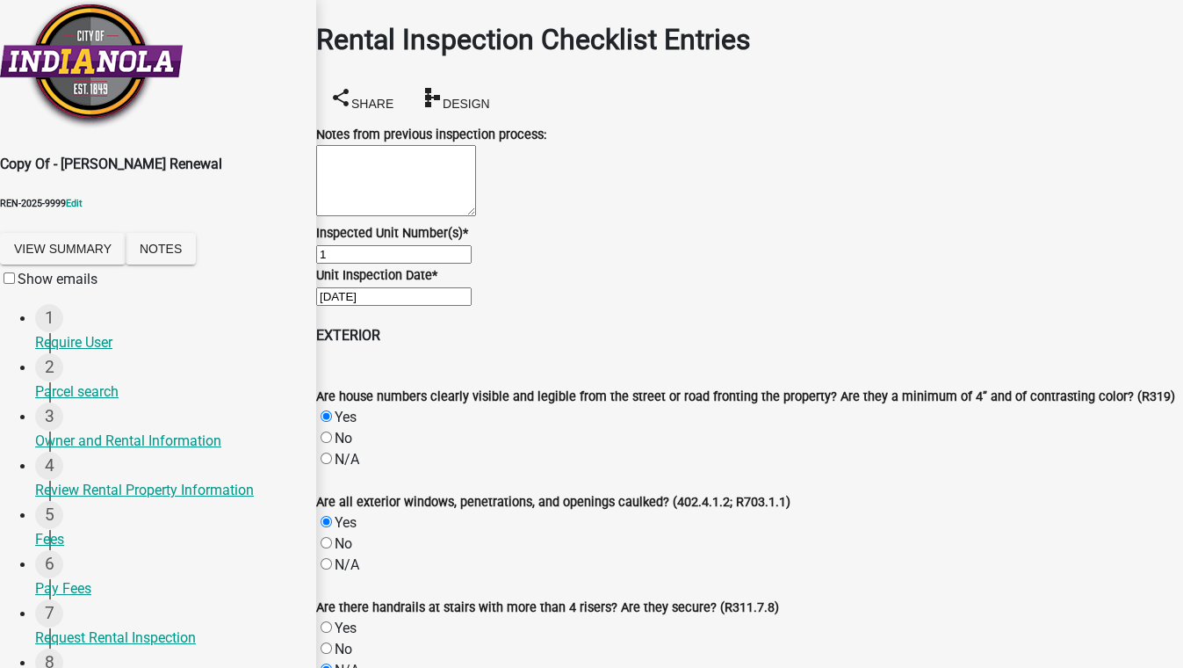
radio input "true"
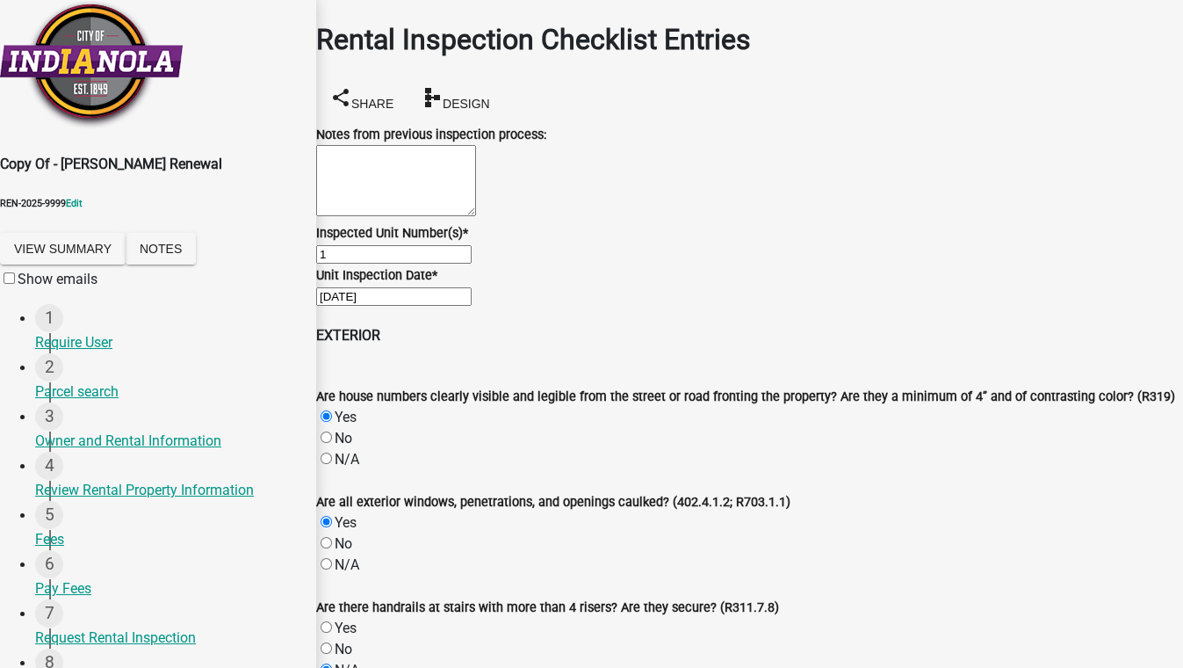
radio input "true"
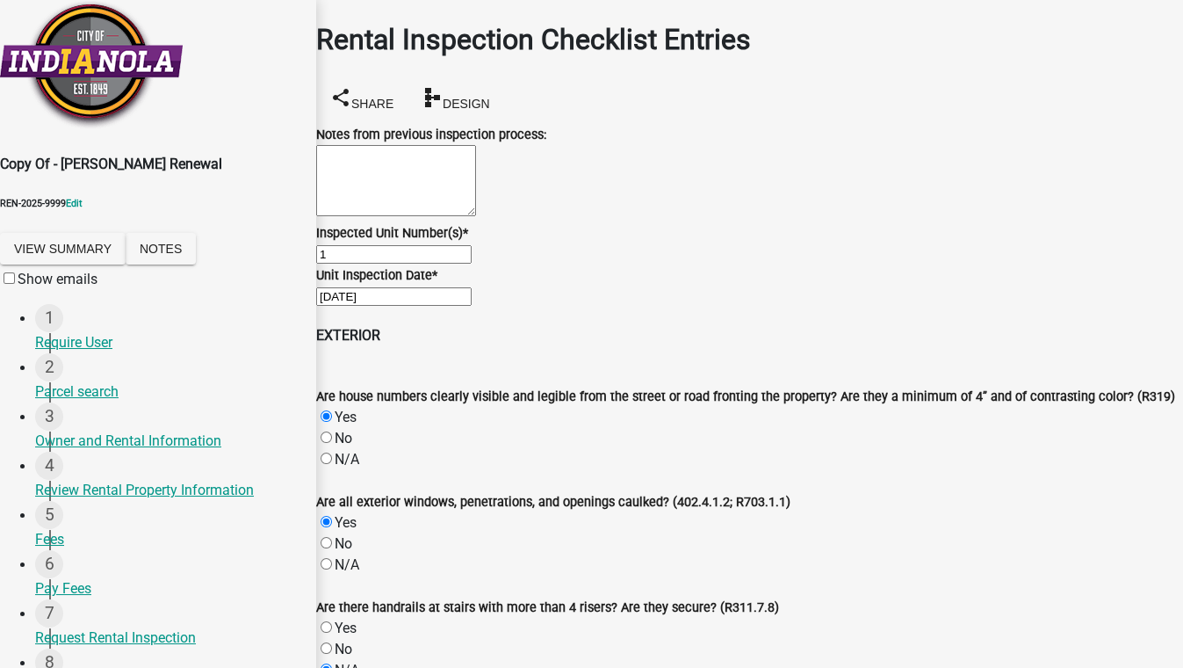
select select "1e4261a4-c913-4b61-b1dc-6cd881818fac"
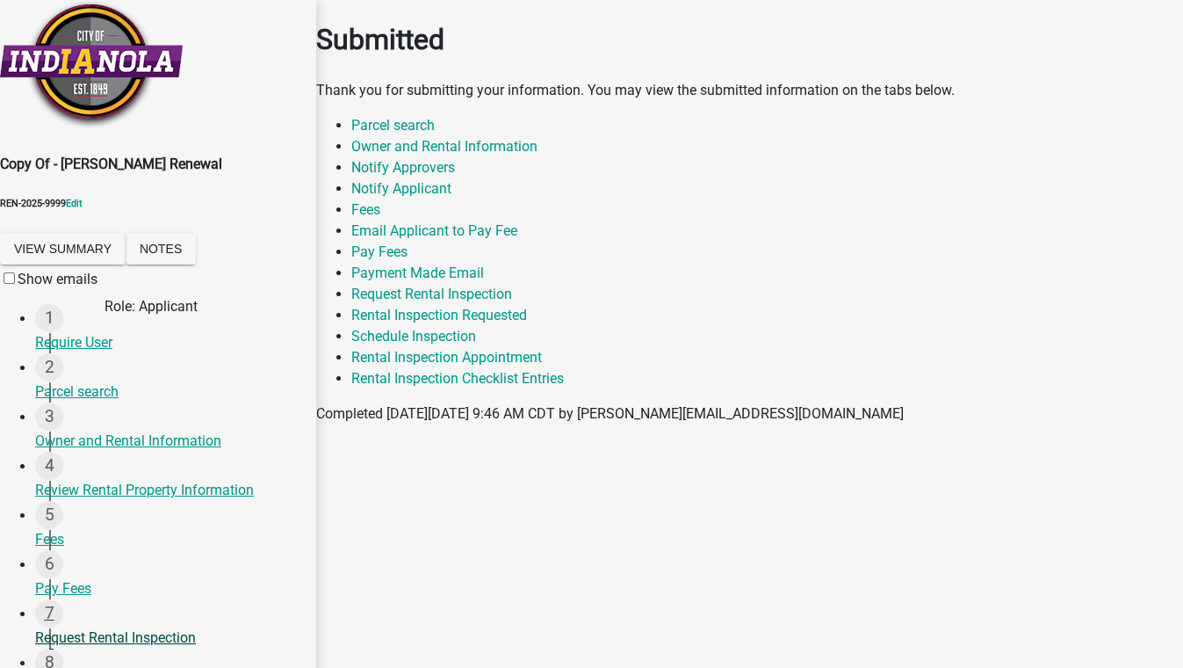
scroll to position [319, 0]
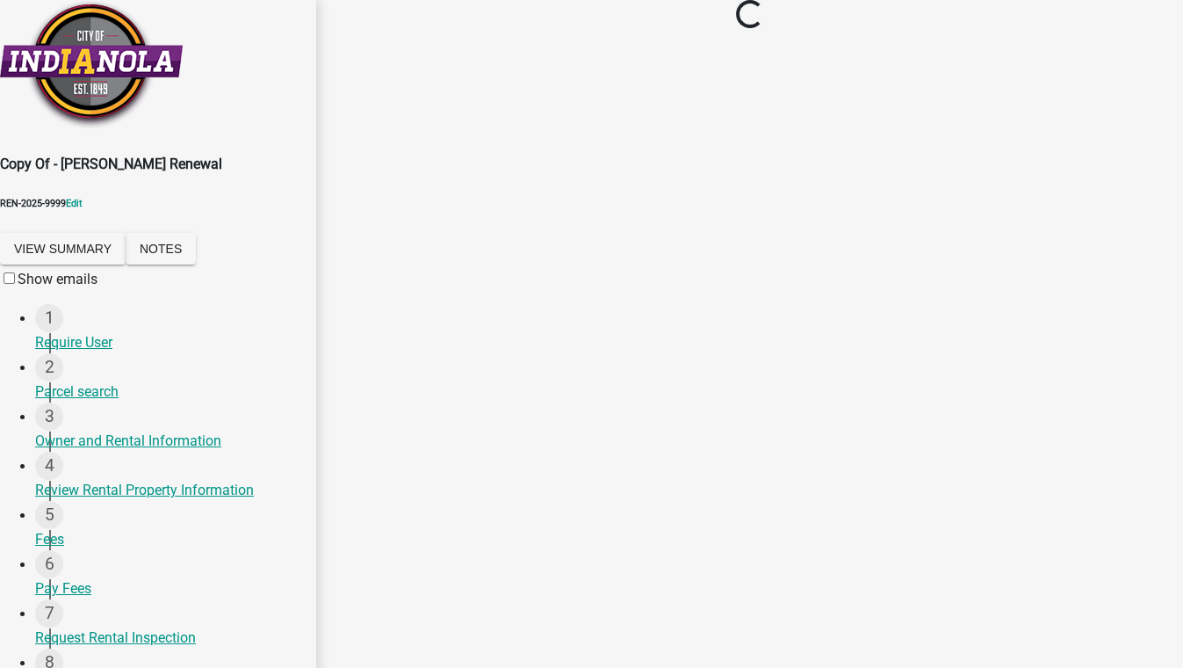
scroll to position [135, 0]
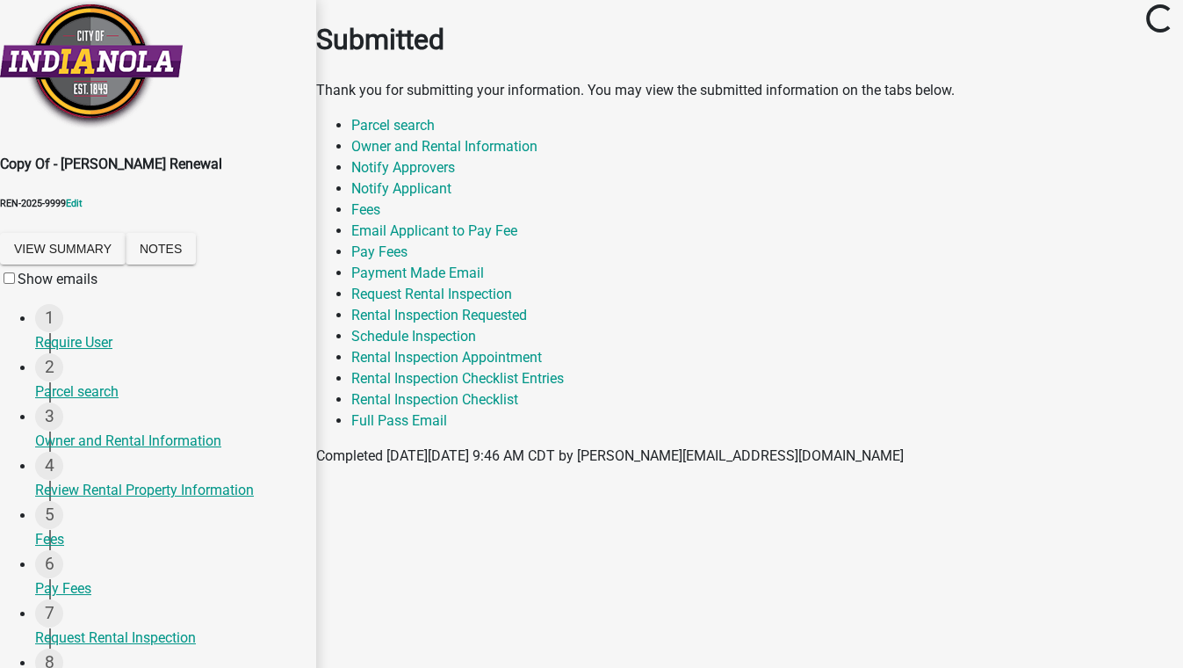
scroll to position [319, 0]
select select "8f7f3f50-e386-4dfd-bc1c-ec52446f8281"
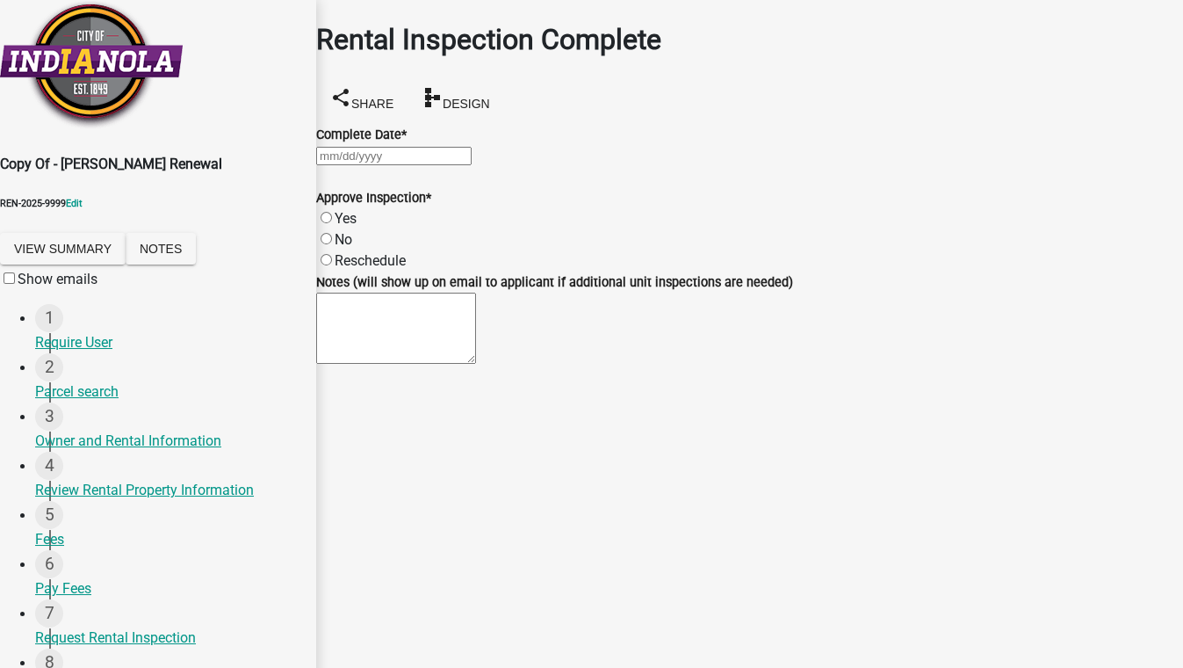
select select "10"
select select "2025"
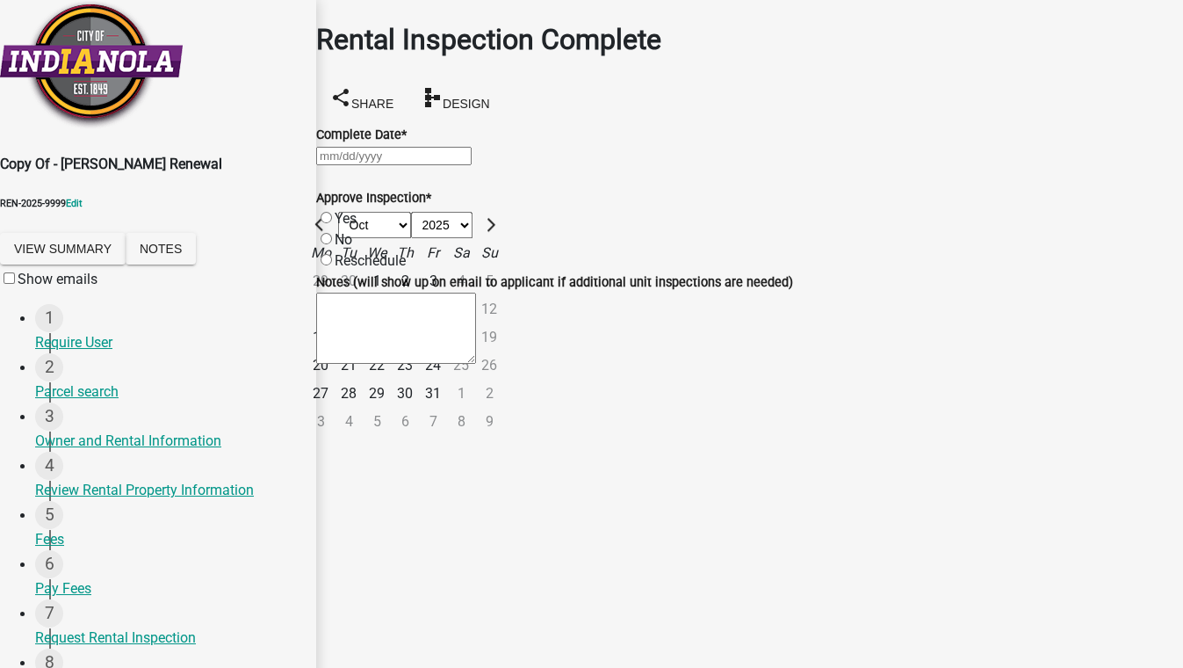
click at [361, 166] on div "Jan Feb Mar Apr May Jun Jul Aug Sep Oct Nov Dec 1525 1526 1527 1528 1529 1530 1…" at bounding box center [749, 155] width 867 height 21
click at [335, 323] on div "13" at bounding box center [321, 337] width 28 height 28
type input "10/13/2025"
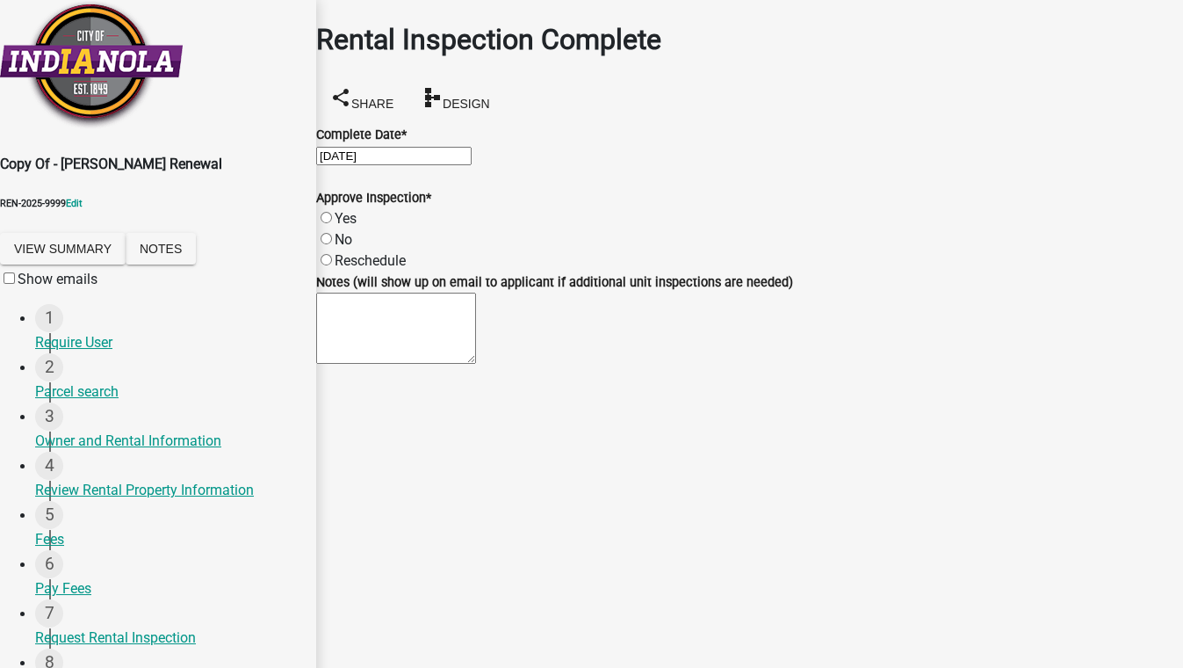
click at [357, 227] on label "Yes" at bounding box center [346, 218] width 22 height 17
click at [332, 223] on input "Yes" at bounding box center [326, 217] width 11 height 11
radio input "true"
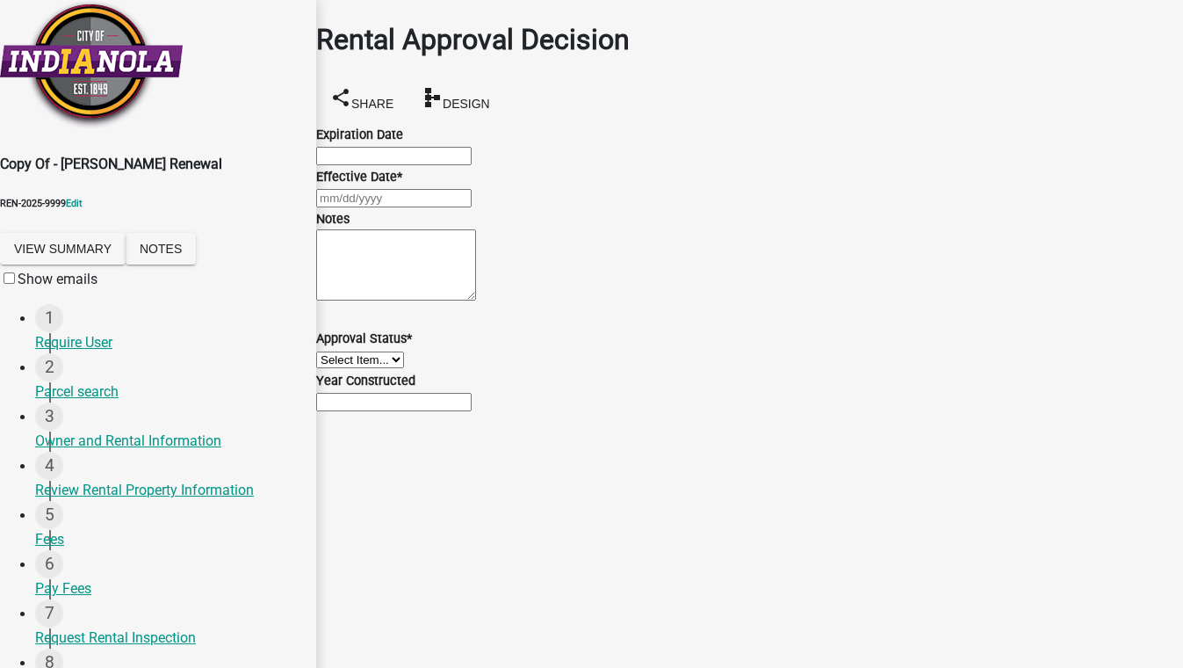
click at [389, 165] on input "Expiration Date" at bounding box center [393, 156] width 155 height 18
type input "12/31/2025"
select select "10"
select select "2025"
click at [382, 208] on div "Jan Feb Mar Apr May Jun Jul Aug Sep Oct Nov Dec 1525 1526 1527 1528 1529 1530 1…" at bounding box center [749, 197] width 867 height 21
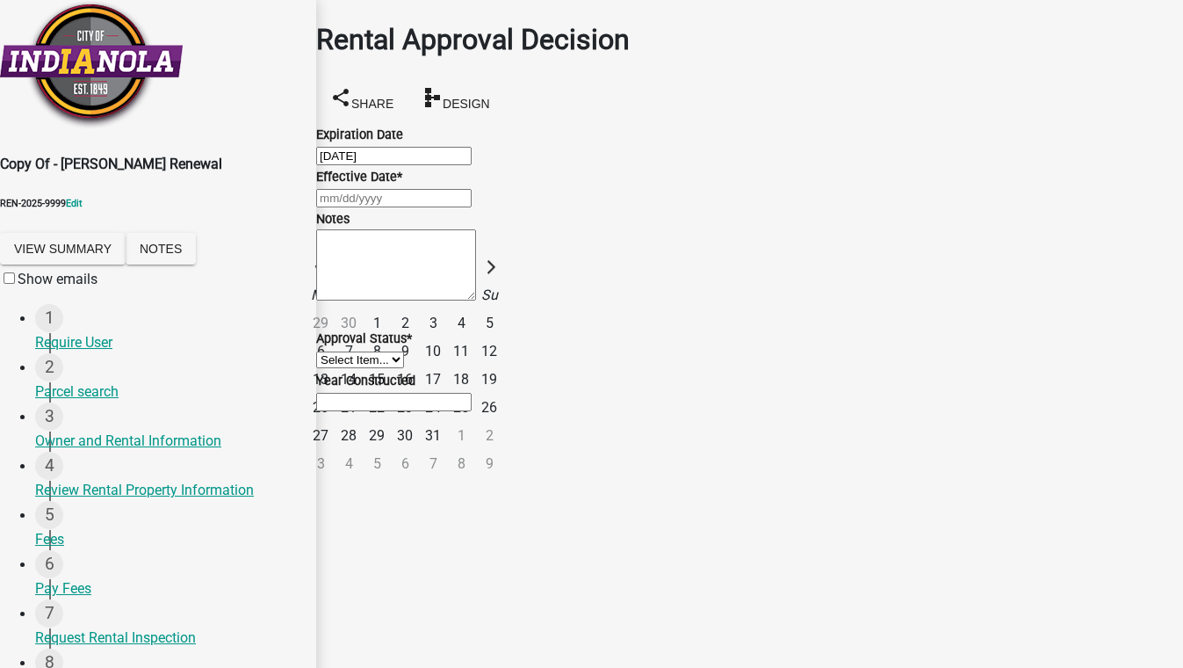
click at [419, 365] on div "9" at bounding box center [405, 351] width 28 height 28
type input "10/09/2025"
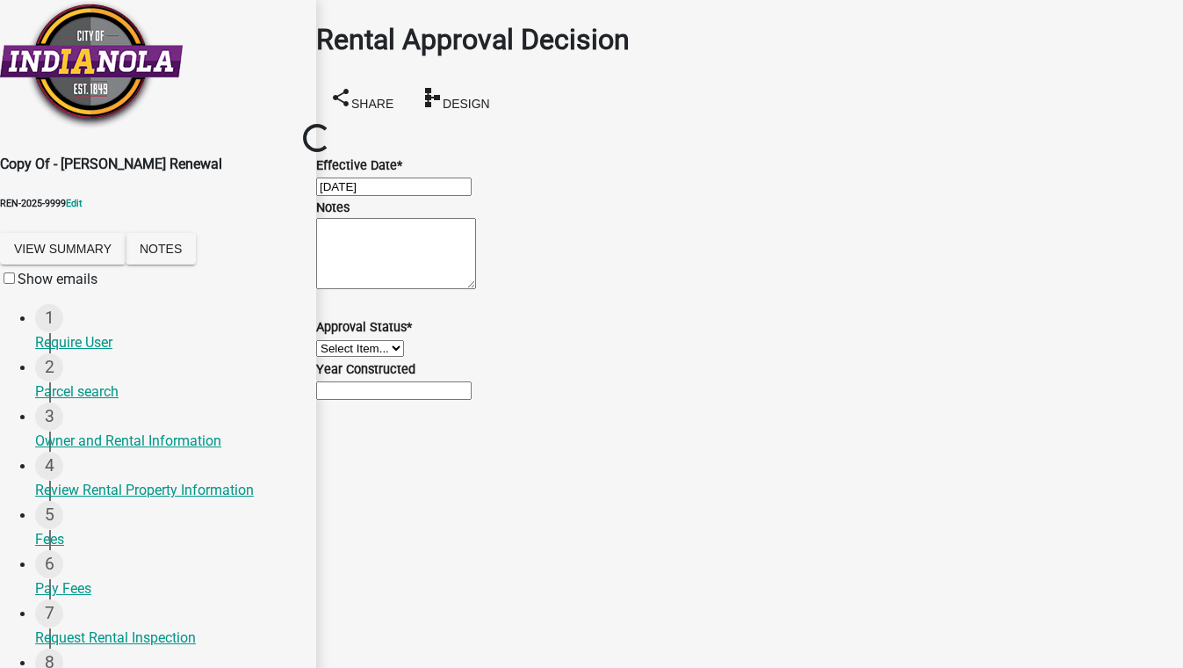
click at [404, 357] on select "Select Item... Approved Denied" at bounding box center [360, 348] width 88 height 17
click at [398, 357] on select "Select Item... Approved Denied" at bounding box center [360, 348] width 88 height 17
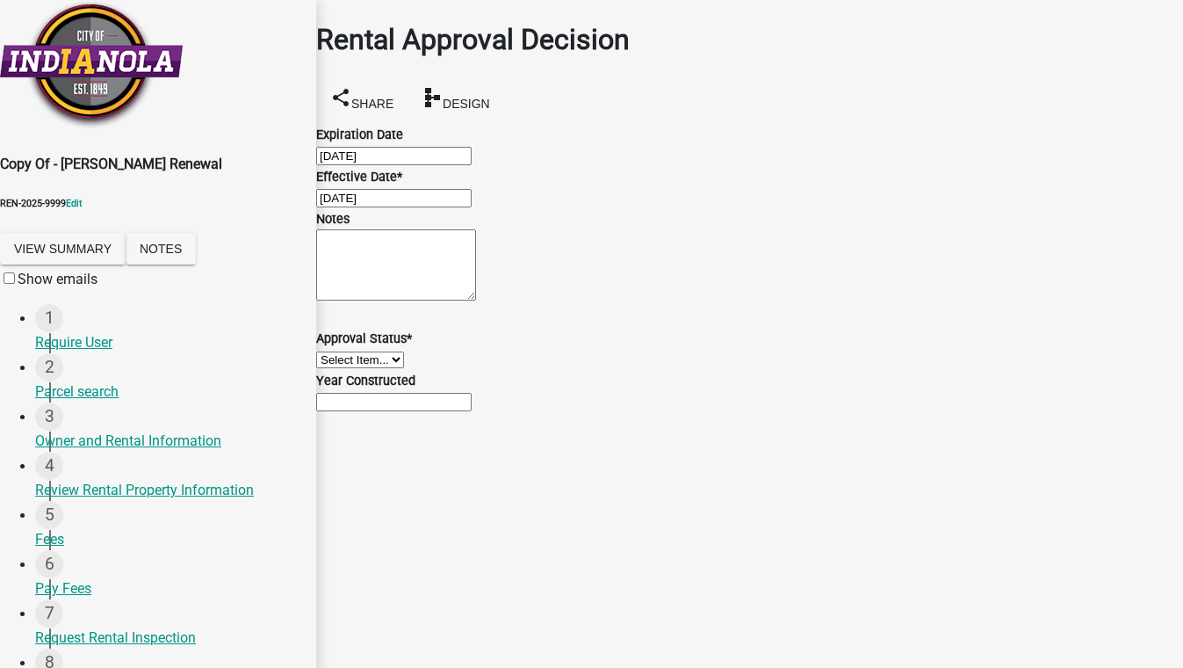
scroll to position [103, 0]
click at [404, 368] on select "Select Item... Approved Denied" at bounding box center [360, 359] width 88 height 17
click at [337, 368] on select "Select Item... Approved Denied" at bounding box center [360, 359] width 88 height 17
select select "4b86b809-39dd-4c68-9f3d-fdb3e7050482"
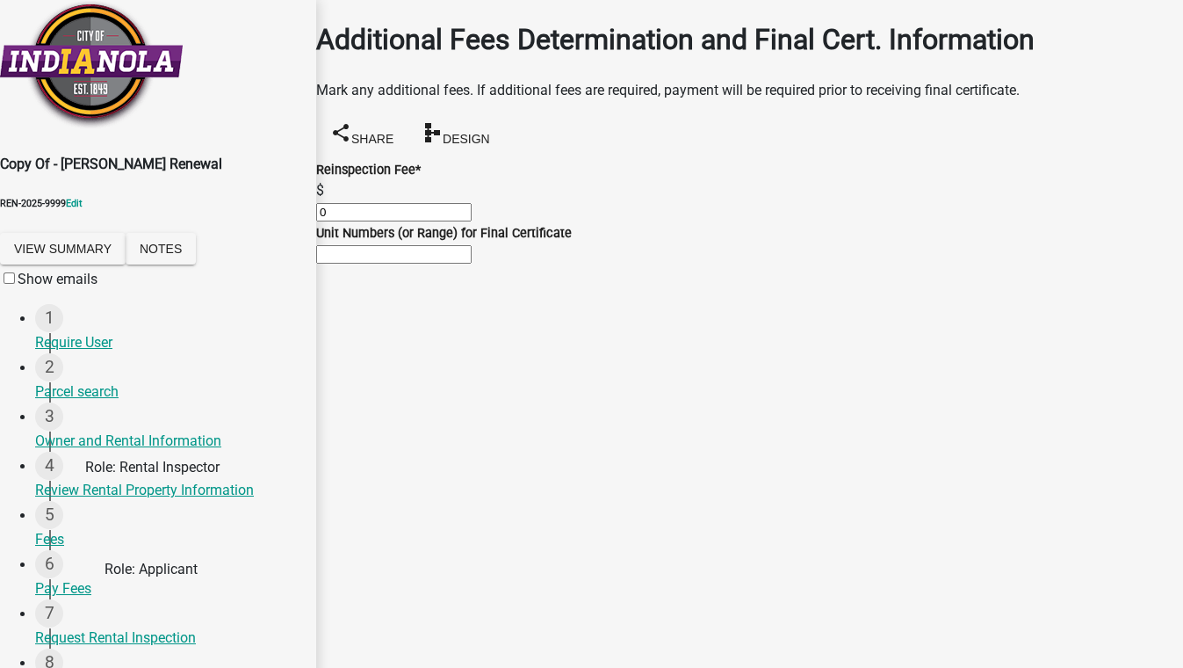
scroll to position [591, 0]
drag, startPoint x: 484, startPoint y: 253, endPoint x: 300, endPoint y: 309, distance: 192.9
click at [300, 309] on div "Copy Of - Rental Registration Renewal REN-2025-9999 Edit View Summary Notes Sho…" at bounding box center [591, 577] width 1183 height 1154
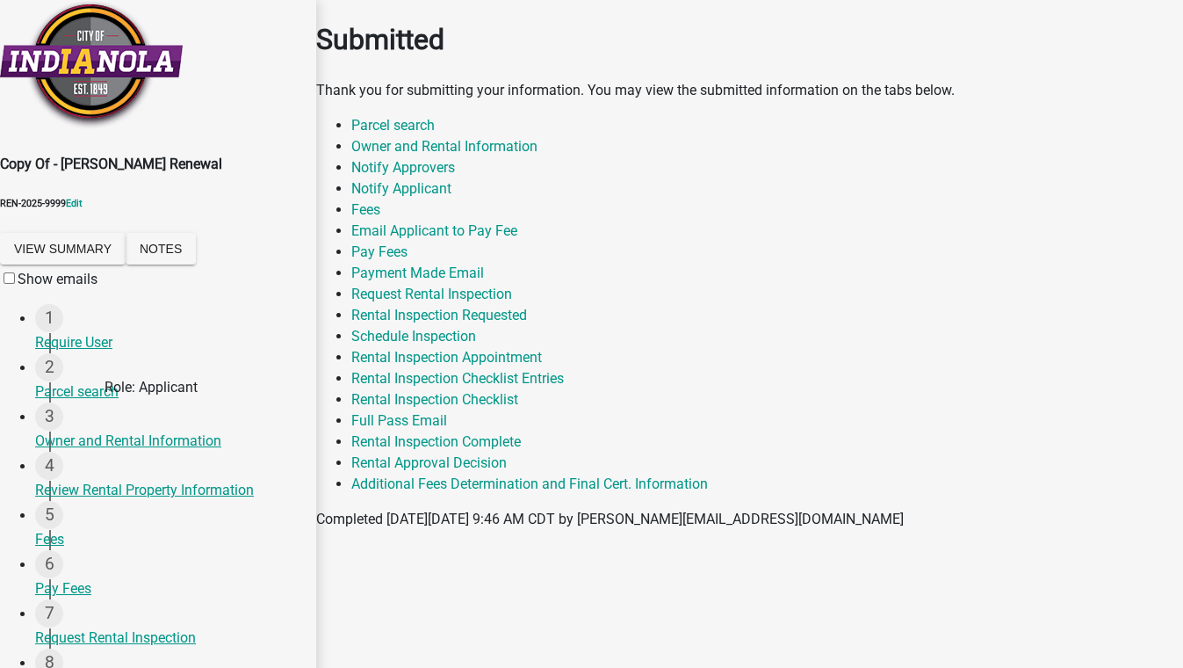
select select "46f061d0-ca05-4526-87ad-bae6256f3e47"
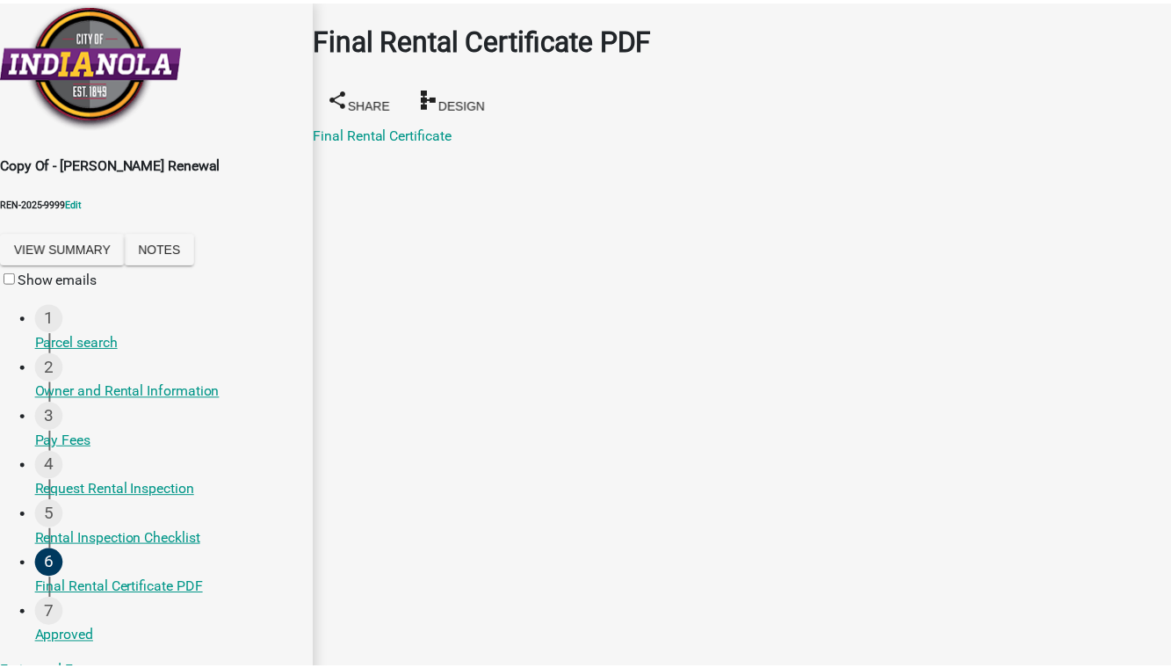
scroll to position [187, 0]
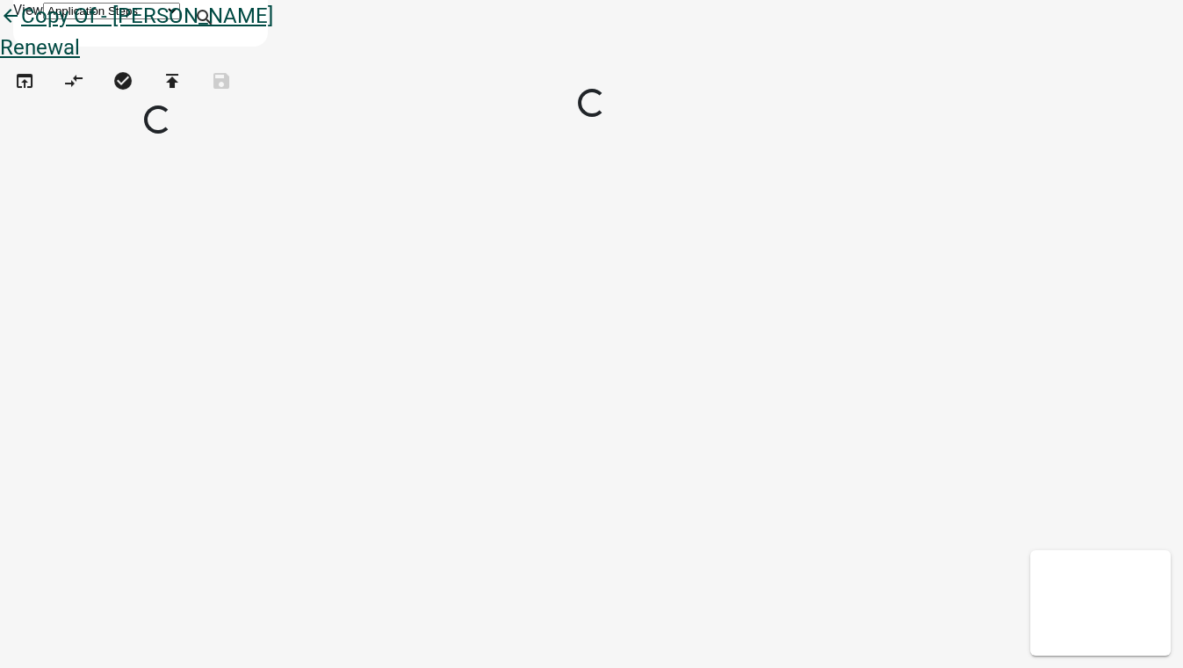
click at [21, 28] on icon "arrow_back" at bounding box center [10, 17] width 21 height 25
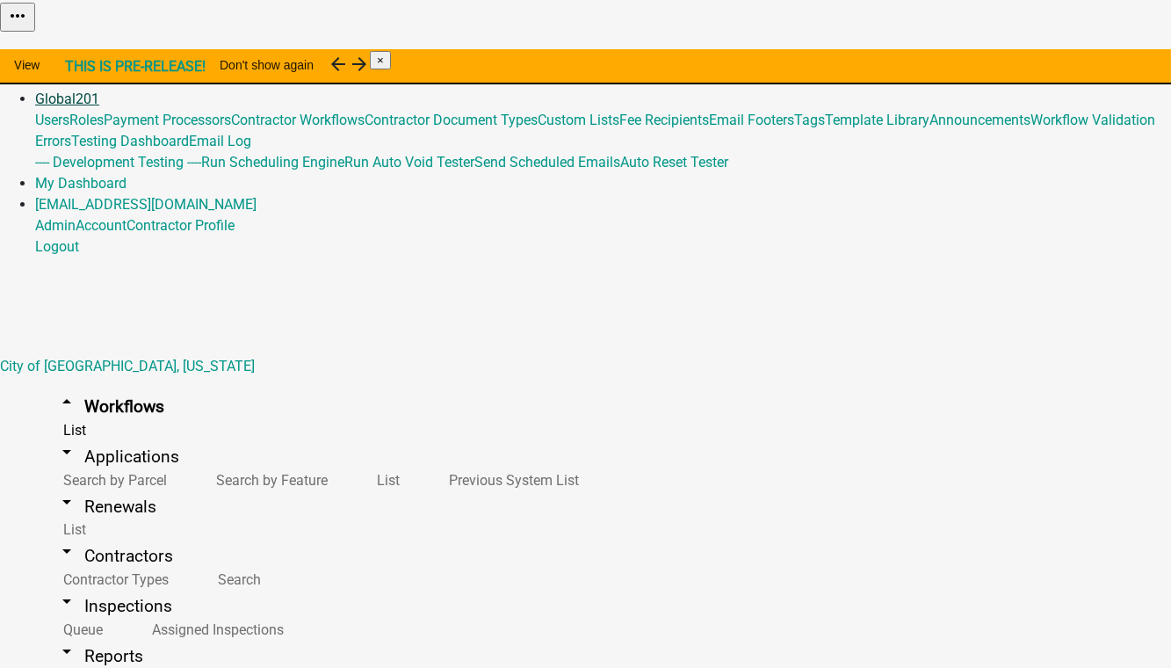
click at [99, 90] on link "Global 201" at bounding box center [67, 98] width 64 height 17
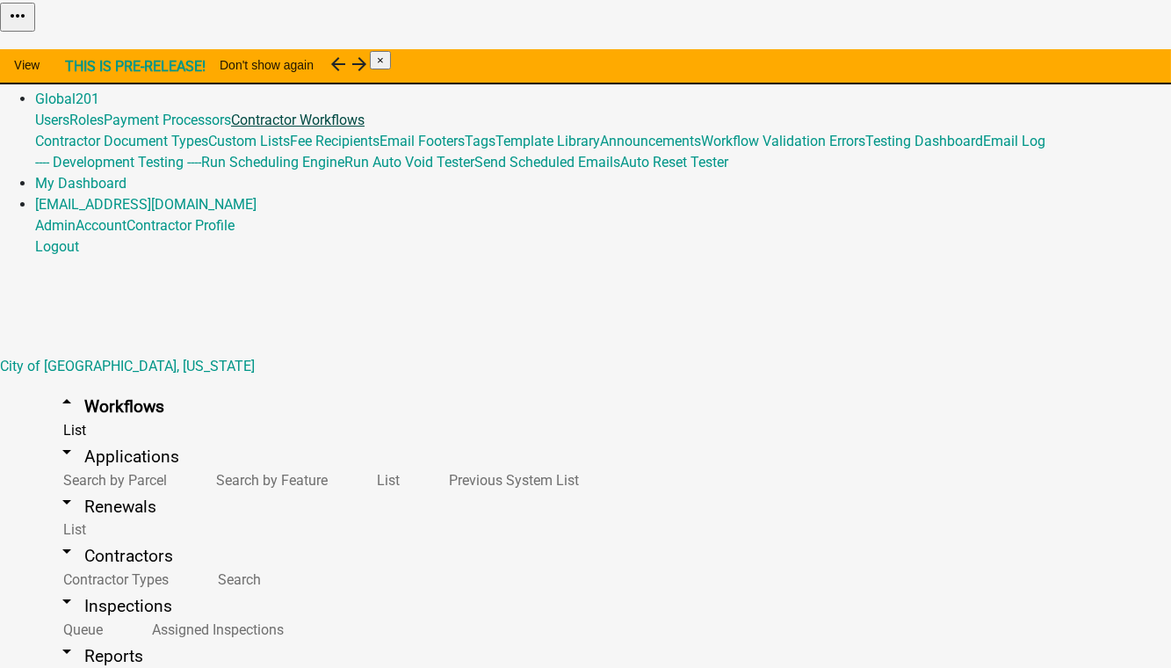
click at [365, 128] on link "Contractor Workflows" at bounding box center [298, 120] width 134 height 17
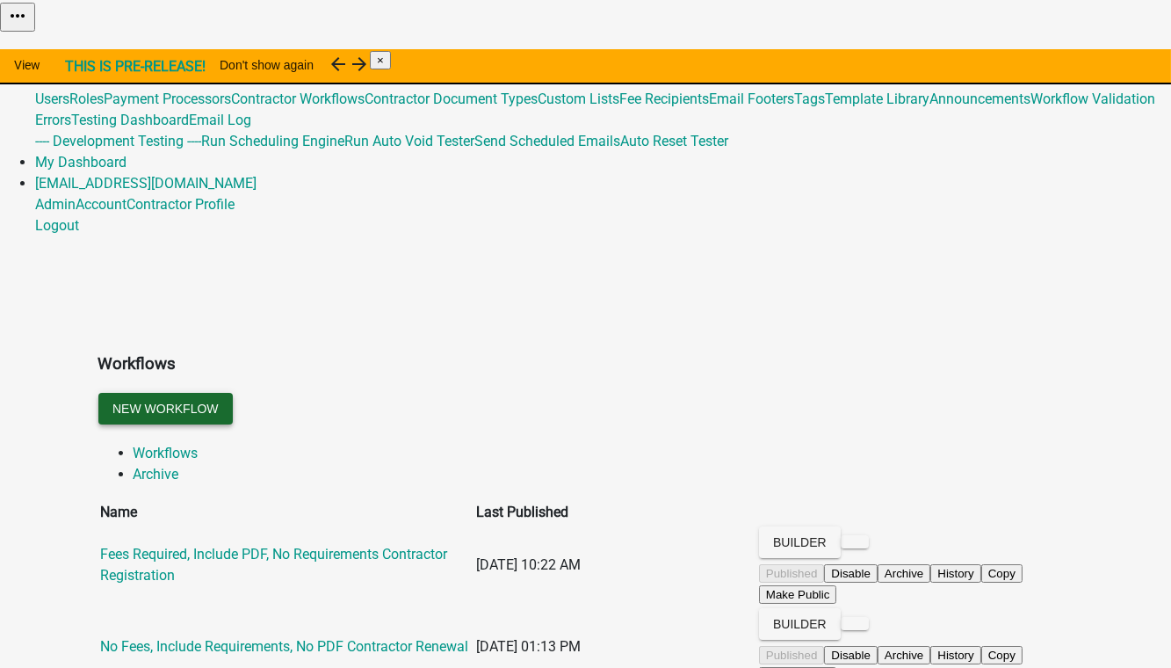
click at [233, 393] on button "New Workflow" at bounding box center [165, 409] width 134 height 32
select select "3"
click at [99, 69] on link "Global 201" at bounding box center [67, 77] width 64 height 17
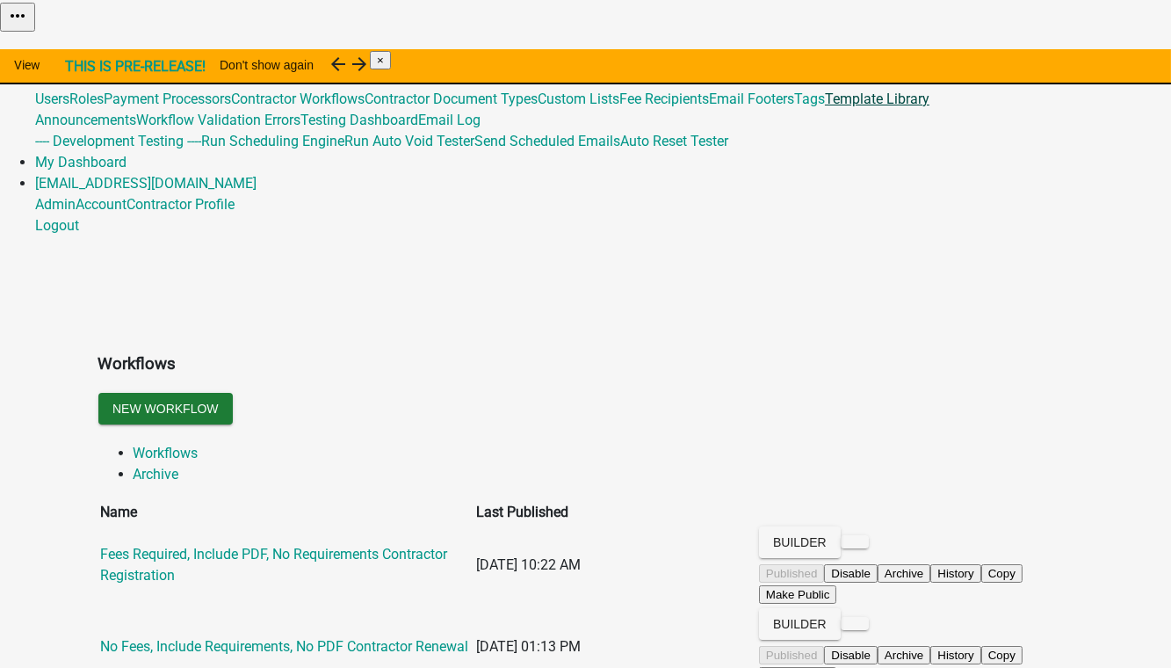
click at [825, 107] on link "Template Library" at bounding box center [877, 98] width 105 height 17
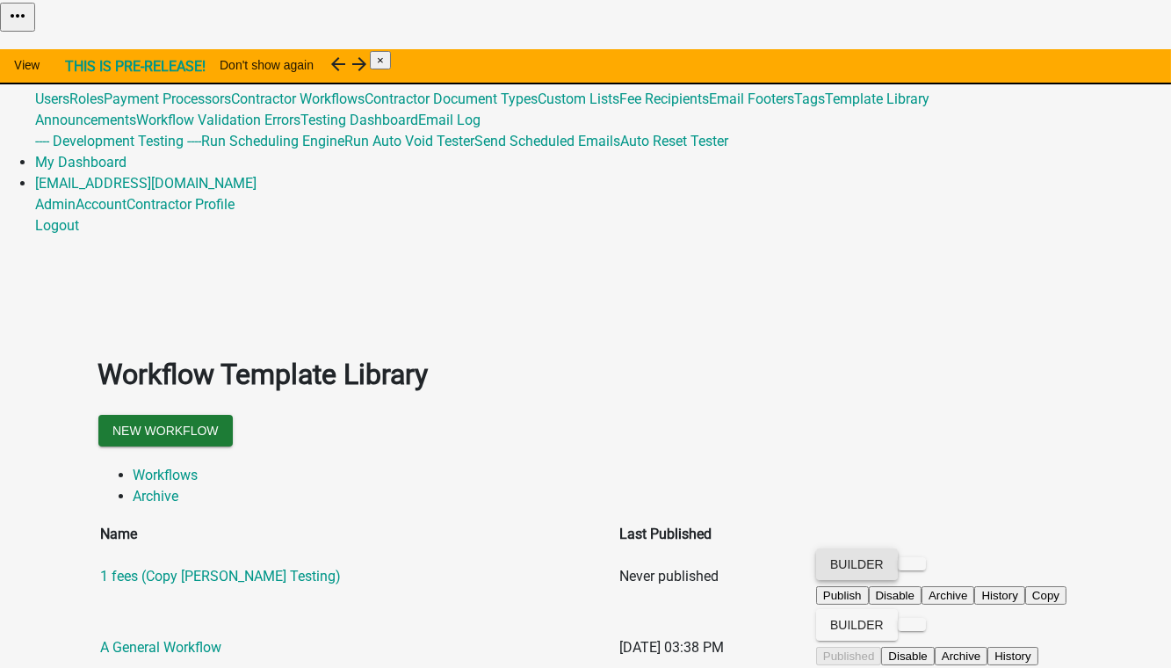
click at [898, 548] on button "Builder" at bounding box center [857, 564] width 82 height 32
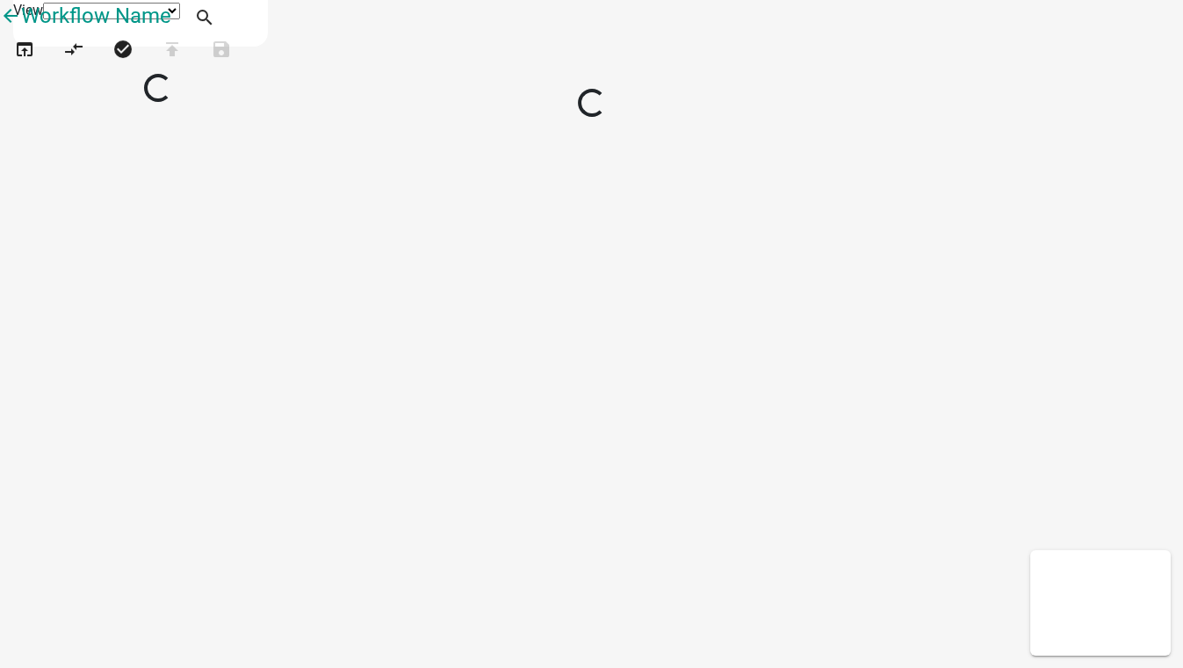
select select "1"
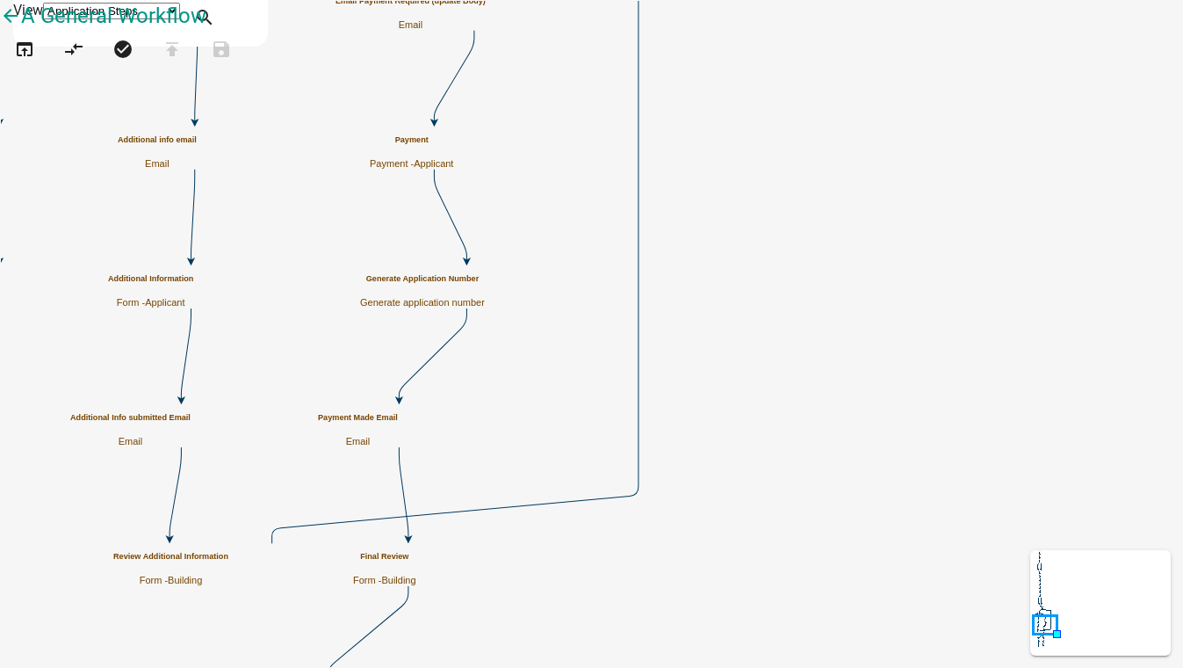
click at [416, 565] on div "Final Review Form - Building" at bounding box center [384, 569] width 63 height 34
select select "5B5348D1-155D-4F33-9D39-D95D5769BF3A"
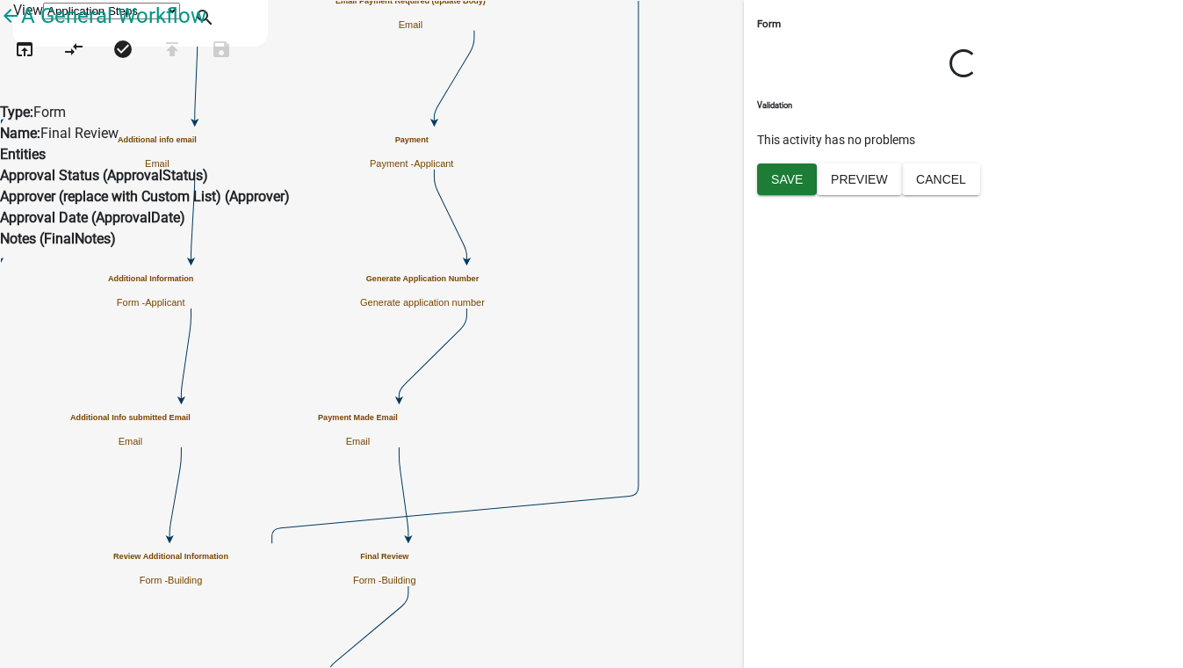
click at [1033, 399] on div "Form Loading... Activity Name Final Review Responsible Role Applicant Clerical …" at bounding box center [963, 334] width 439 height 668
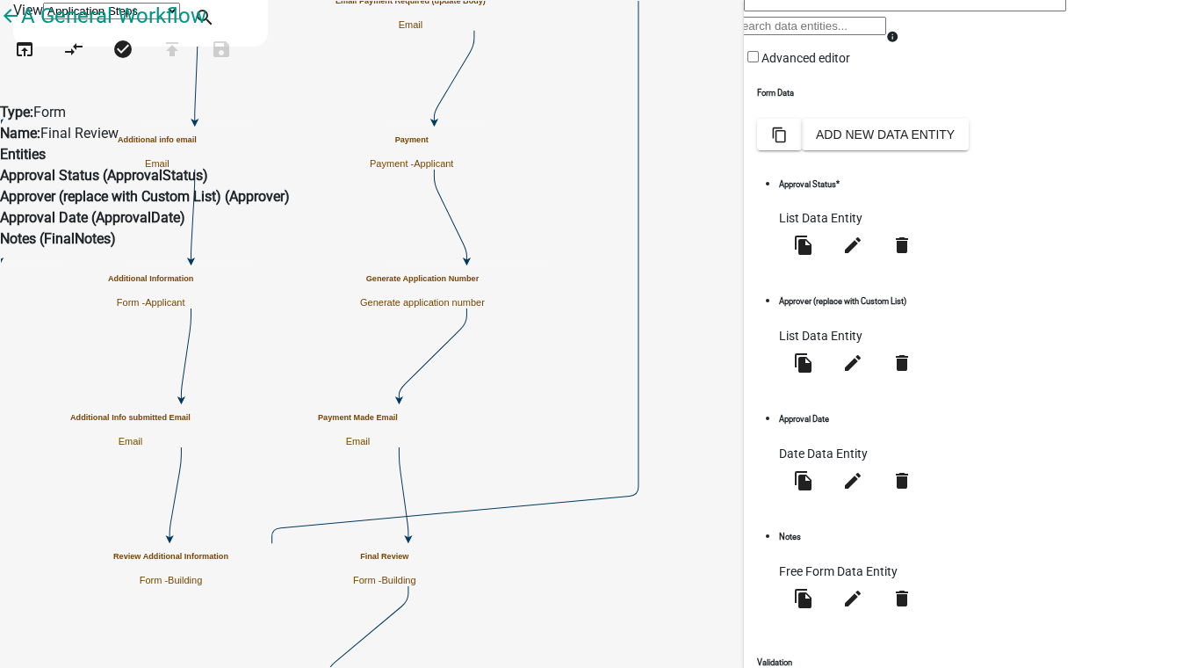
scroll to position [332, 0]
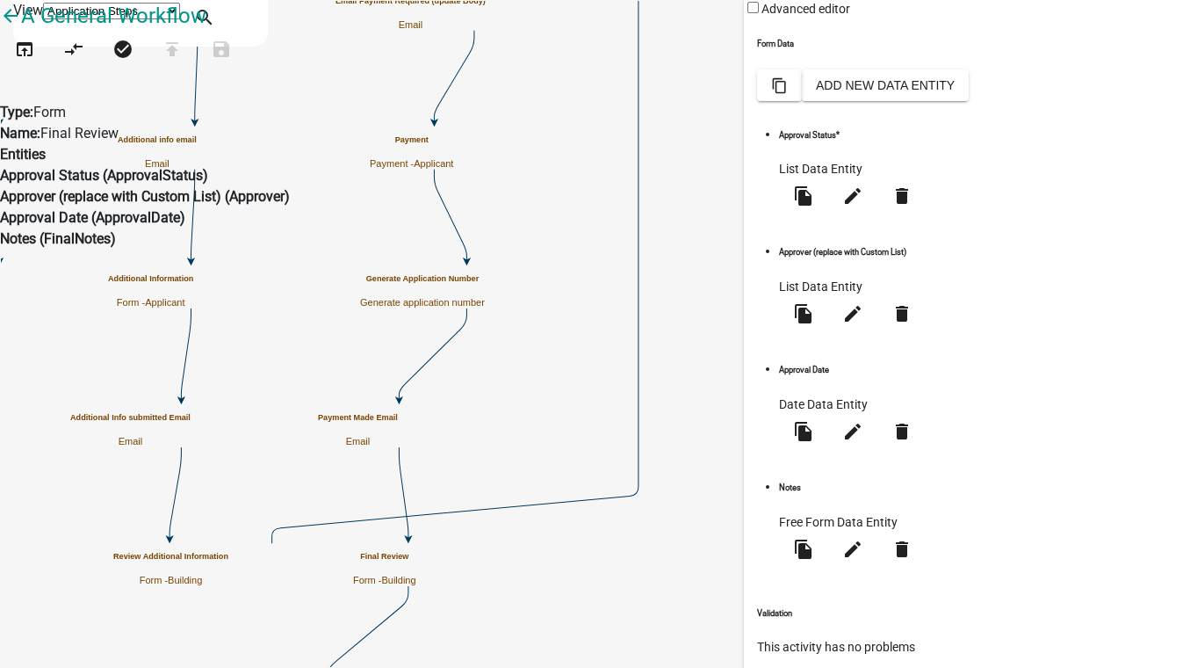
click at [927, 502] on li "Notes Free Form Data Entity file_copy edit delete" at bounding box center [853, 526] width 148 height 98
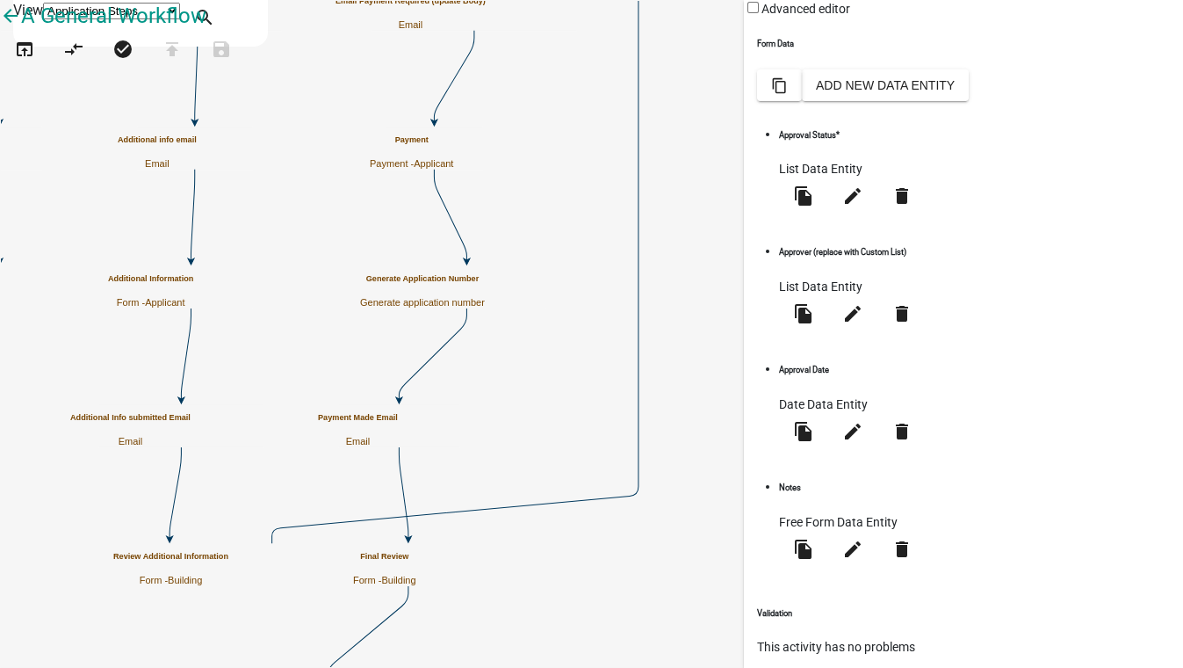
click at [878, 651] on body "Internet Explorer does NOT work with GeoPermits. Get a new browser for more sec…" at bounding box center [591, 334] width 1183 height 668
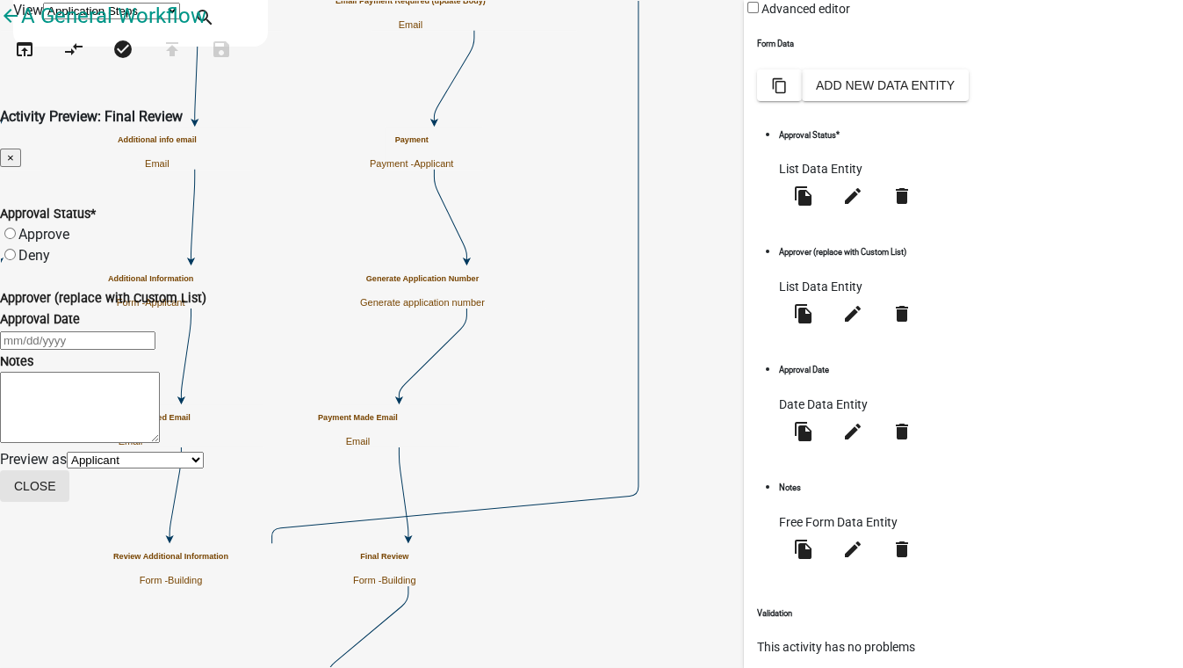
click at [69, 502] on button "Close" at bounding box center [34, 486] width 69 height 32
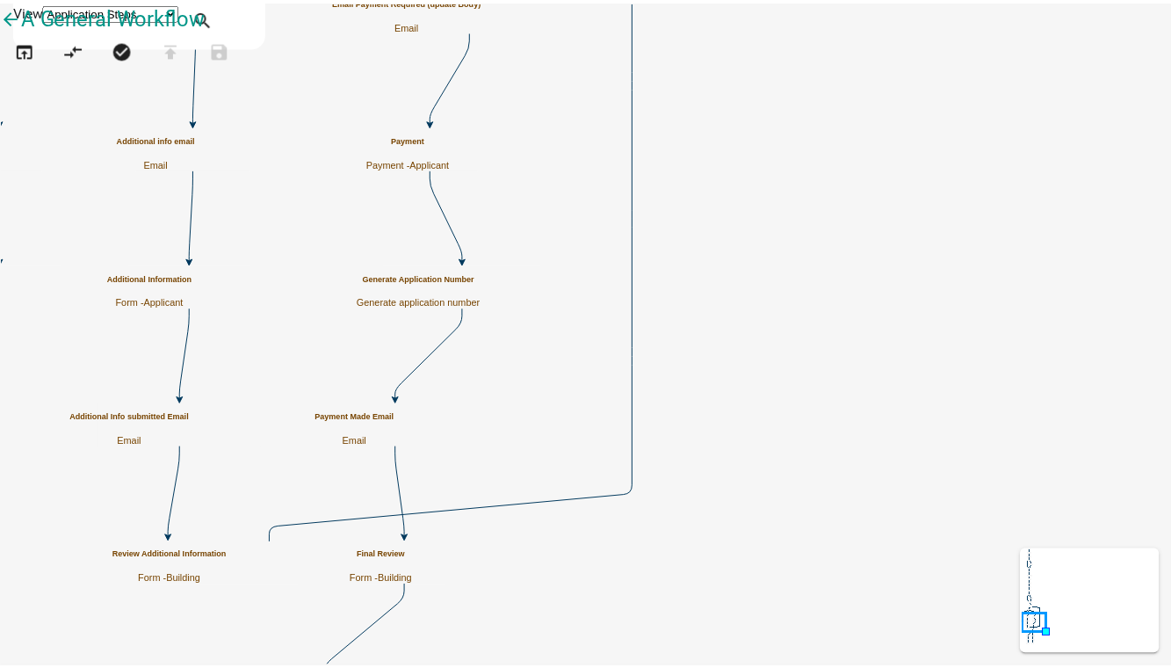
scroll to position [0, 0]
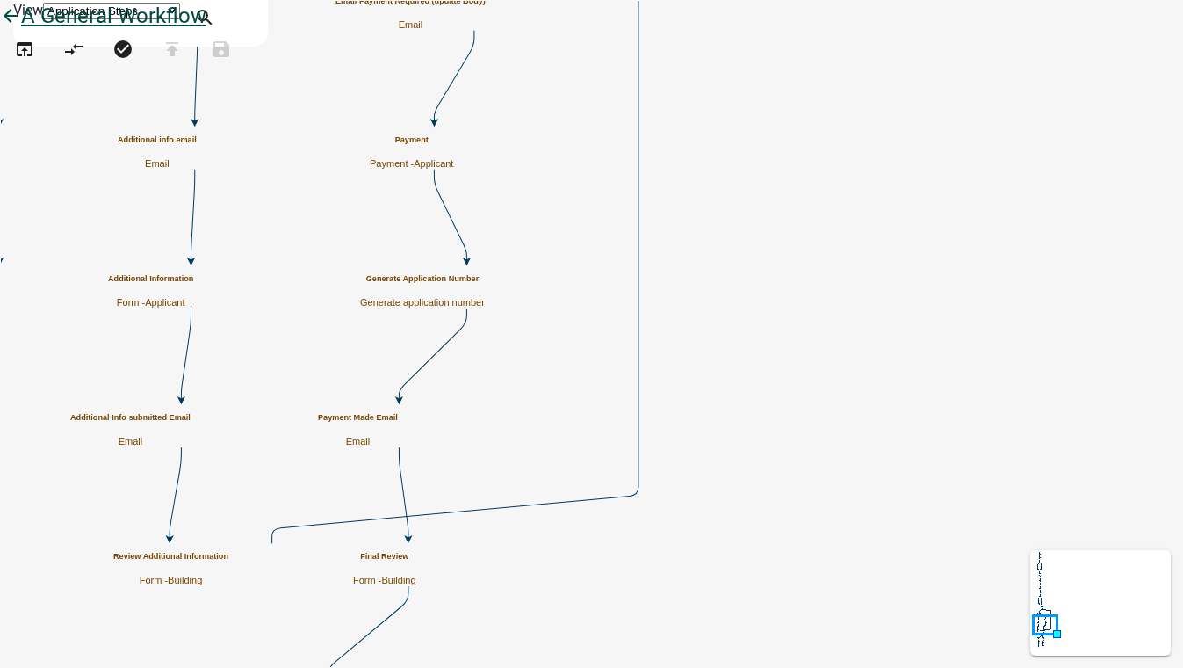
click at [21, 30] on icon "arrow_back" at bounding box center [10, 17] width 21 height 25
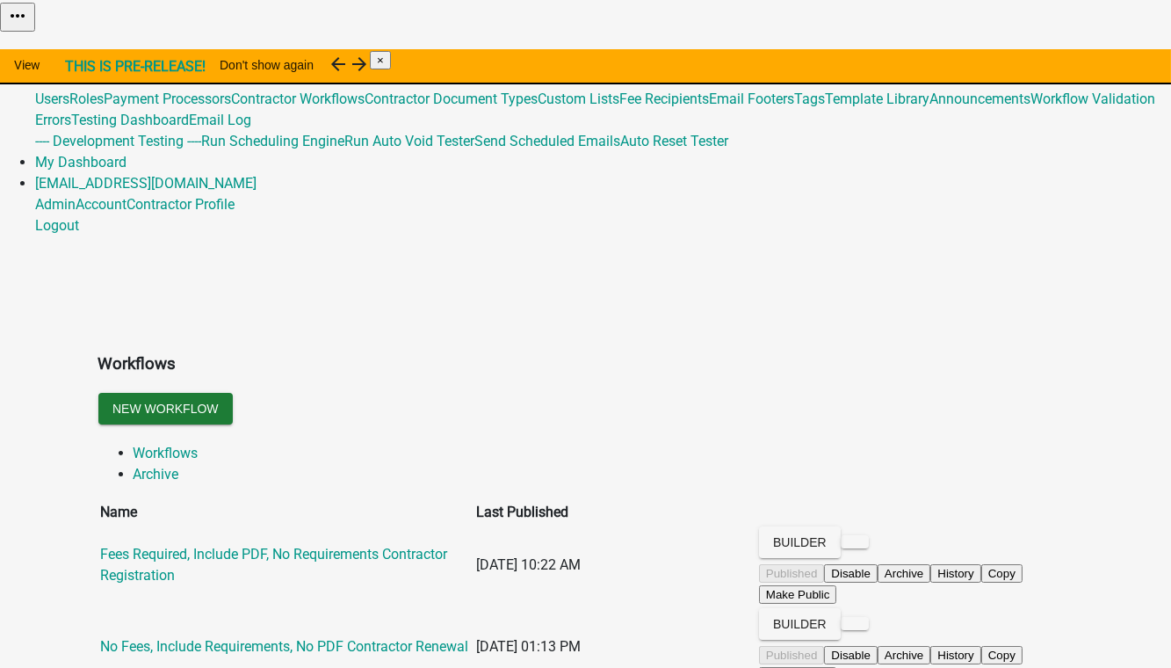
click at [99, 69] on link "Global 202" at bounding box center [67, 77] width 64 height 17
click at [76, 48] on link "Admin" at bounding box center [55, 56] width 40 height 17
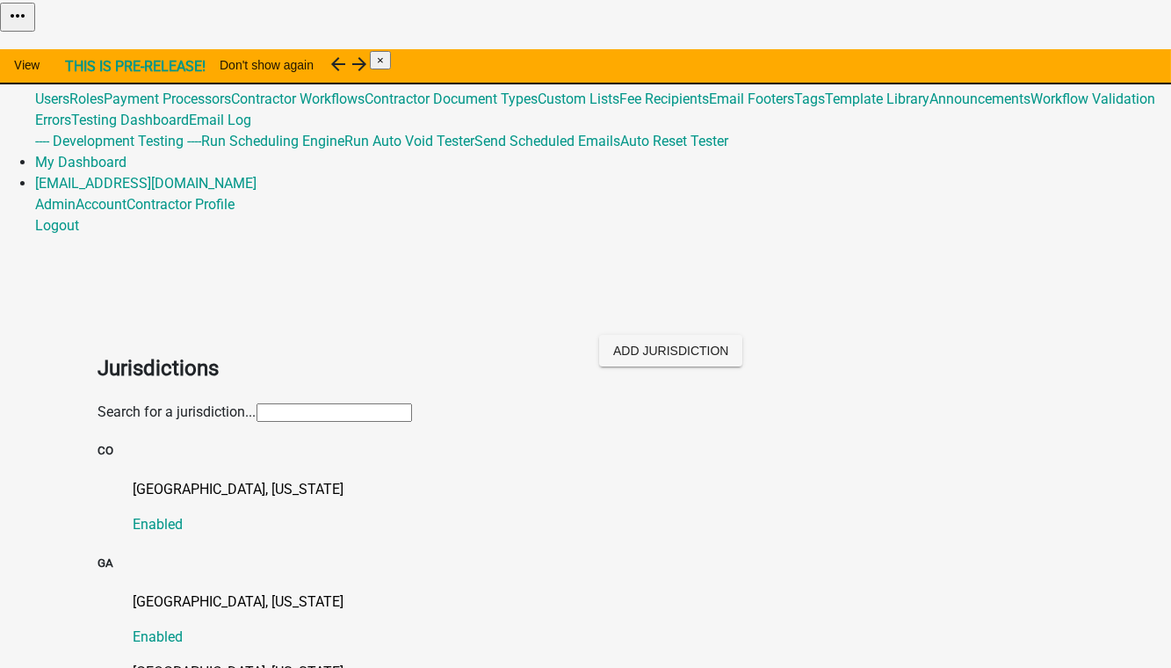
click at [257, 403] on input "text" at bounding box center [334, 412] width 155 height 18
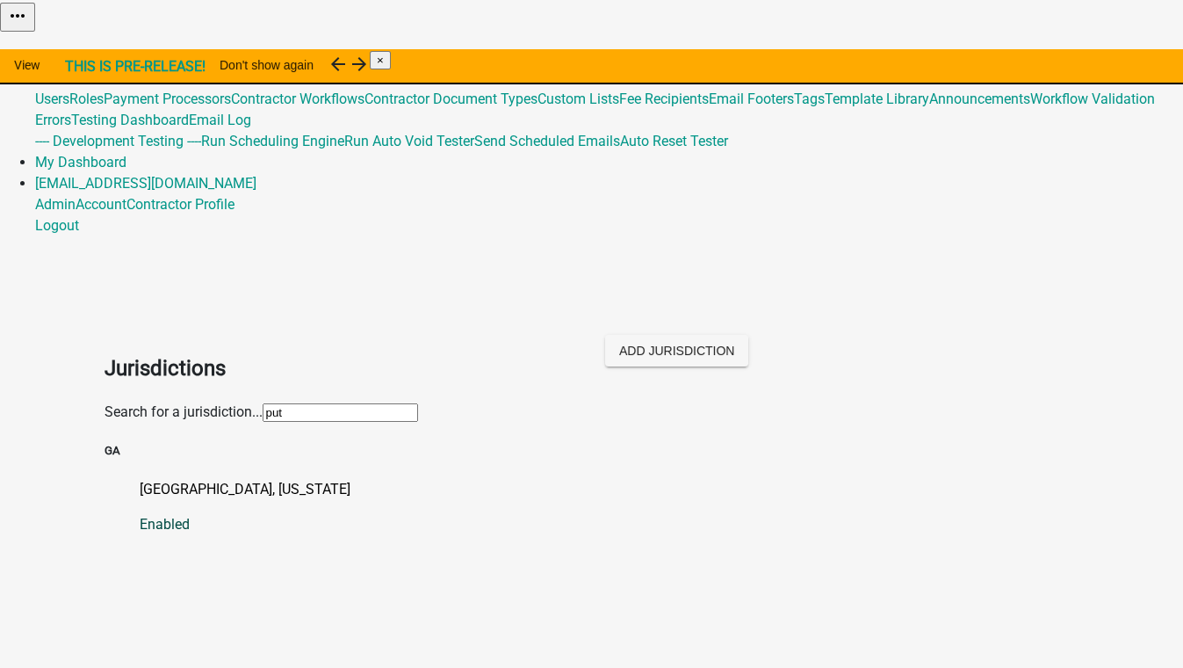
type input "put"
click at [165, 479] on p "[GEOGRAPHIC_DATA], [US_STATE]" at bounding box center [610, 489] width 940 height 21
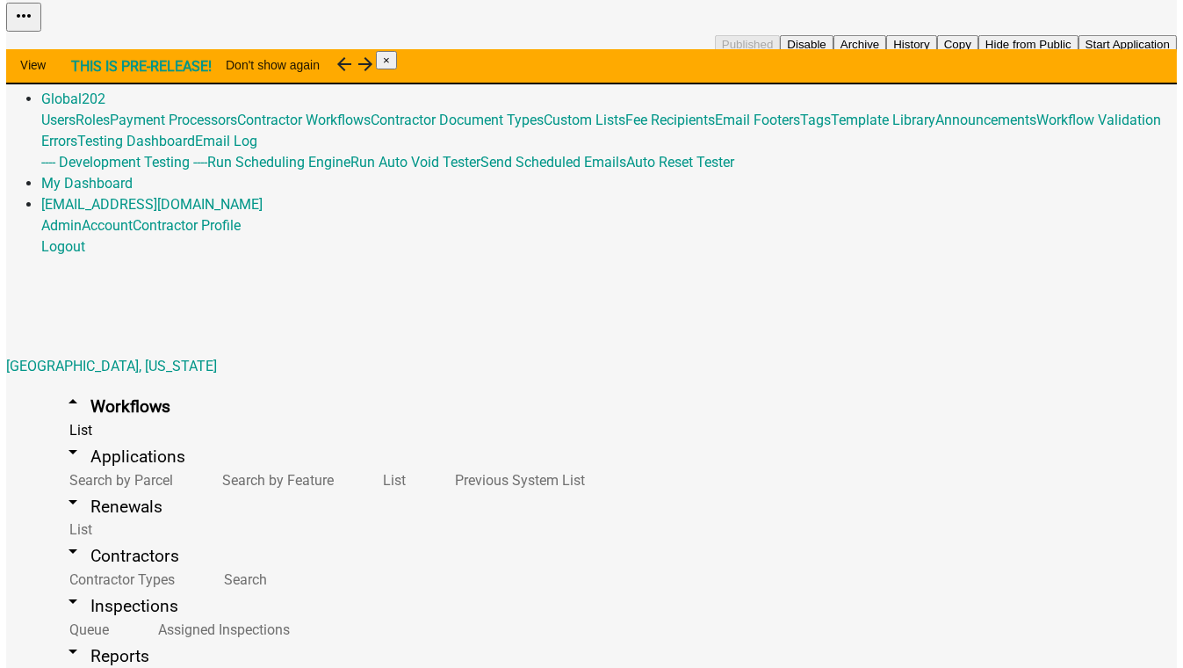
scroll to position [239, 0]
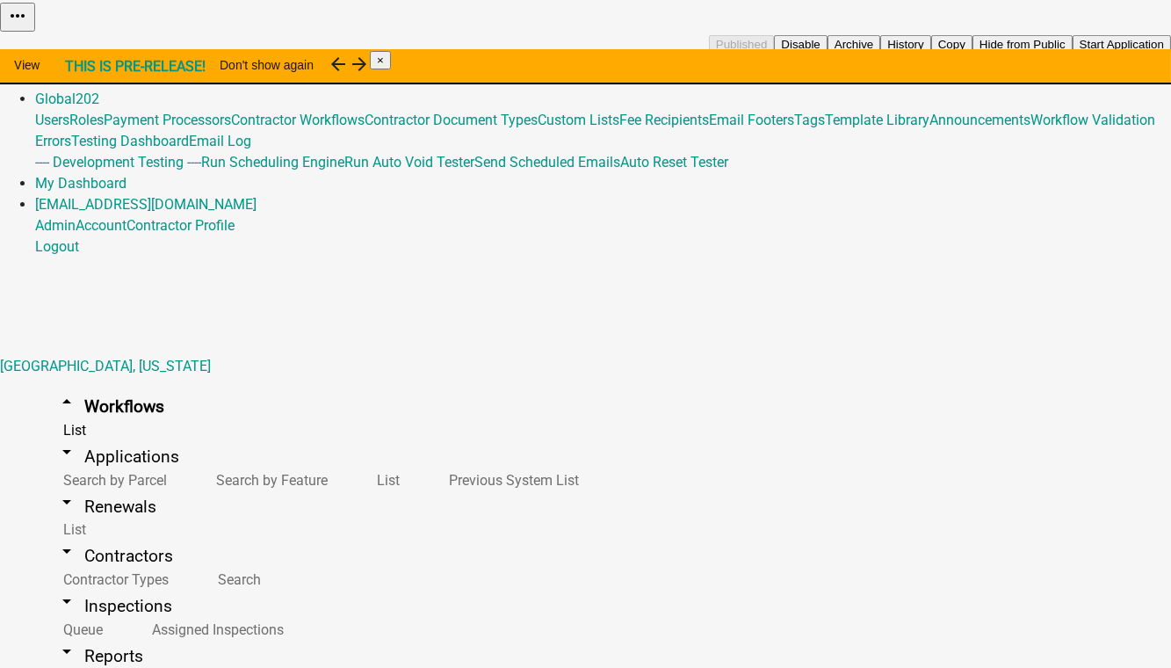
click at [972, 54] on button "Copy" at bounding box center [951, 44] width 41 height 18
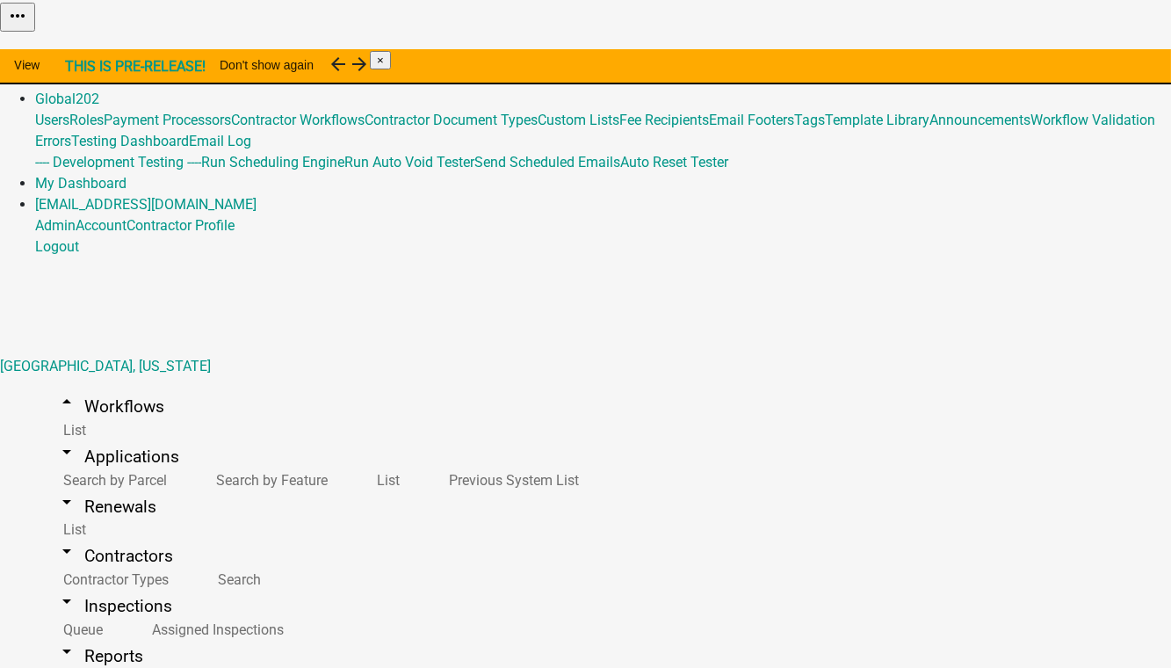
select select "0: null"
drag, startPoint x: 329, startPoint y: 416, endPoint x: 240, endPoint y: 427, distance: 89.3
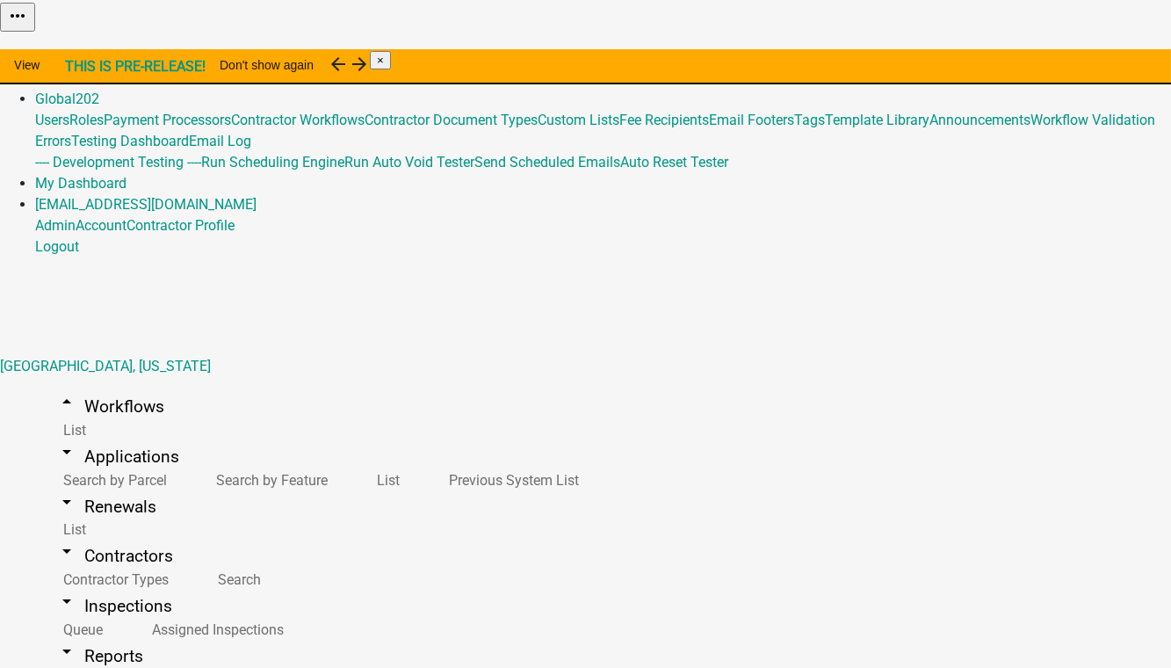
type input "Commercial Building Permit (Copy PutnamCoGA v5)"
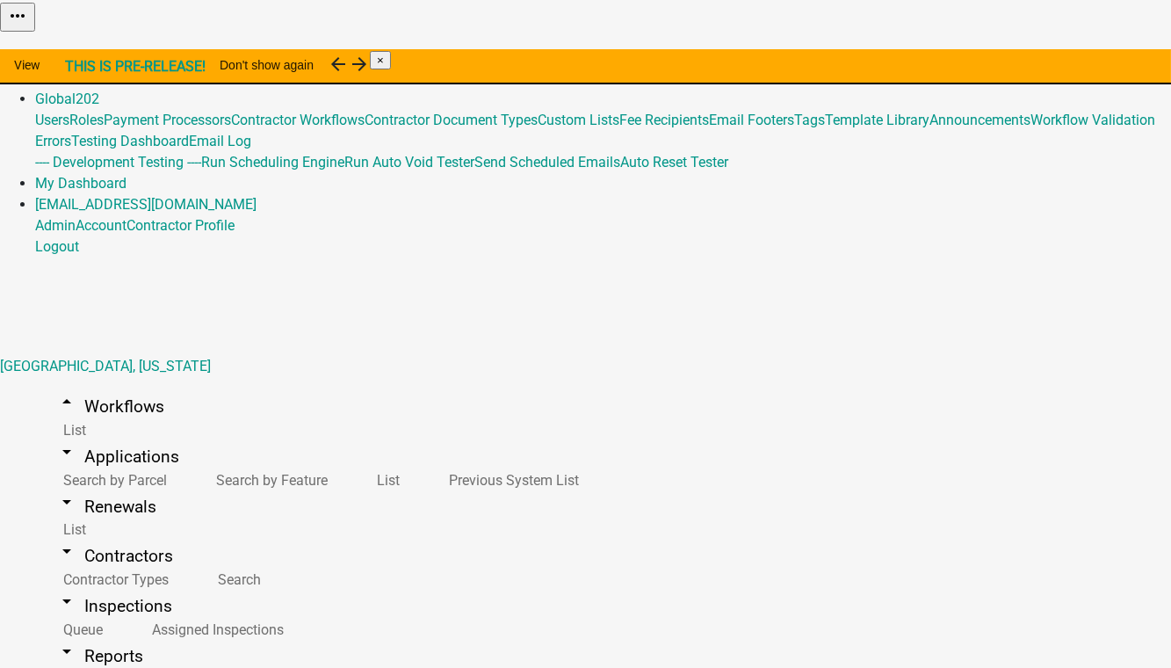
scroll to position [351, 0]
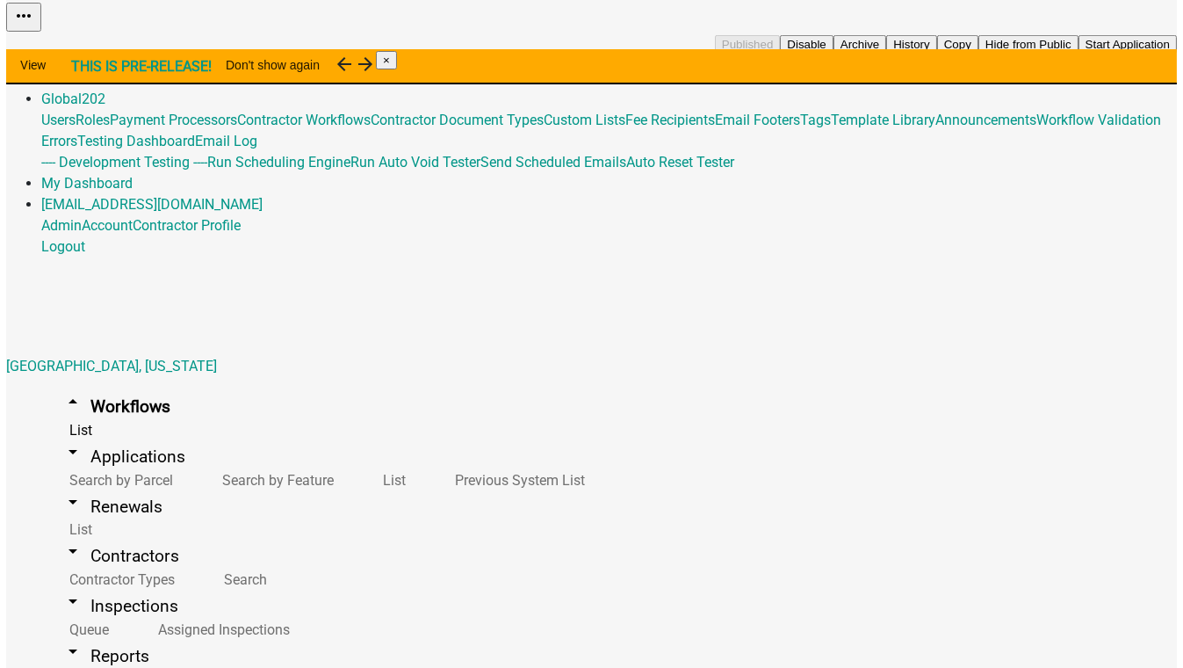
scroll to position [319, 0]
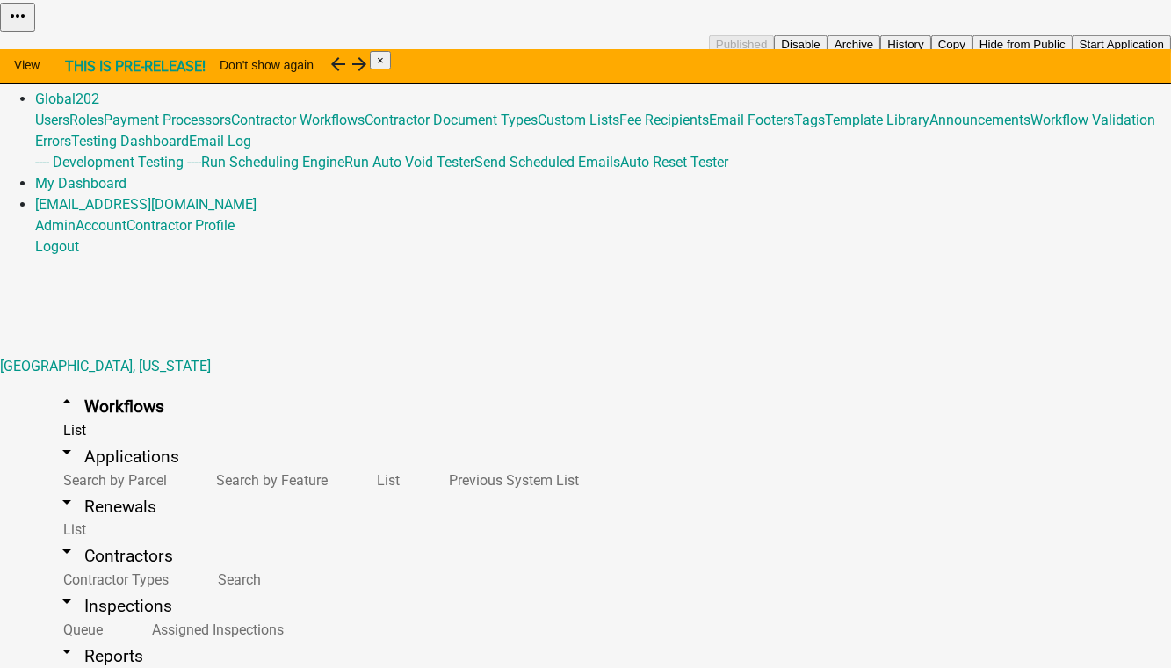
click at [972, 54] on button "Copy" at bounding box center [951, 44] width 41 height 18
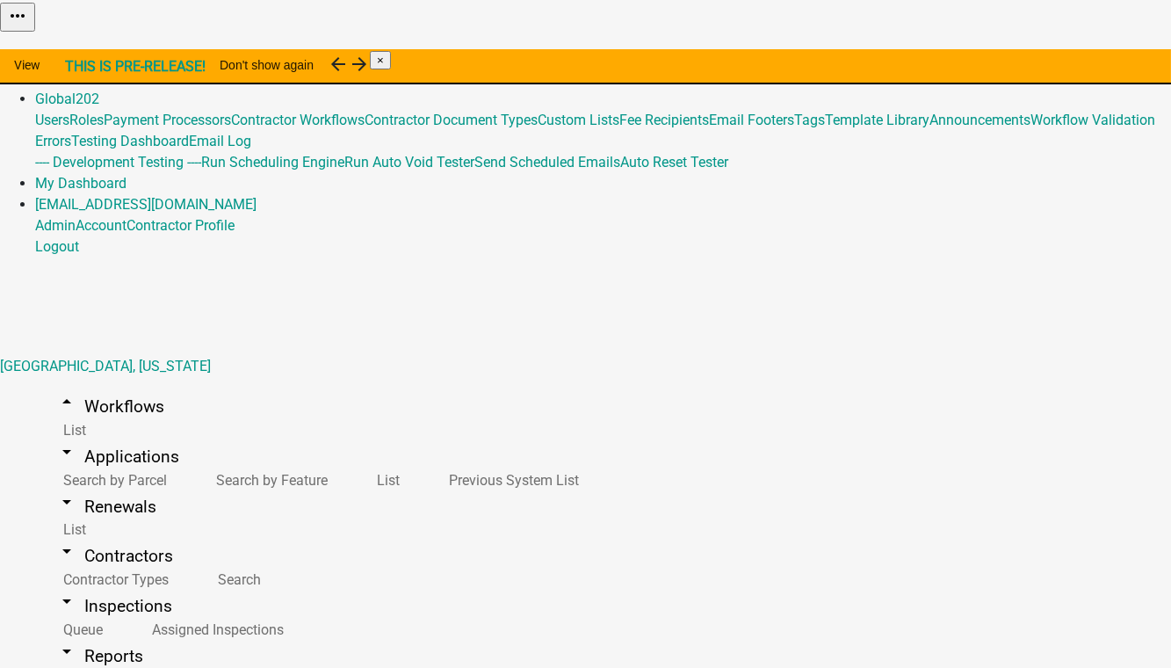
select select "0: null"
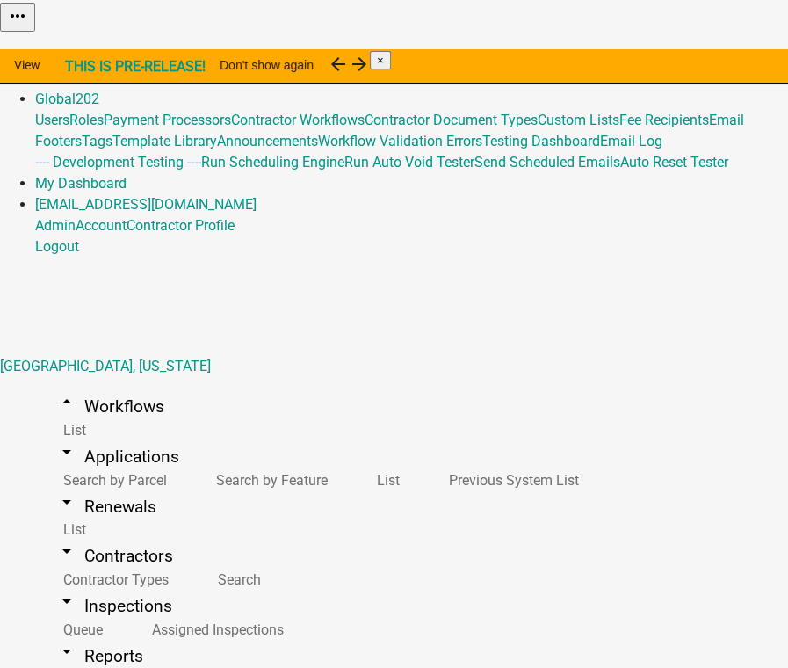
drag, startPoint x: 329, startPoint y: 460, endPoint x: 148, endPoint y: 459, distance: 180.1
type input "Commercial Building Permit (Copy PutnamCoGA v5)"
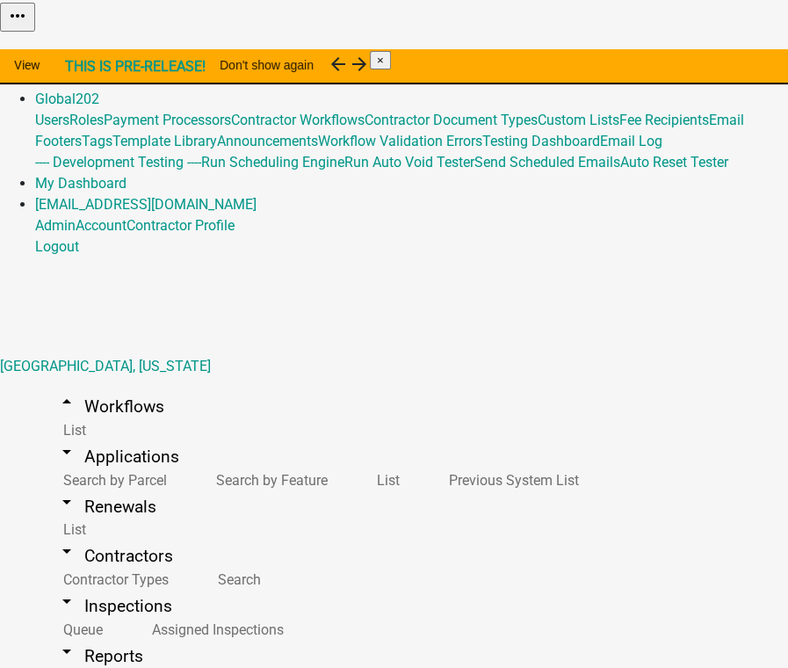
scroll to position [443, 0]
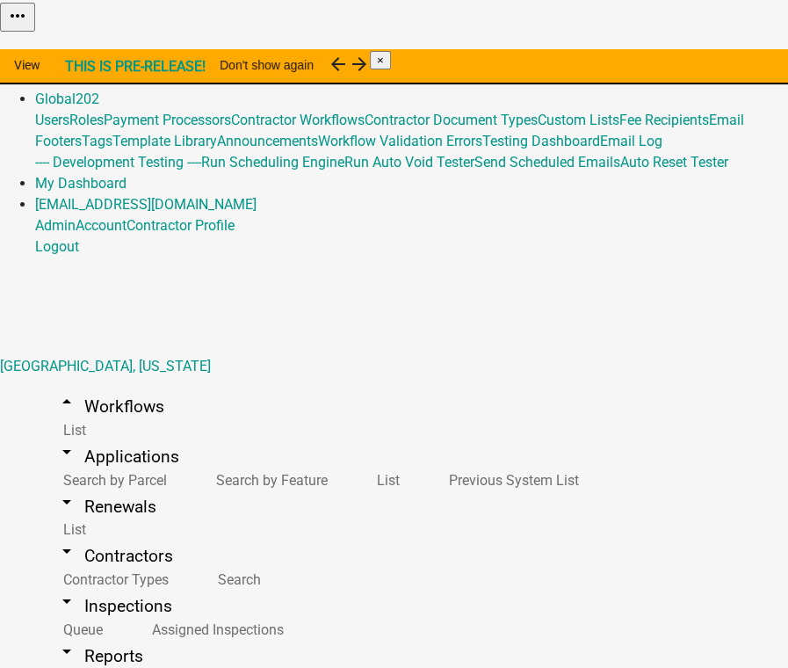
drag, startPoint x: 659, startPoint y: 631, endPoint x: 620, endPoint y: 487, distance: 149.2
